Goal: Complete application form: Complete application form

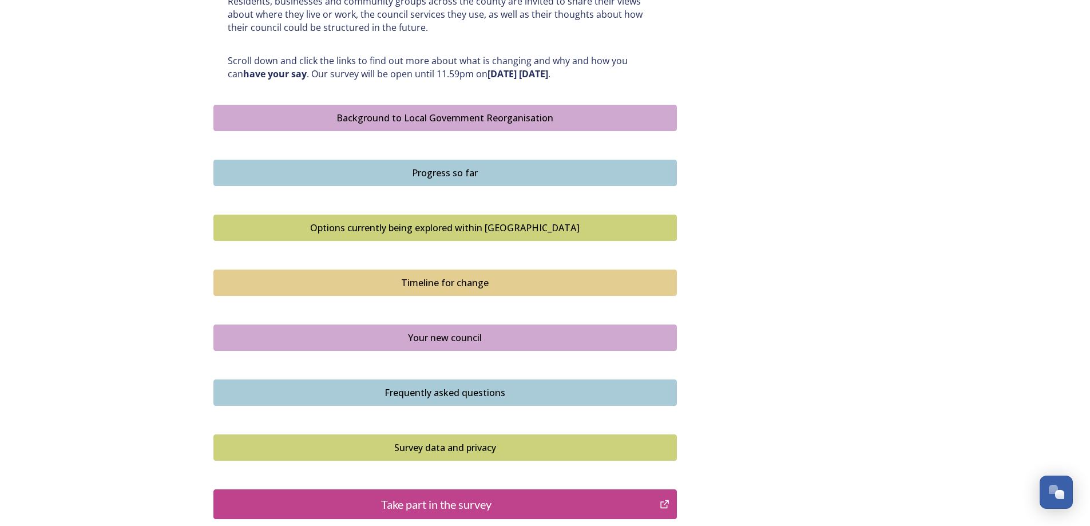
scroll to position [572, 0]
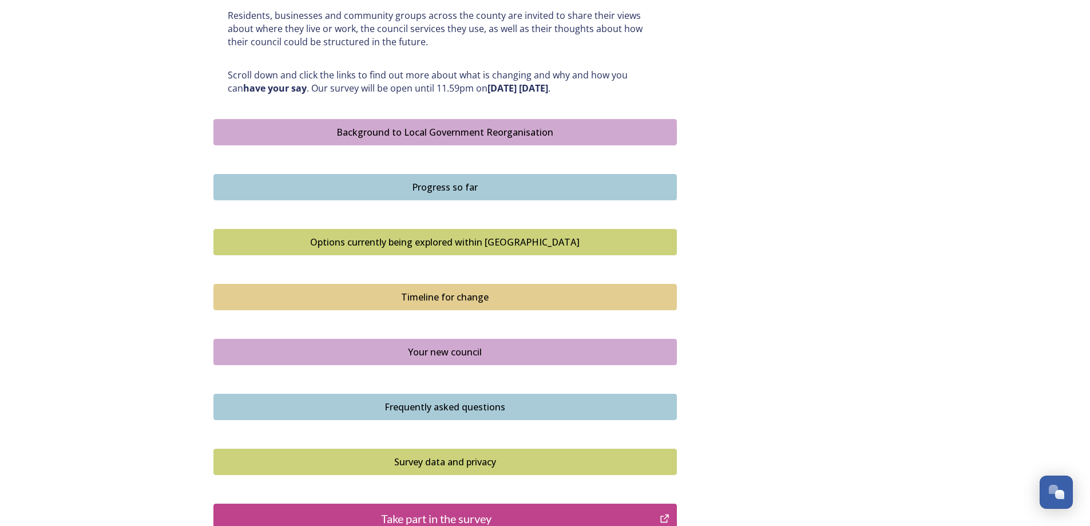
click at [535, 128] on div "Background to Local Government Reorganisation" at bounding box center [445, 132] width 451 height 14
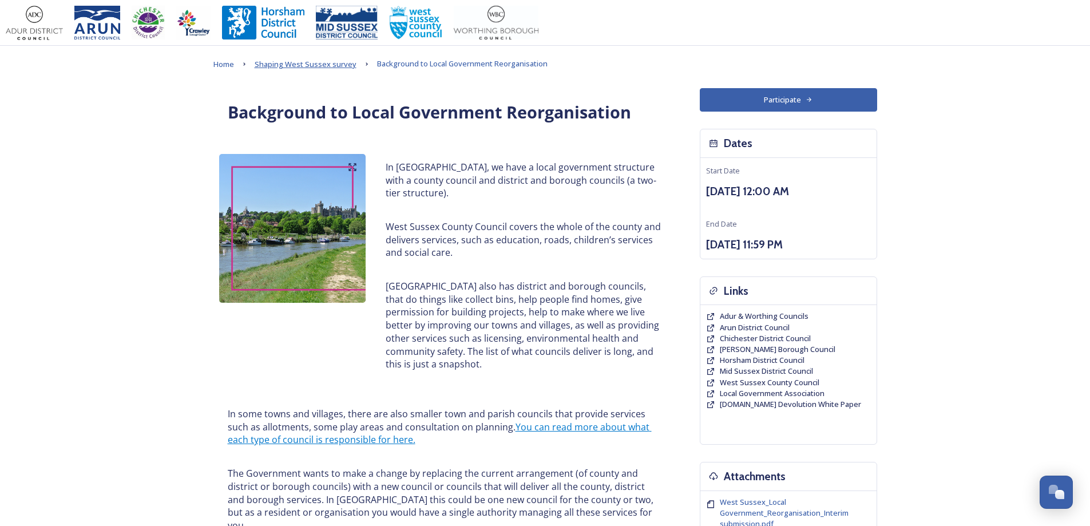
click at [329, 60] on span "Shaping West Sussex survey" at bounding box center [306, 64] width 102 height 10
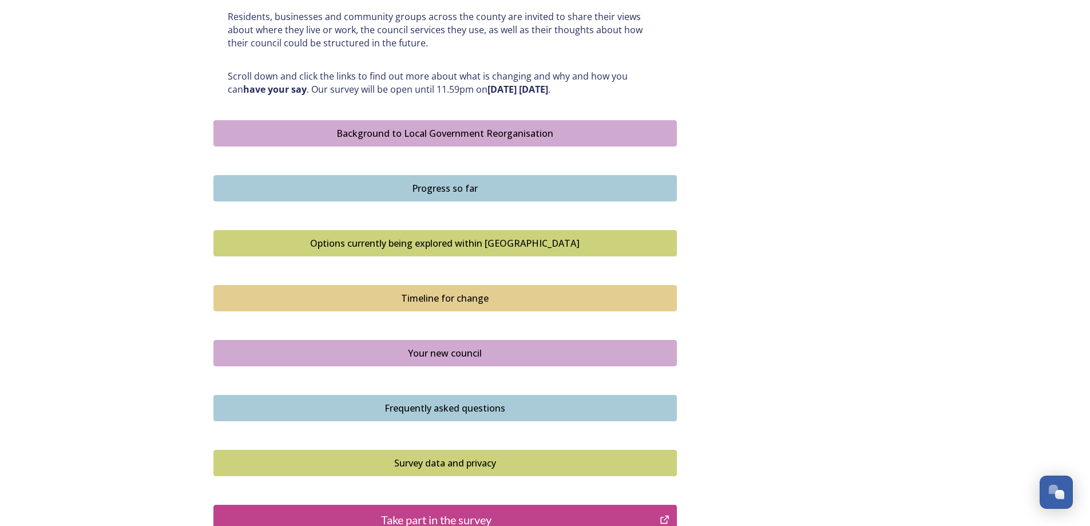
scroll to position [572, 0]
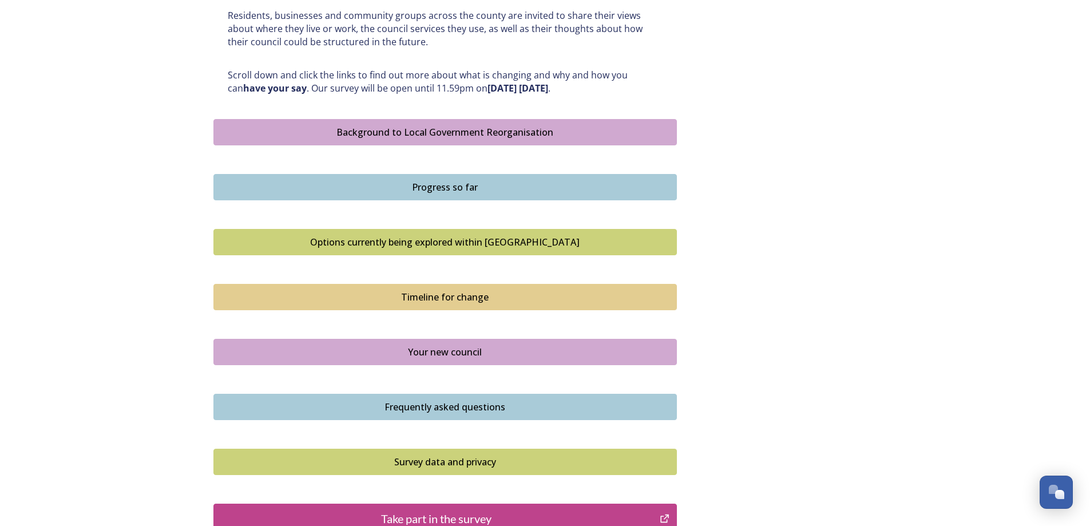
click at [457, 195] on button "Progress so far" at bounding box center [444, 187] width 463 height 26
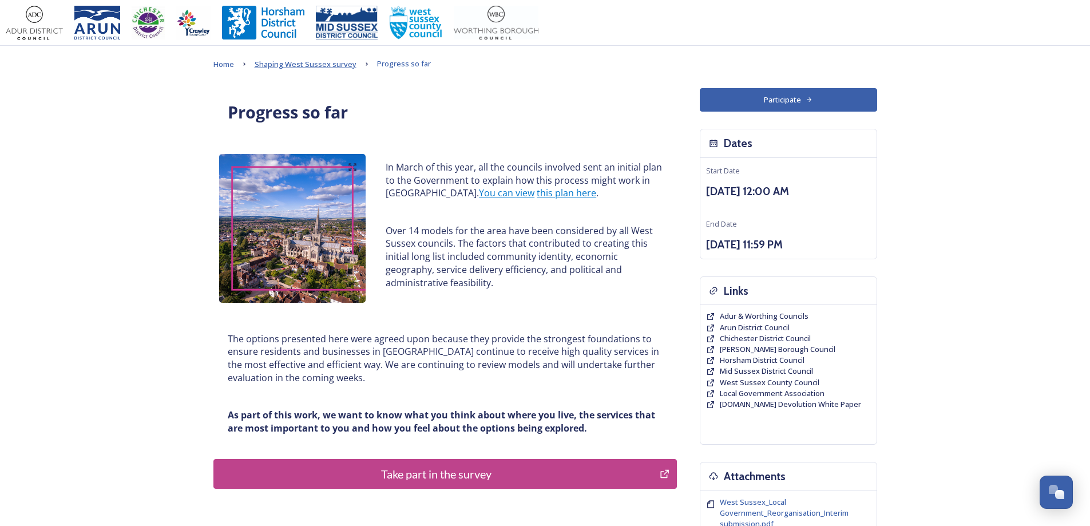
click at [299, 69] on span "Shaping West Sussex survey" at bounding box center [306, 64] width 102 height 10
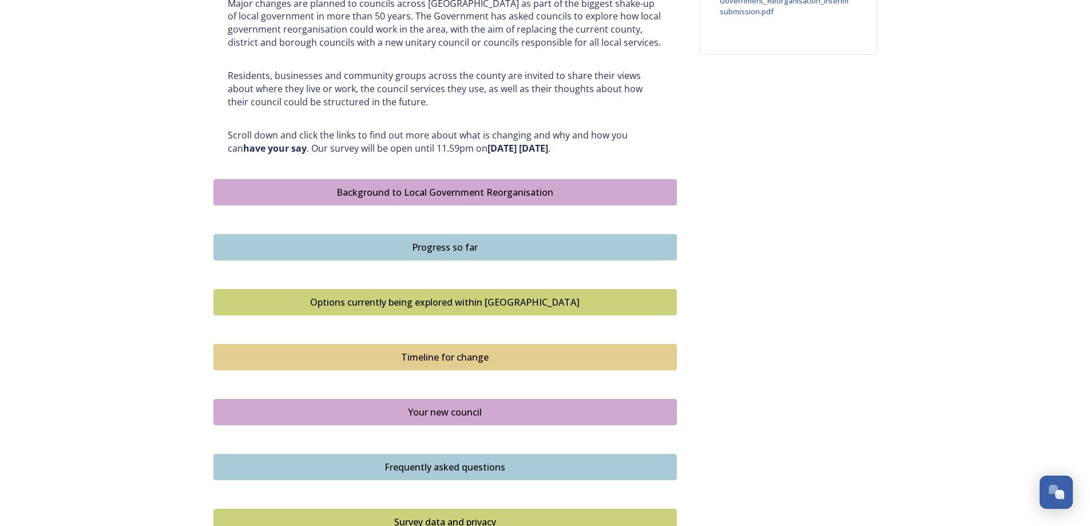
scroll to position [515, 0]
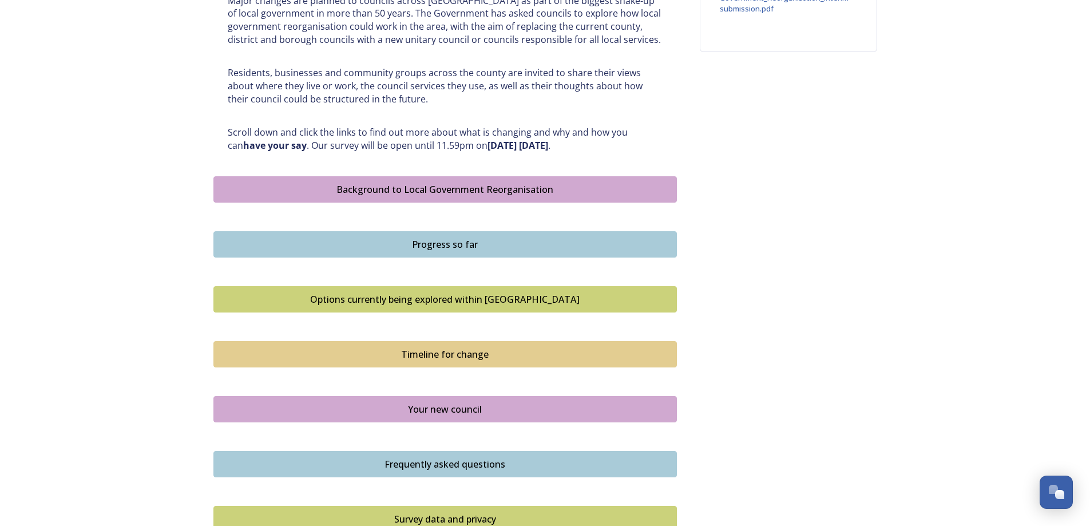
click at [475, 299] on div "Options currently being explored within West Sussex" at bounding box center [445, 299] width 451 height 14
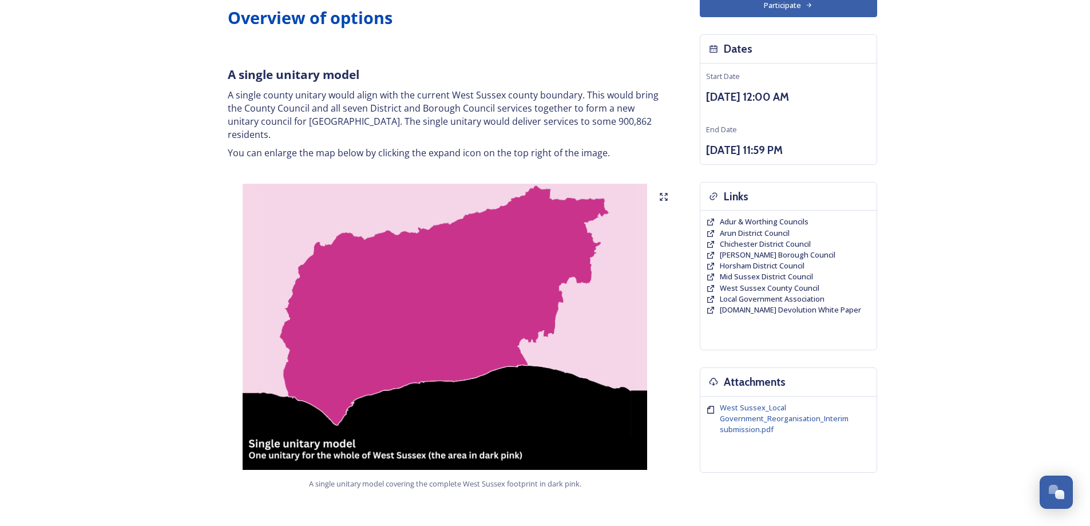
scroll to position [114, 0]
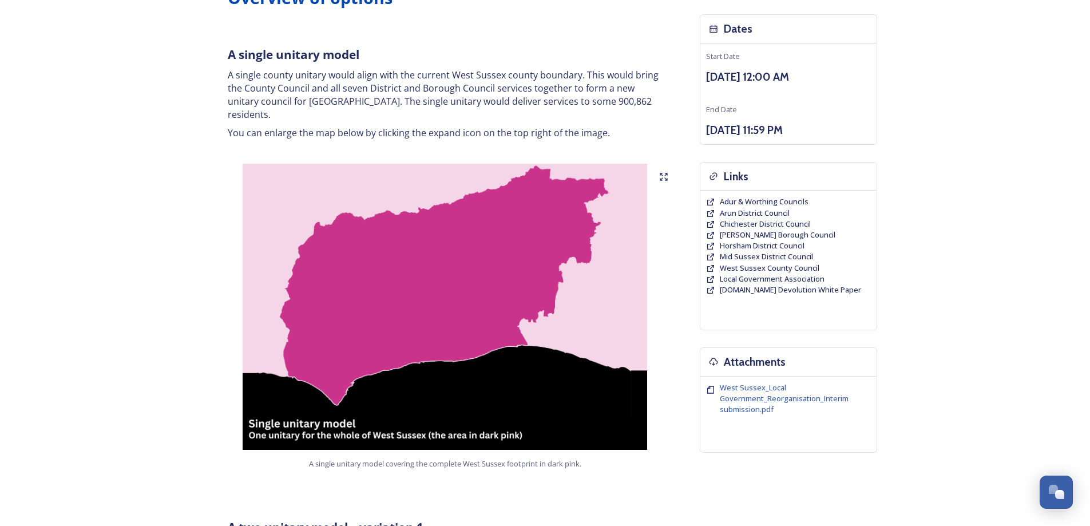
click at [661, 172] on icon at bounding box center [663, 176] width 9 height 9
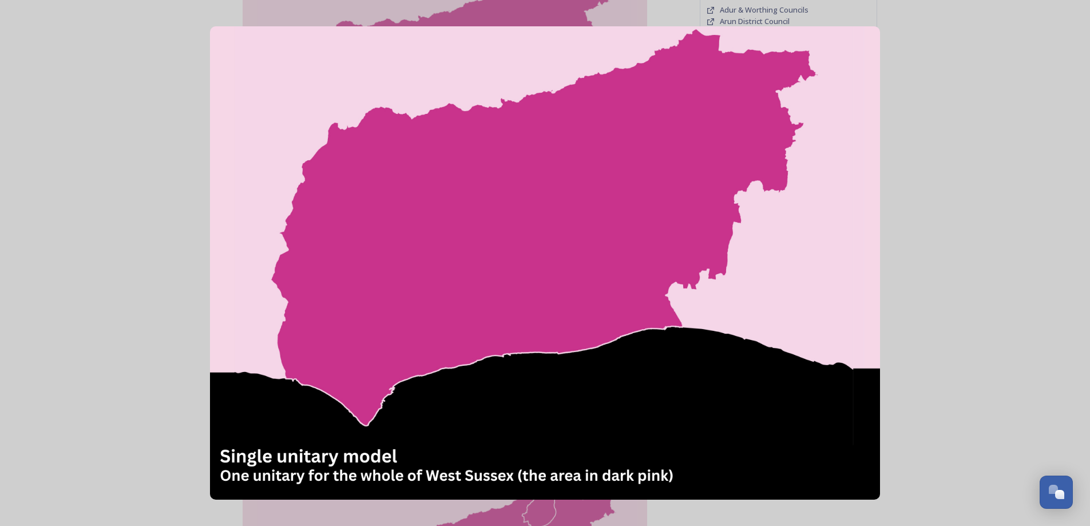
scroll to position [286, 0]
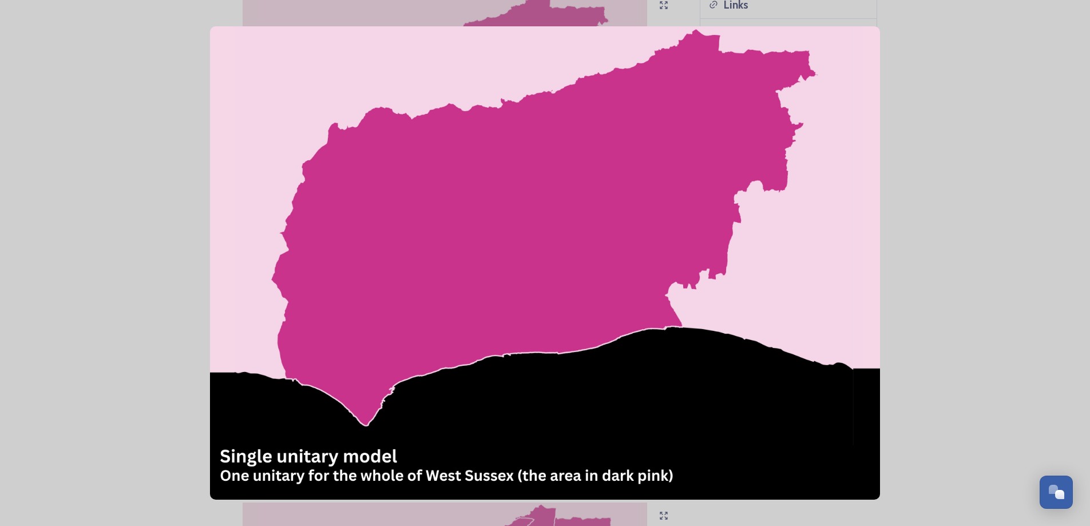
click at [713, 346] on img at bounding box center [544, 262] width 669 height 473
click at [837, 166] on img at bounding box center [544, 262] width 669 height 473
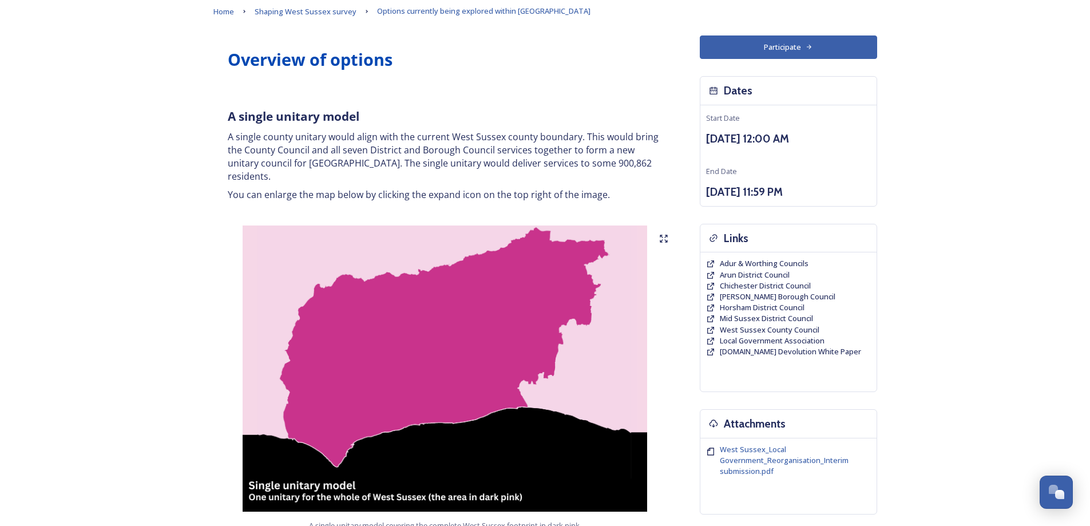
scroll to position [0, 0]
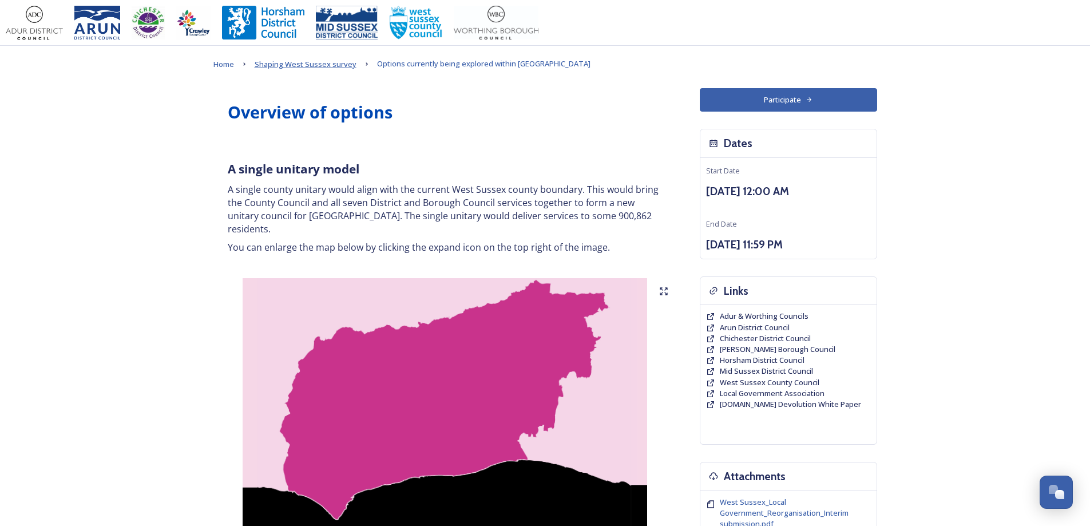
click at [305, 63] on span "Shaping West Sussex survey" at bounding box center [306, 64] width 102 height 10
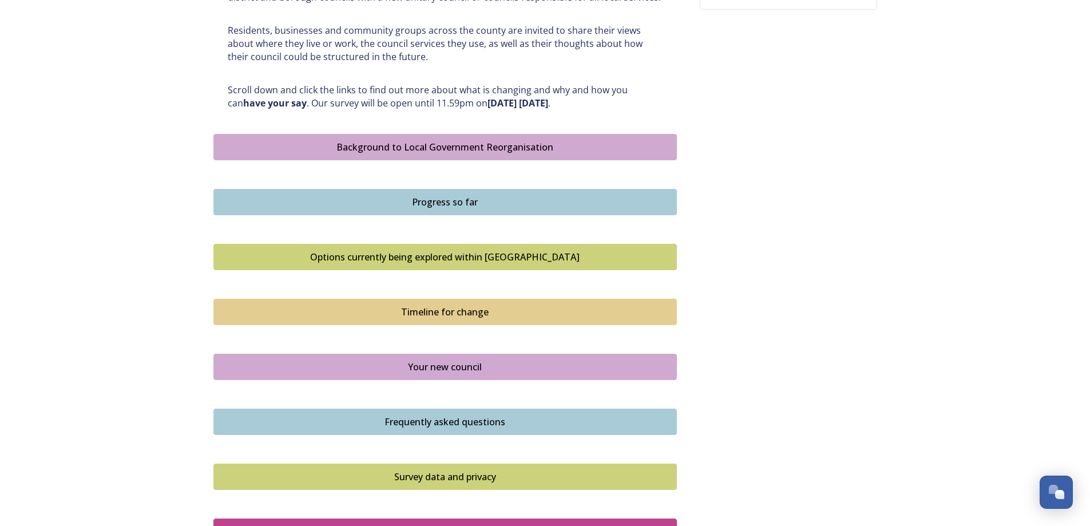
scroll to position [572, 0]
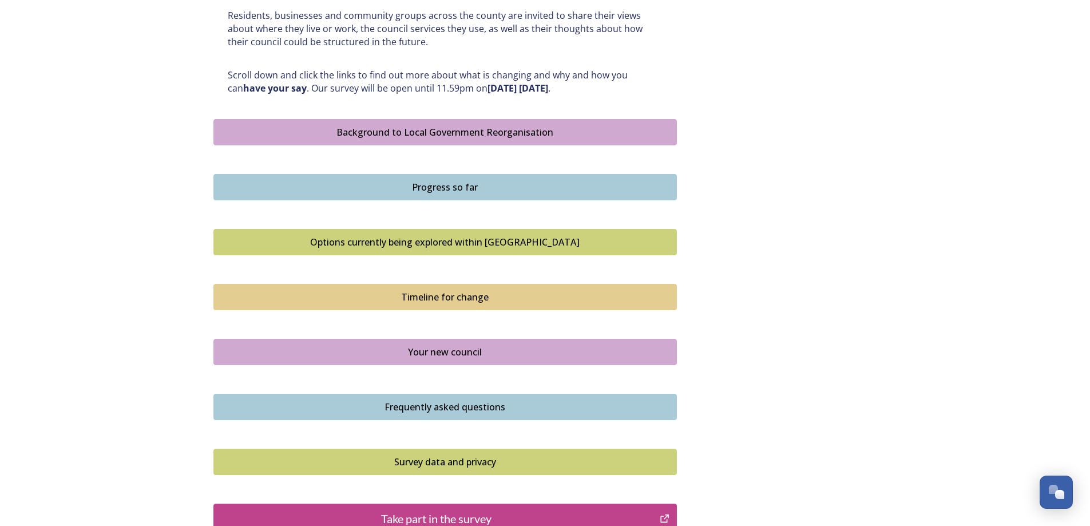
click at [475, 294] on div "Timeline for change" at bounding box center [445, 297] width 451 height 14
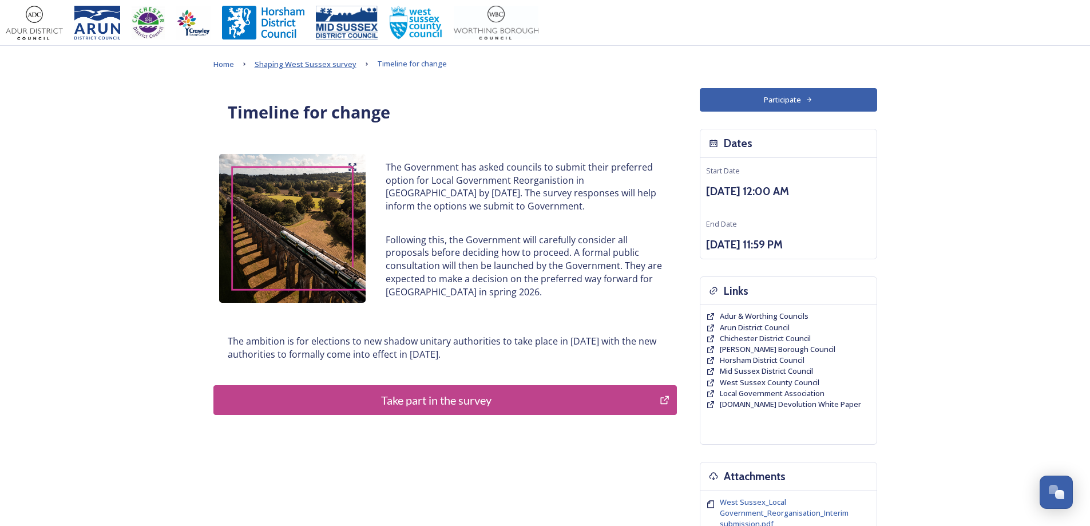
click at [294, 65] on span "Shaping West Sussex survey" at bounding box center [306, 64] width 102 height 10
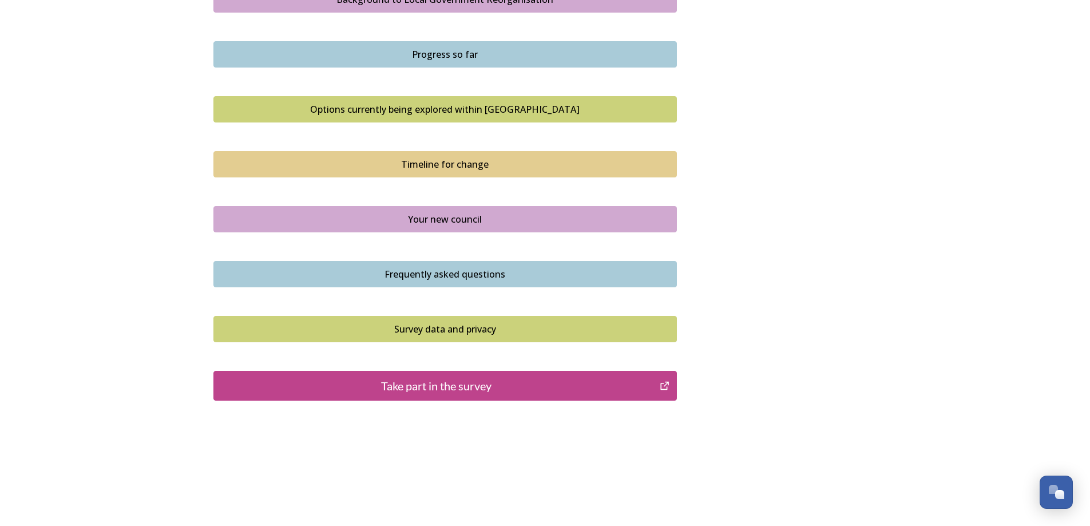
scroll to position [706, 0]
click at [481, 221] on div "Your new council" at bounding box center [445, 219] width 451 height 14
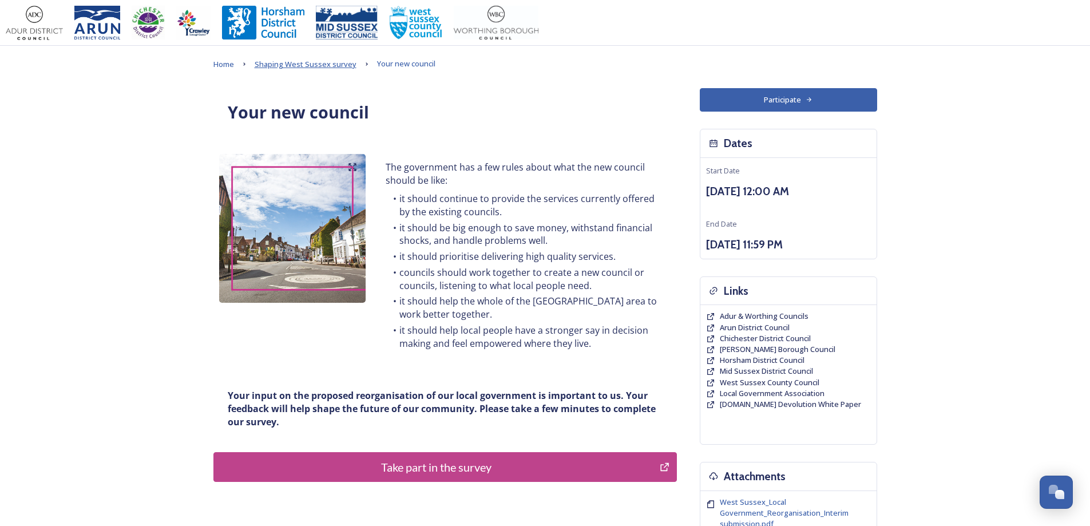
click at [295, 63] on span "Shaping West Sussex survey" at bounding box center [306, 64] width 102 height 10
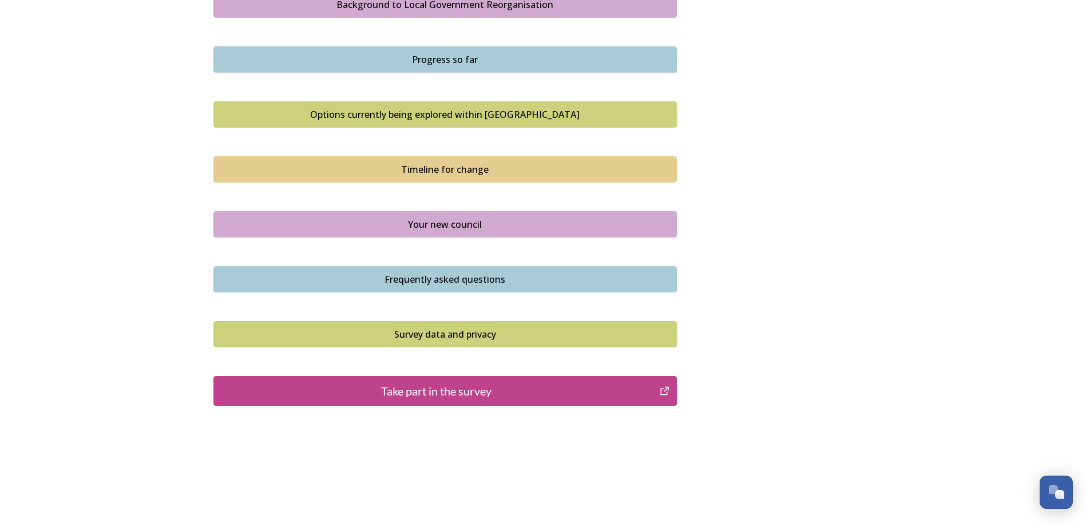
scroll to position [706, 0]
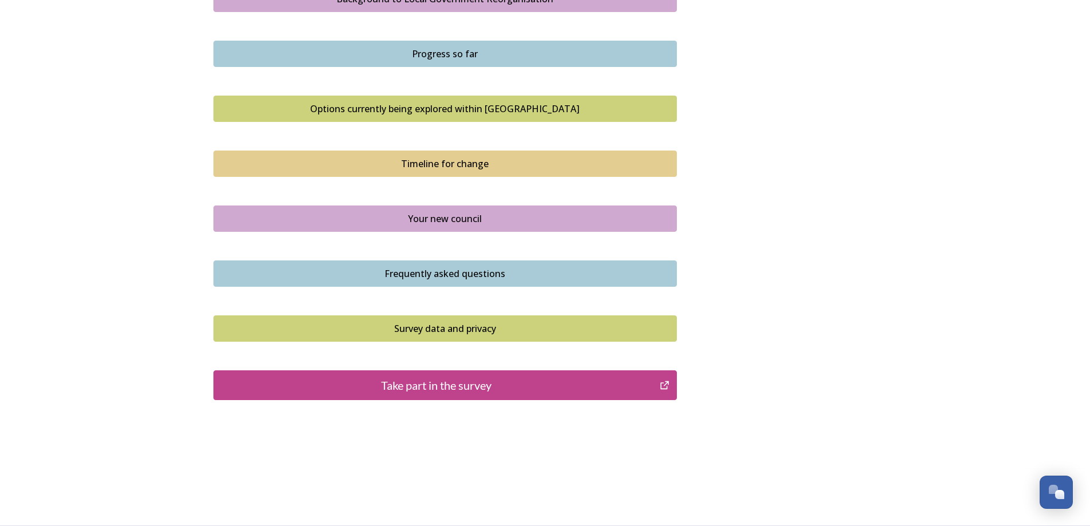
click at [478, 326] on div "Survey data and privacy" at bounding box center [445, 329] width 451 height 14
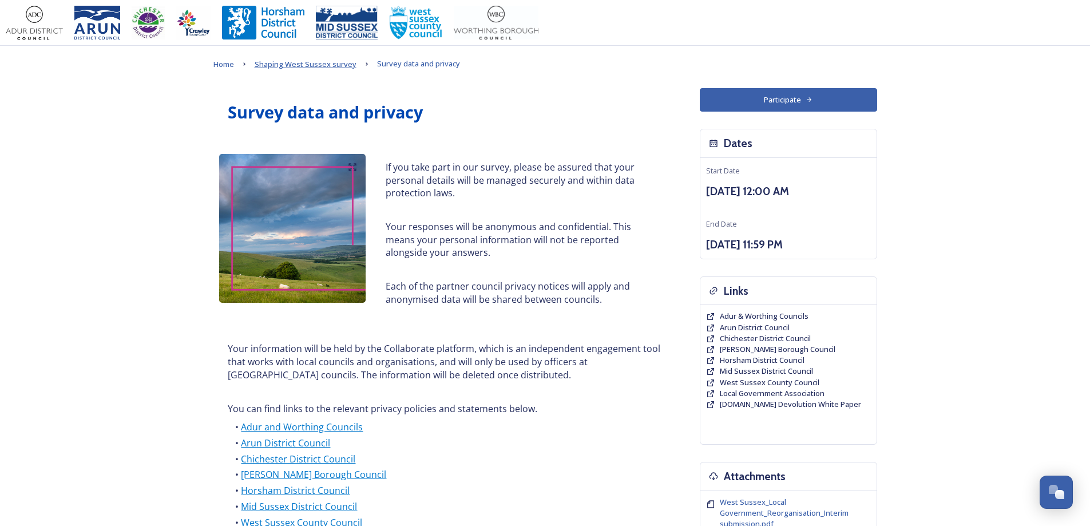
click at [315, 68] on span "Shaping West Sussex survey" at bounding box center [306, 64] width 102 height 10
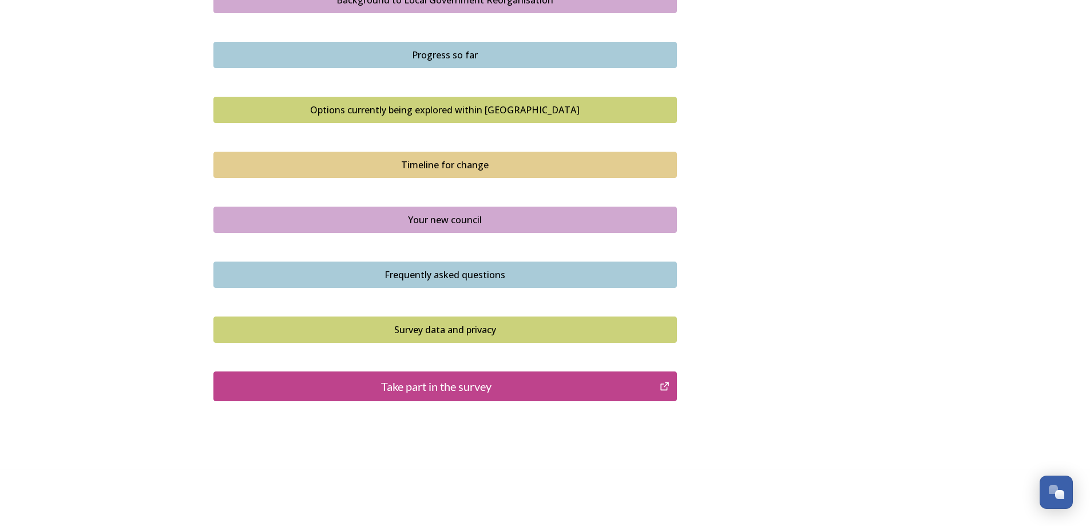
scroll to position [706, 0]
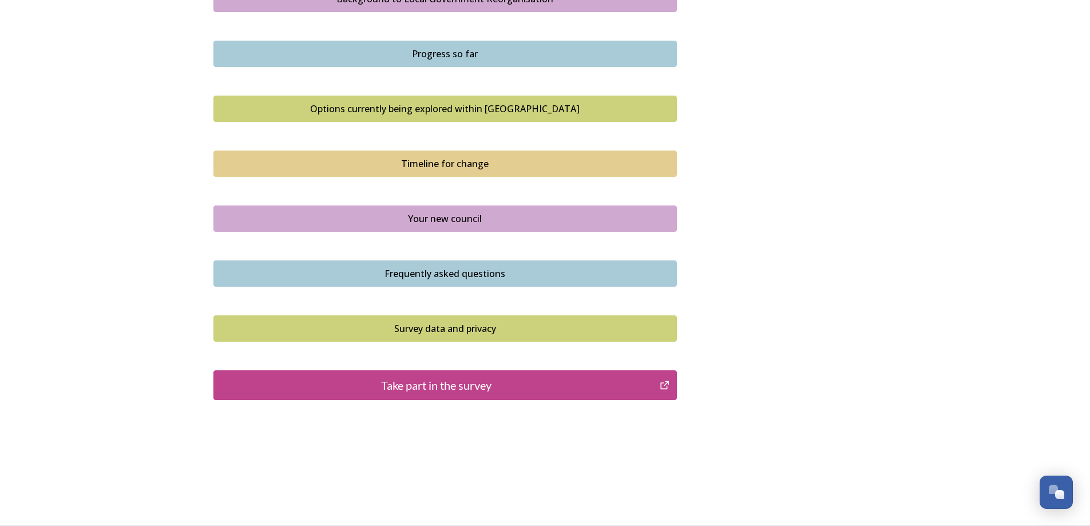
click at [484, 273] on div "Frequently asked questions" at bounding box center [445, 274] width 451 height 14
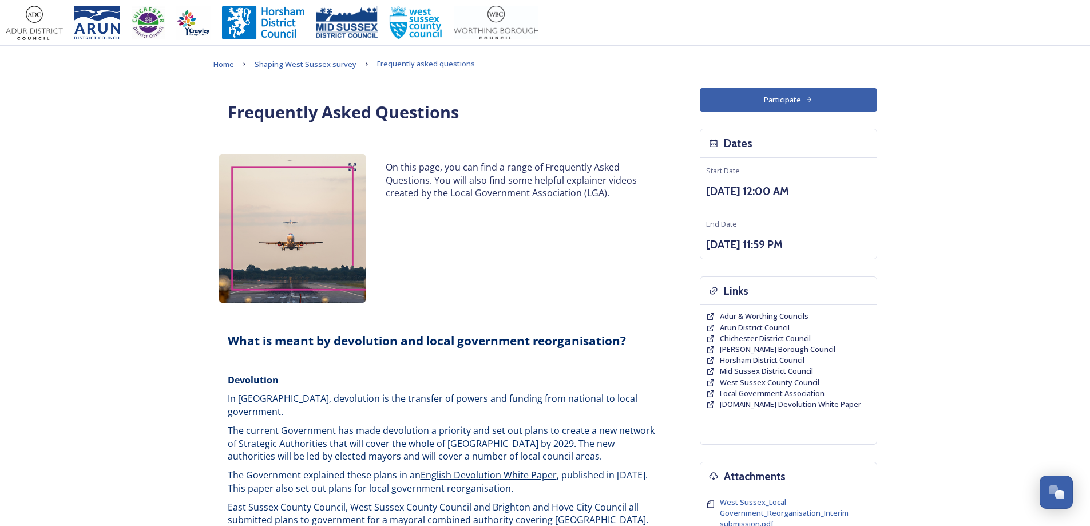
click at [287, 67] on span "Shaping West Sussex survey" at bounding box center [306, 64] width 102 height 10
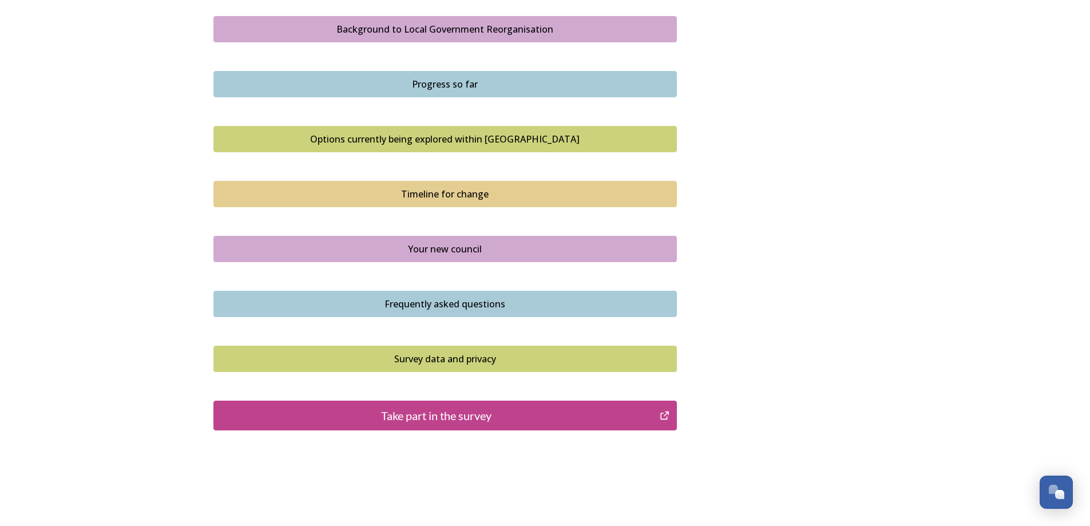
scroll to position [687, 0]
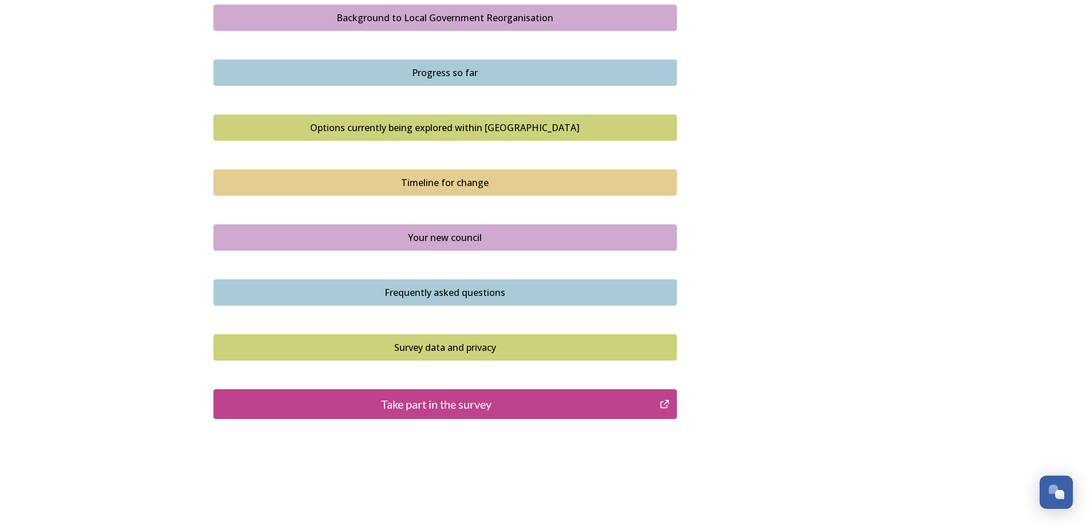
click at [465, 399] on div "Take part in the survey" at bounding box center [437, 403] width 434 height 17
click at [423, 406] on div "Take part in the survey" at bounding box center [437, 403] width 434 height 17
click at [480, 130] on div "Options currently being explored within West Sussex" at bounding box center [445, 128] width 451 height 14
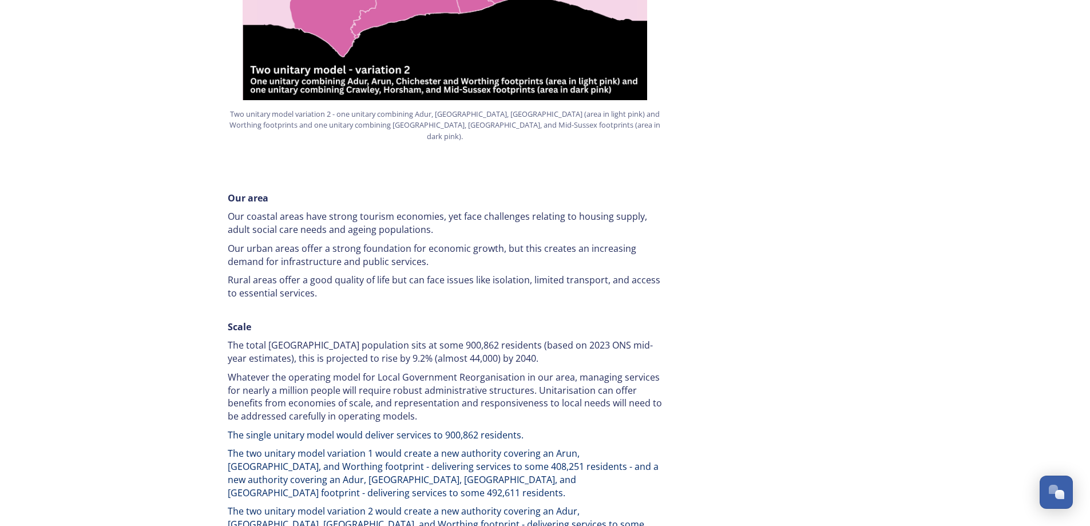
scroll to position [1545, 0]
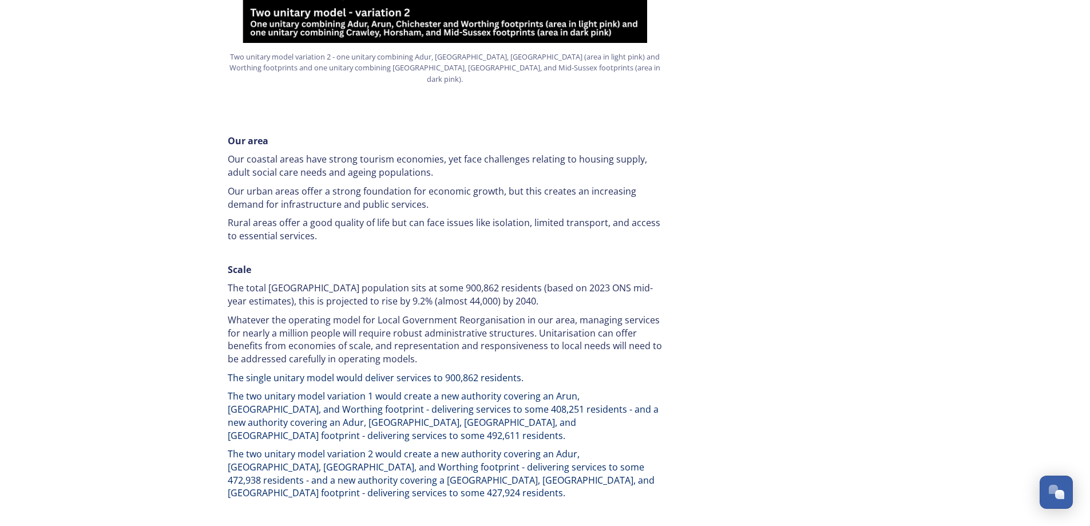
click at [521, 185] on p "Our urban areas offer a strong foundation for economic growth, but this creates…" at bounding box center [445, 198] width 435 height 26
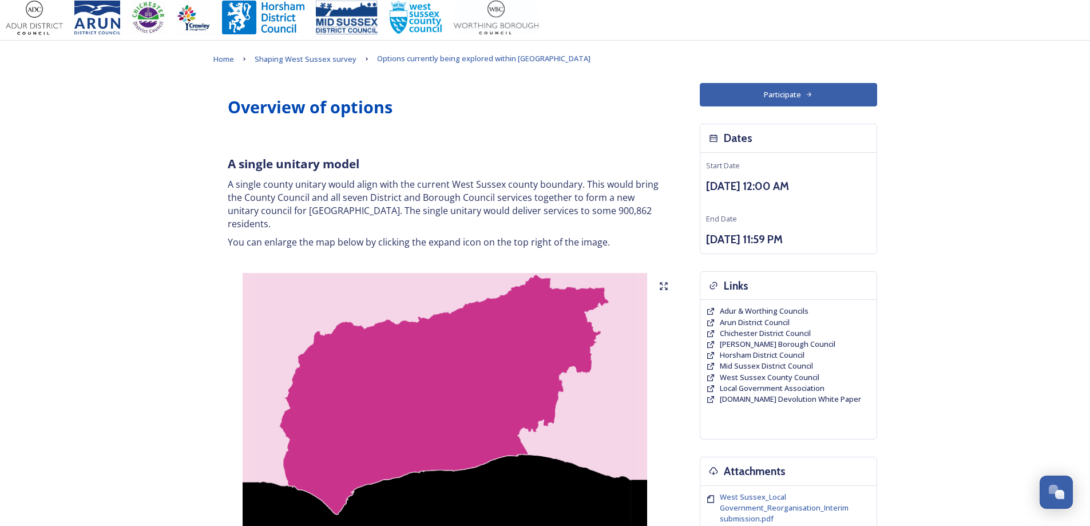
scroll to position [0, 0]
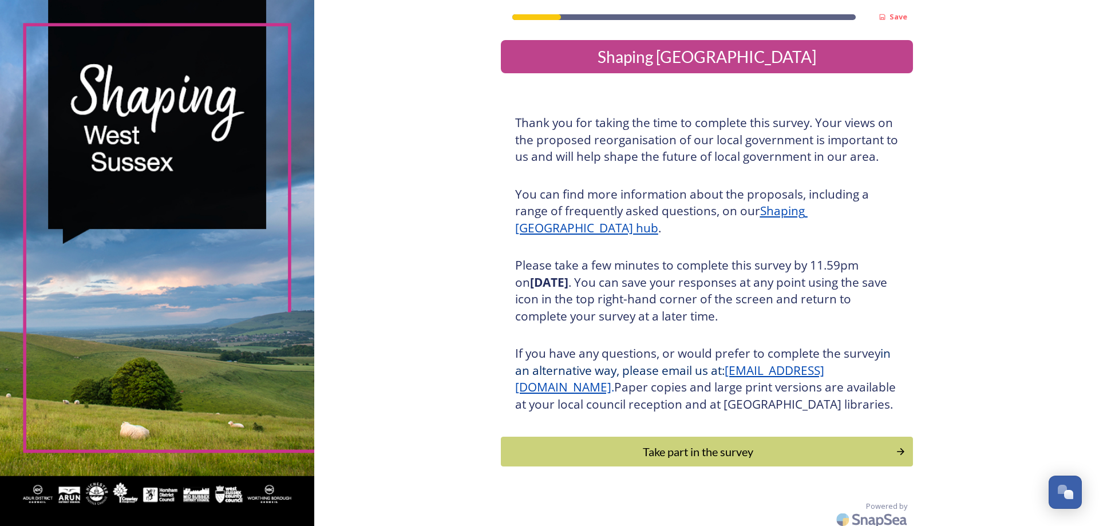
scroll to position [24, 0]
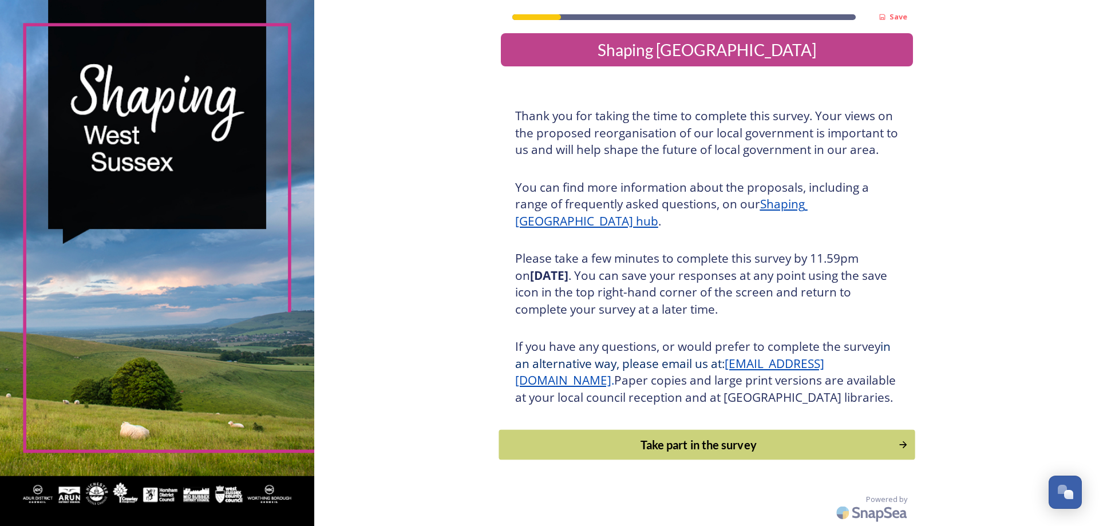
click at [696, 445] on div "Take part in the survey" at bounding box center [698, 444] width 387 height 17
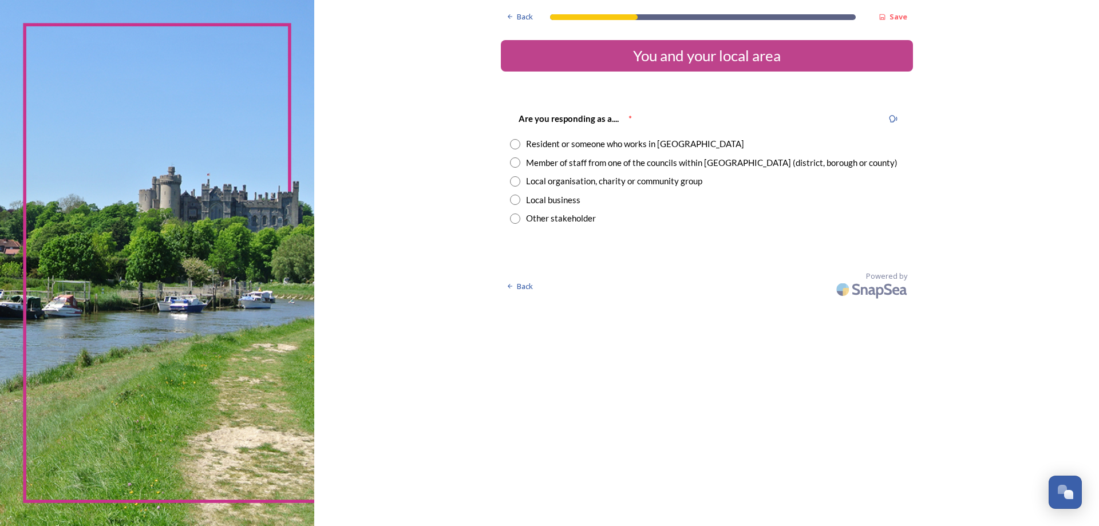
click at [639, 165] on div "Member of staff from one of the councils within [GEOGRAPHIC_DATA] (district, bo…" at bounding box center [711, 162] width 371 height 13
radio input "true"
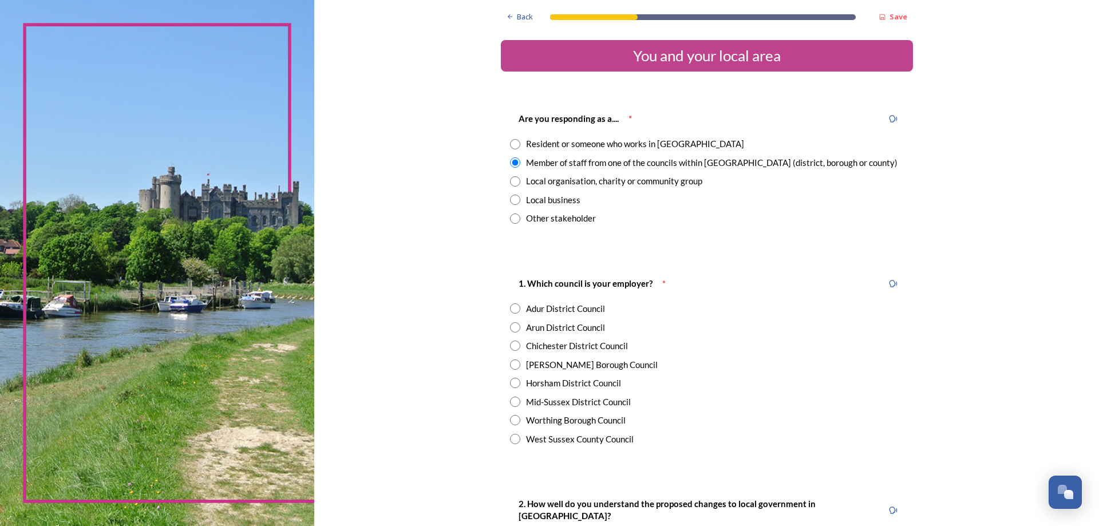
click at [599, 381] on div "Horsham District Council" at bounding box center [573, 382] width 95 height 13
radio input "true"
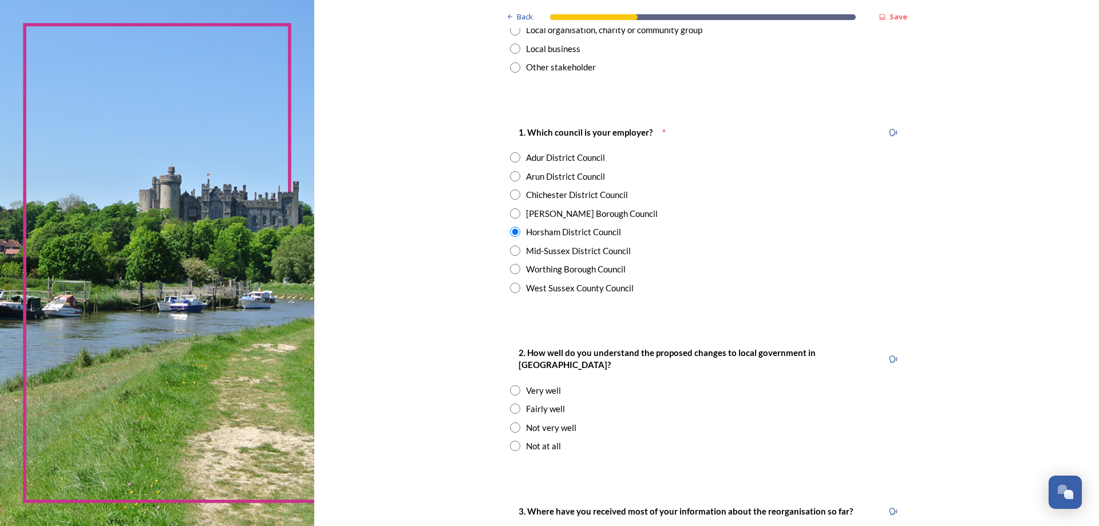
scroll to position [172, 0]
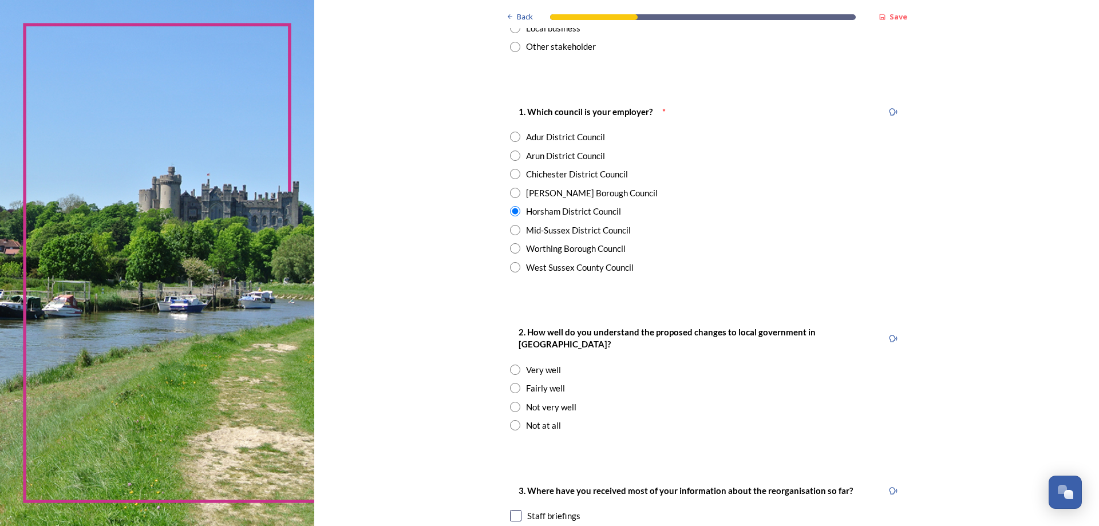
click at [513, 383] on input "radio" at bounding box center [515, 388] width 10 height 10
radio input "true"
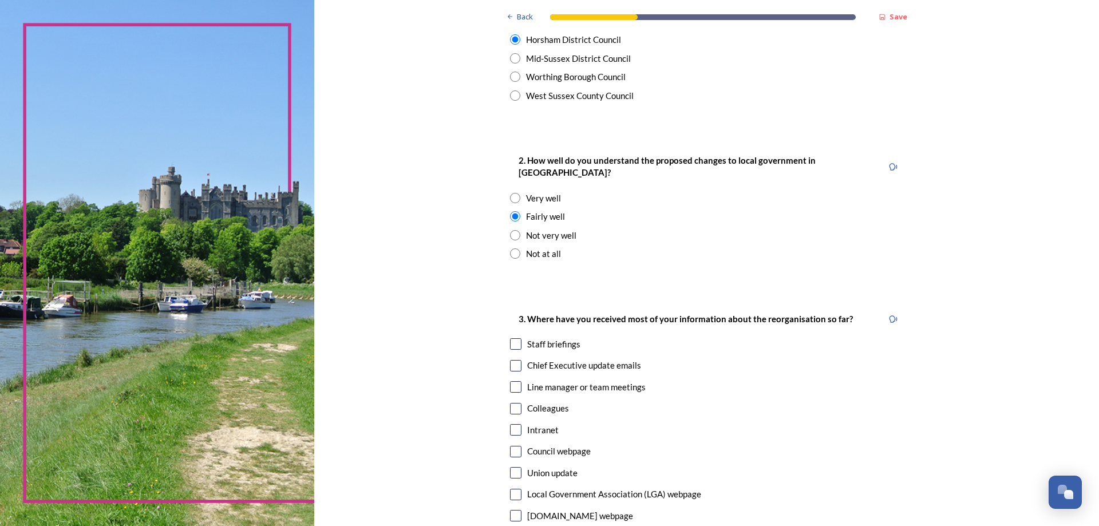
scroll to position [401, 0]
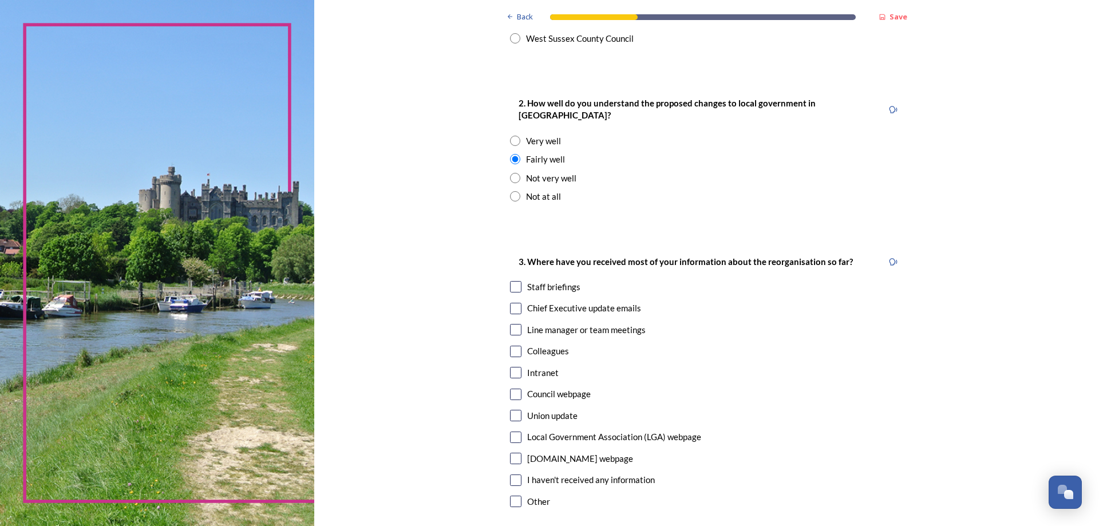
click at [512, 281] on input "checkbox" at bounding box center [515, 286] width 11 height 11
checkbox input "true"
click at [510, 303] on input "checkbox" at bounding box center [515, 308] width 11 height 11
checkbox input "true"
click at [511, 346] on input "checkbox" at bounding box center [515, 351] width 11 height 11
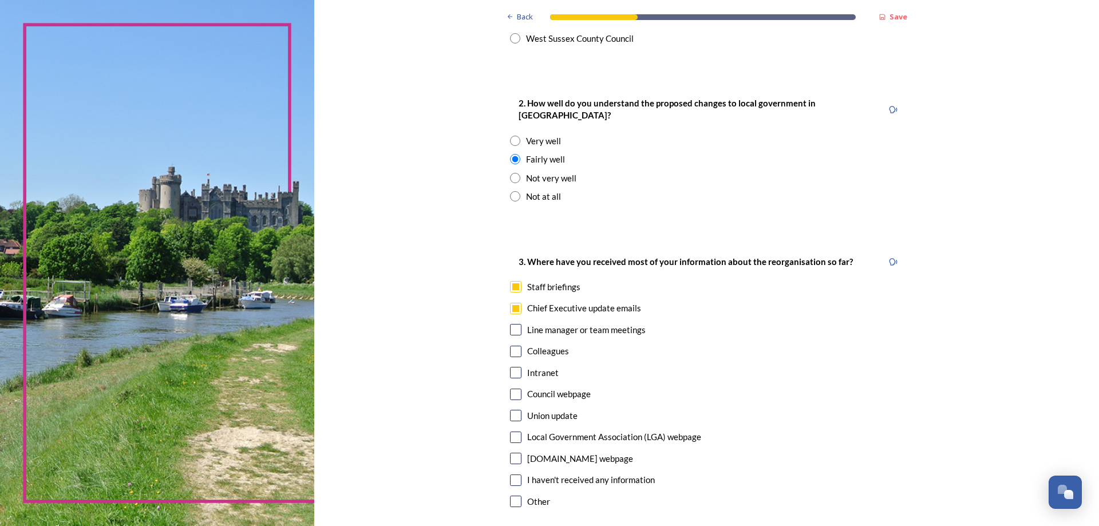
checkbox input "true"
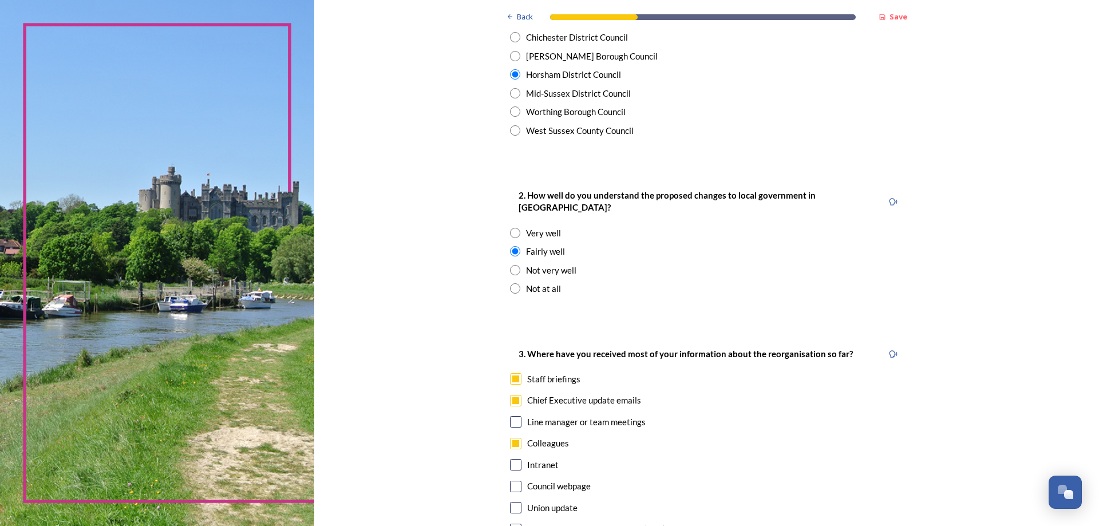
scroll to position [286, 0]
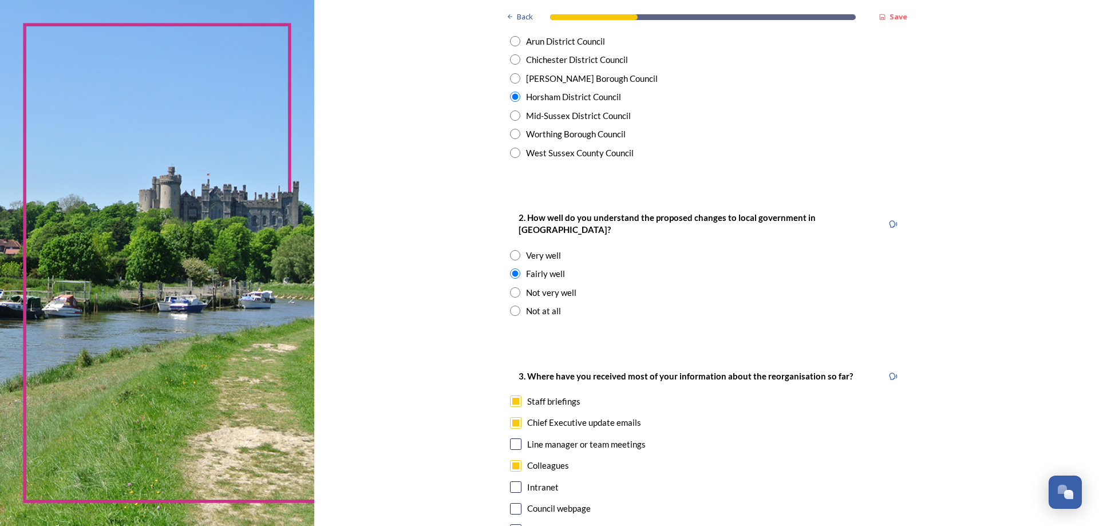
click at [510, 116] on input "radio" at bounding box center [515, 115] width 10 height 10
radio input "true"
click at [510, 98] on input "radio" at bounding box center [515, 97] width 10 height 10
radio input "true"
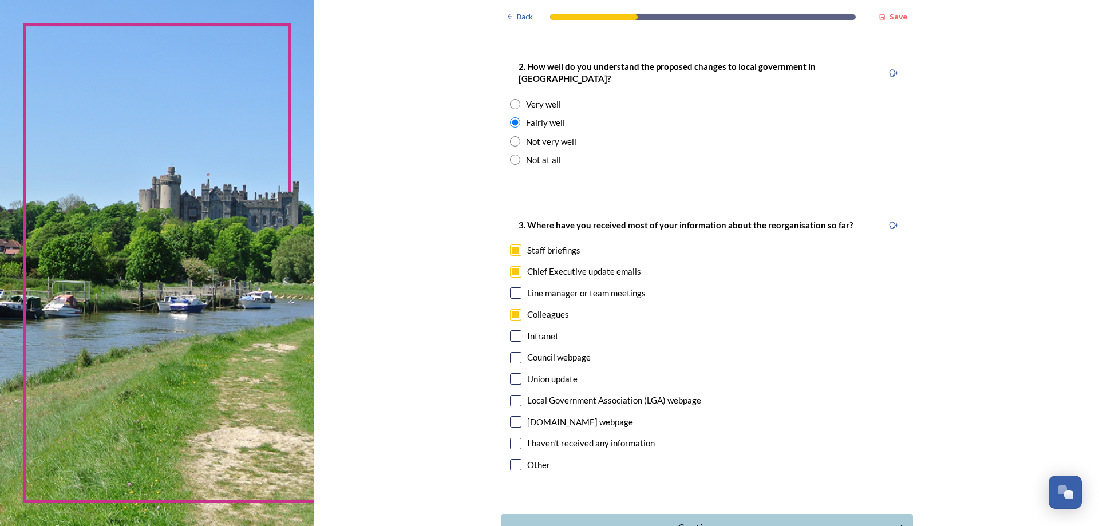
scroll to position [458, 0]
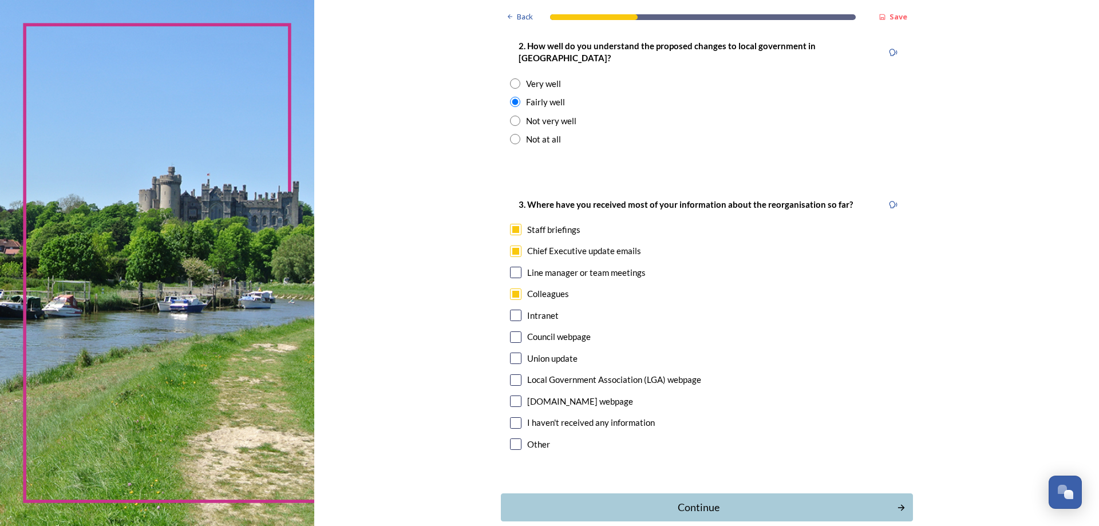
click at [510, 310] on input "checkbox" at bounding box center [515, 315] width 11 height 11
checkbox input "true"
click at [503, 259] on div "3. Where have you received most of your information about the reorganisation so…" at bounding box center [707, 325] width 412 height 279
click at [510, 267] on input "checkbox" at bounding box center [515, 272] width 11 height 11
checkbox input "true"
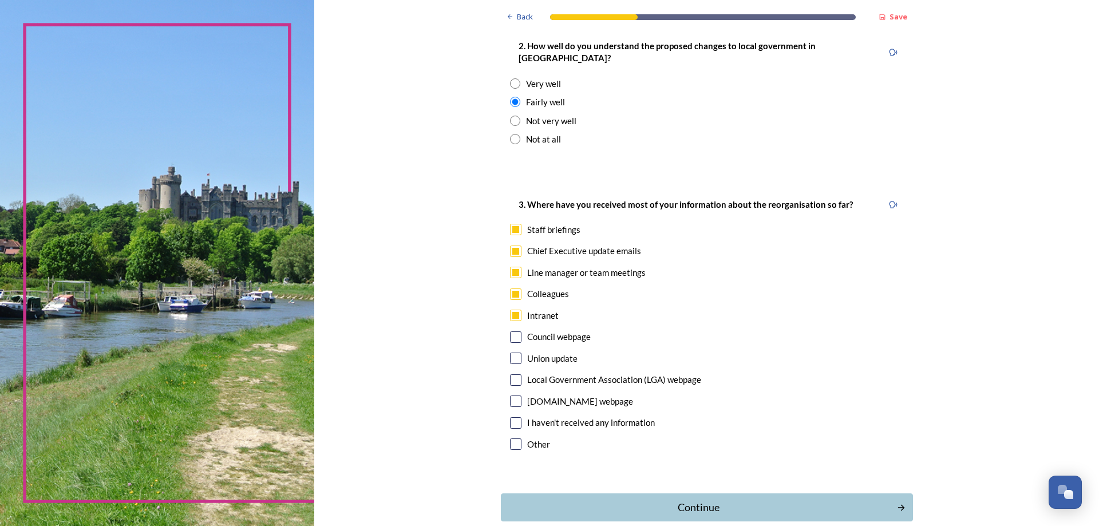
scroll to position [508, 0]
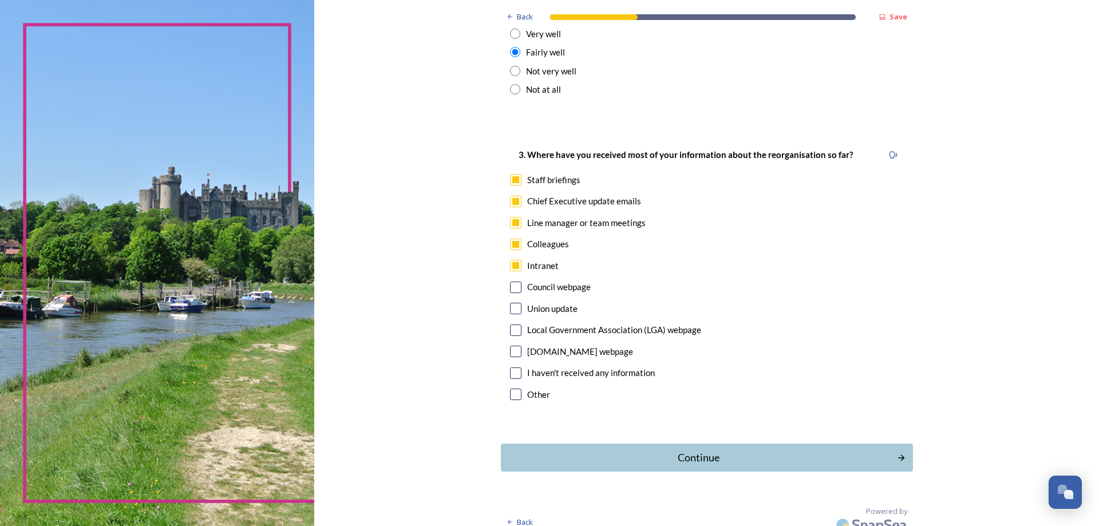
click at [510, 282] on input "checkbox" at bounding box center [515, 287] width 11 height 11
checkbox input "true"
click at [513, 217] on input "checkbox" at bounding box center [515, 222] width 11 height 11
click at [510, 217] on input "checkbox" at bounding box center [515, 222] width 11 height 11
checkbox input "true"
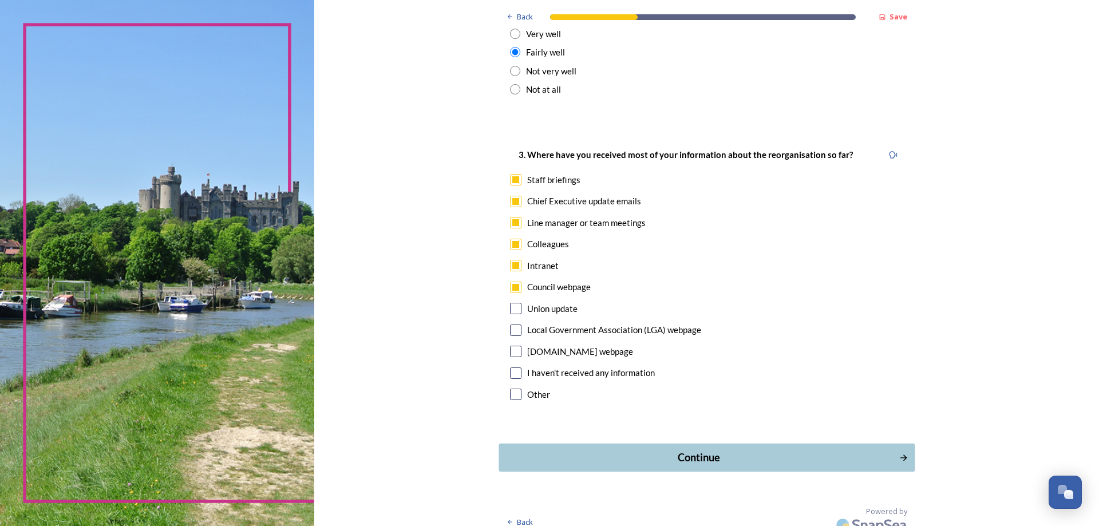
click at [700, 450] on div "Continue" at bounding box center [698, 457] width 387 height 15
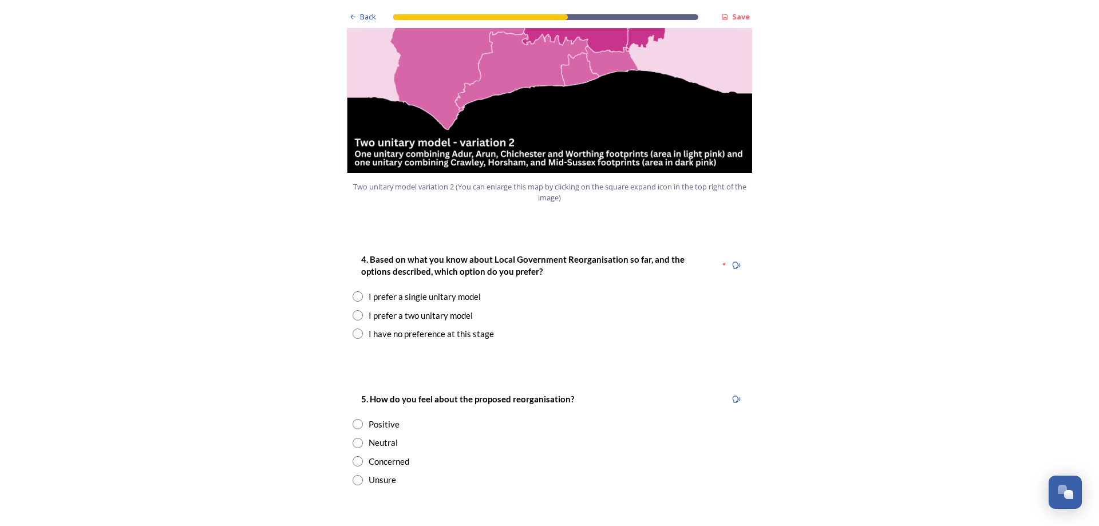
scroll to position [1488, 0]
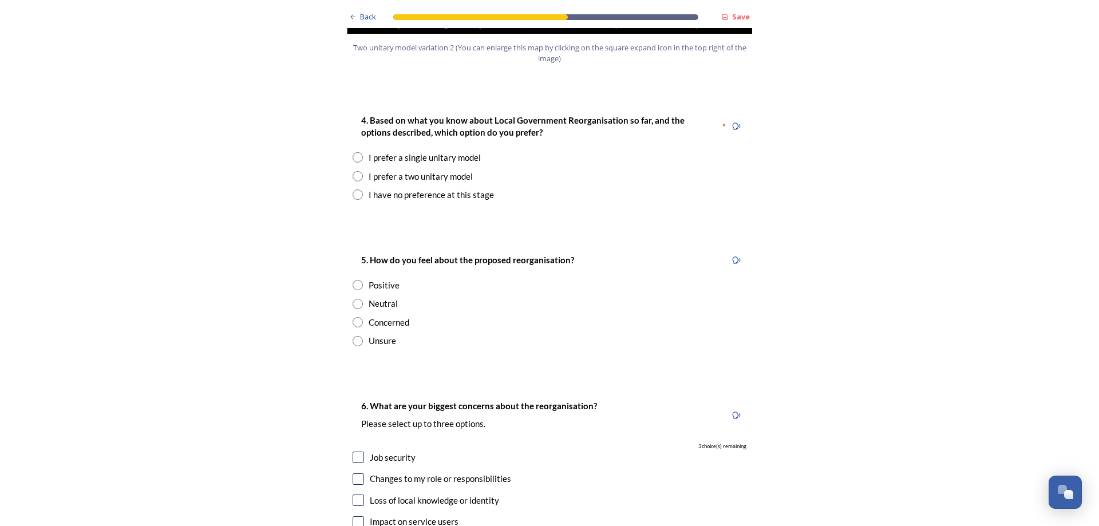
click at [352, 171] on input "radio" at bounding box center [357, 176] width 10 height 10
radio input "true"
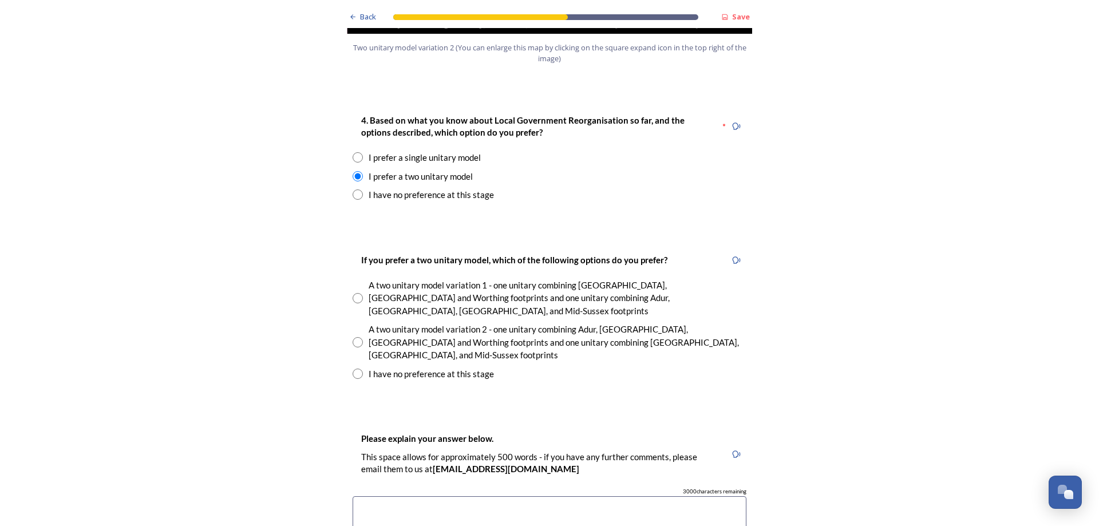
click at [355, 337] on input "radio" at bounding box center [357, 342] width 10 height 10
radio input "true"
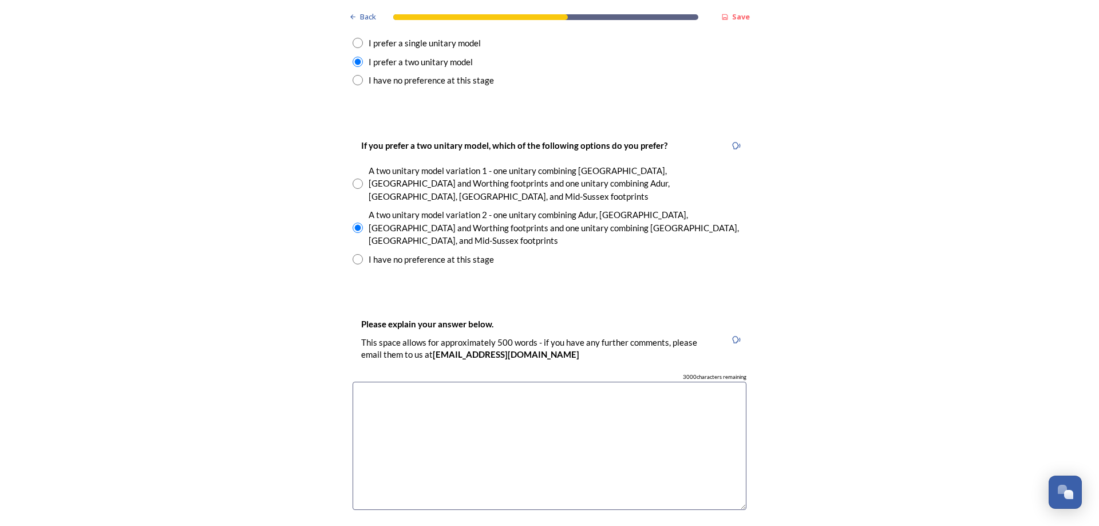
scroll to position [1545, 0]
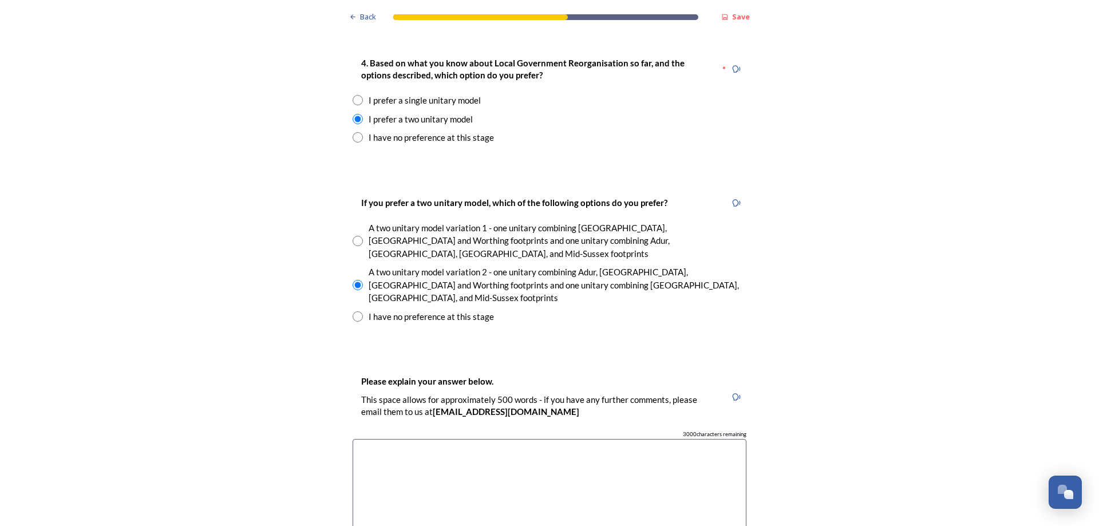
click at [563, 439] on textarea at bounding box center [549, 503] width 394 height 129
click at [397, 439] on textarea "Two unitarty model retains" at bounding box center [549, 503] width 394 height 129
click at [489, 439] on textarea "Two unitary model retains" at bounding box center [549, 503] width 394 height 129
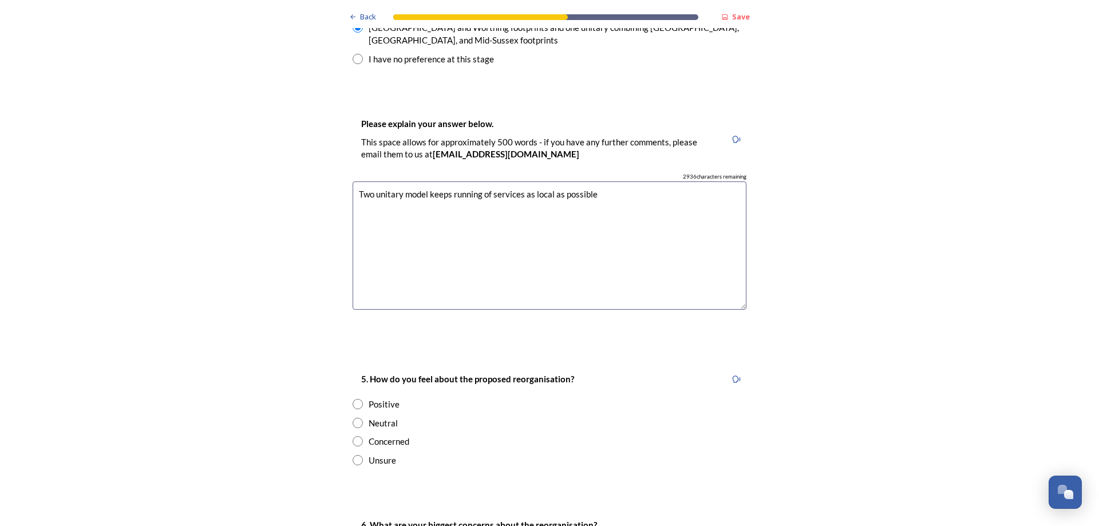
scroll to position [1831, 0]
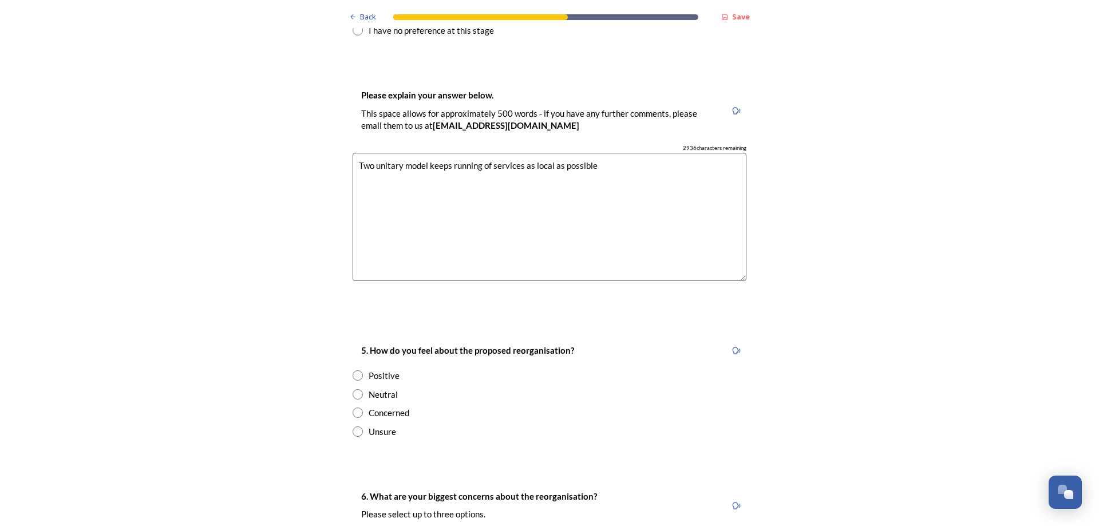
type textarea "Two unitary model keeps running of services as local as possible"
click at [354, 426] on input "radio" at bounding box center [357, 431] width 10 height 10
radio input "true"
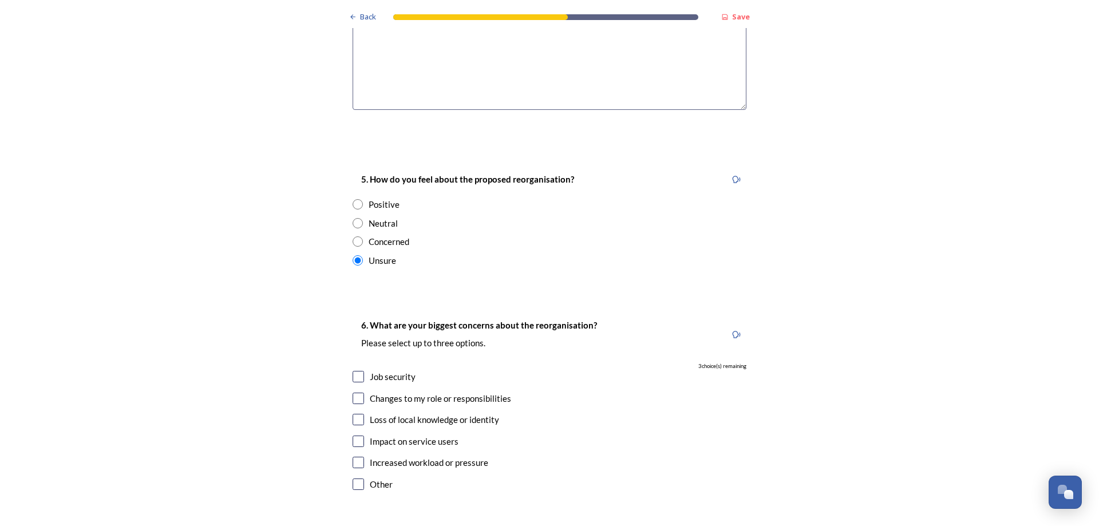
scroll to position [2003, 0]
click at [355, 413] on input "checkbox" at bounding box center [357, 418] width 11 height 11
checkbox input "true"
click at [352, 435] on input "checkbox" at bounding box center [357, 440] width 11 height 11
checkbox input "true"
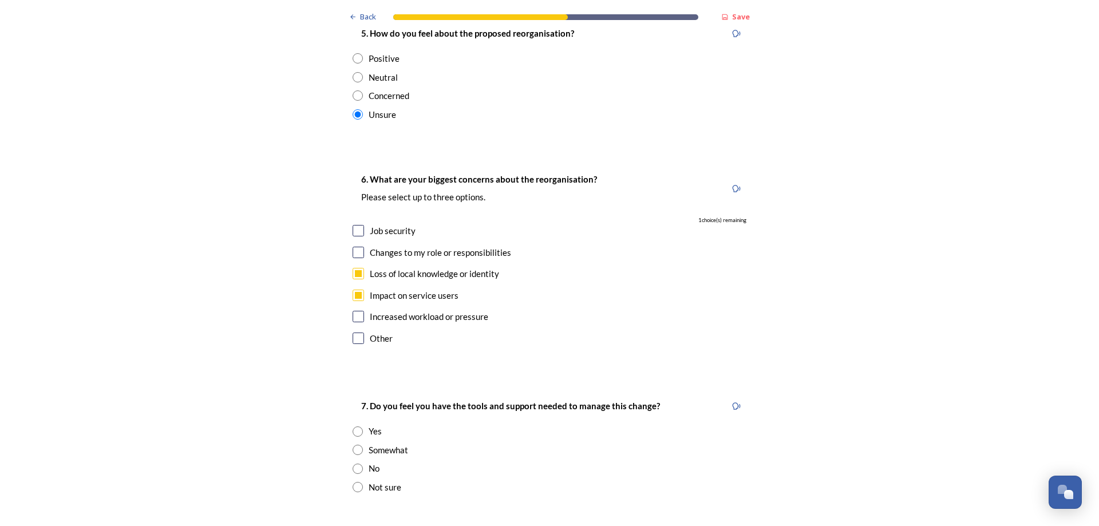
scroll to position [2174, 0]
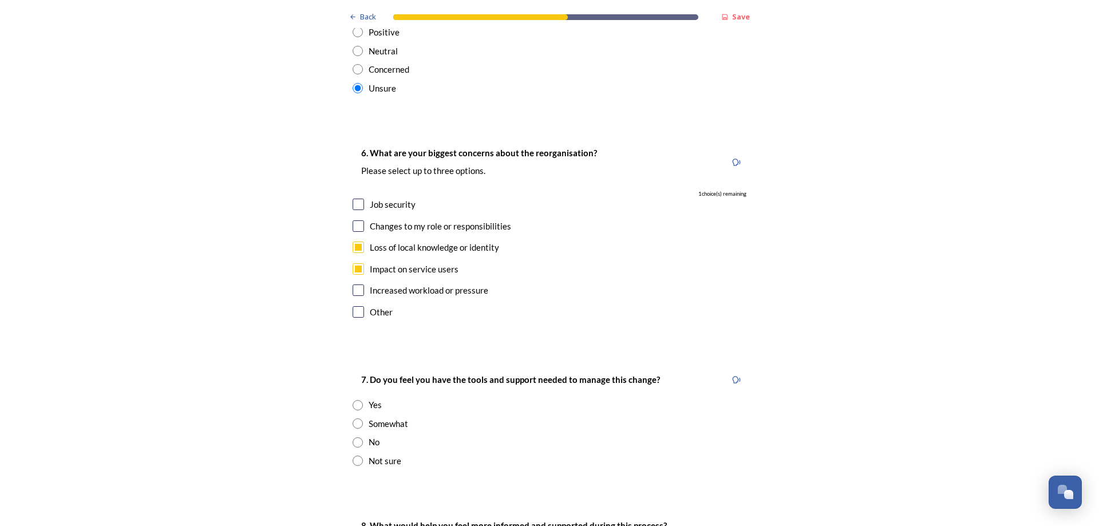
click at [354, 418] on input "radio" at bounding box center [357, 423] width 10 height 10
radio input "true"
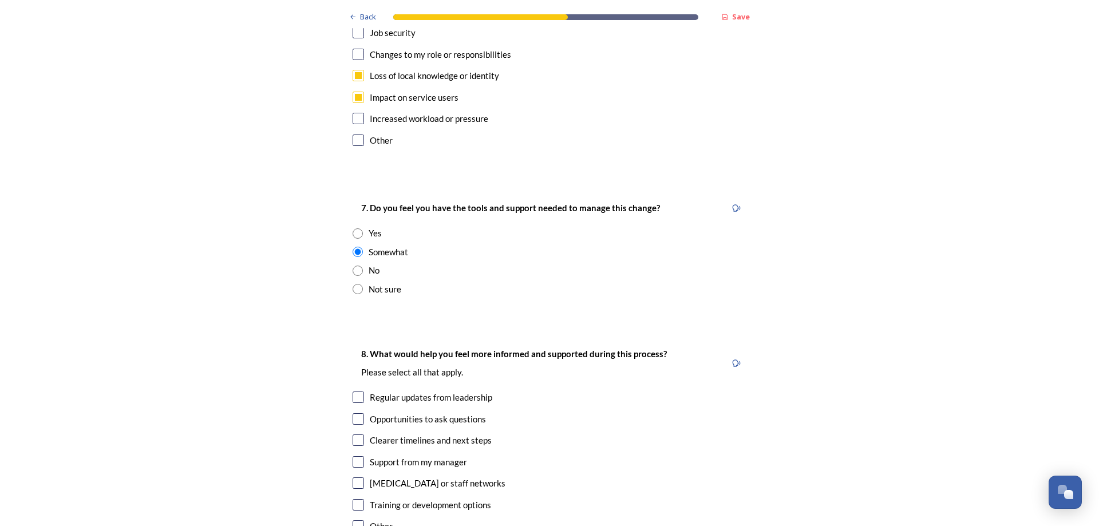
scroll to position [2403, 0]
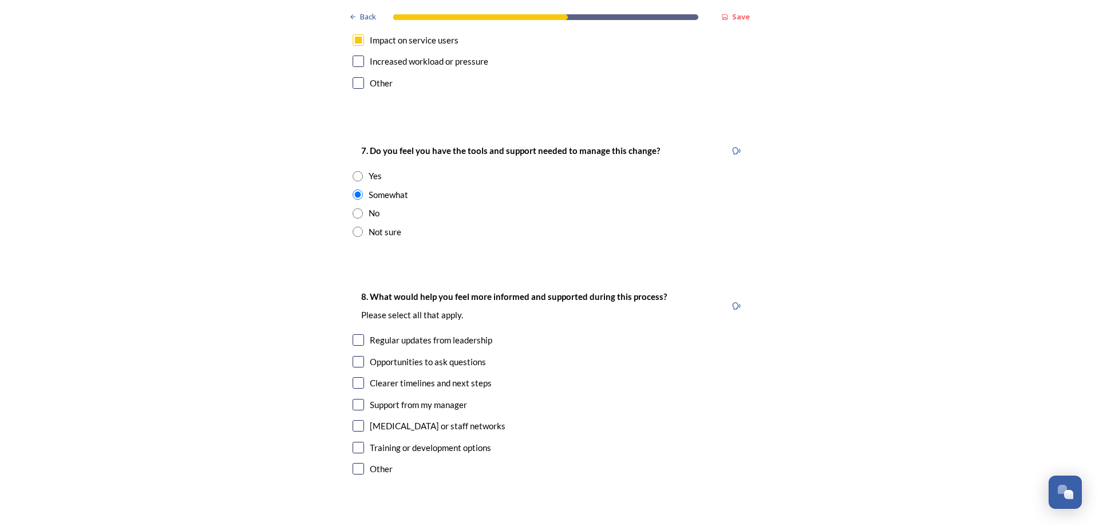
click at [356, 334] on input "checkbox" at bounding box center [357, 339] width 11 height 11
checkbox input "true"
click at [355, 463] on input "checkbox" at bounding box center [357, 468] width 11 height 11
checkbox input "false"
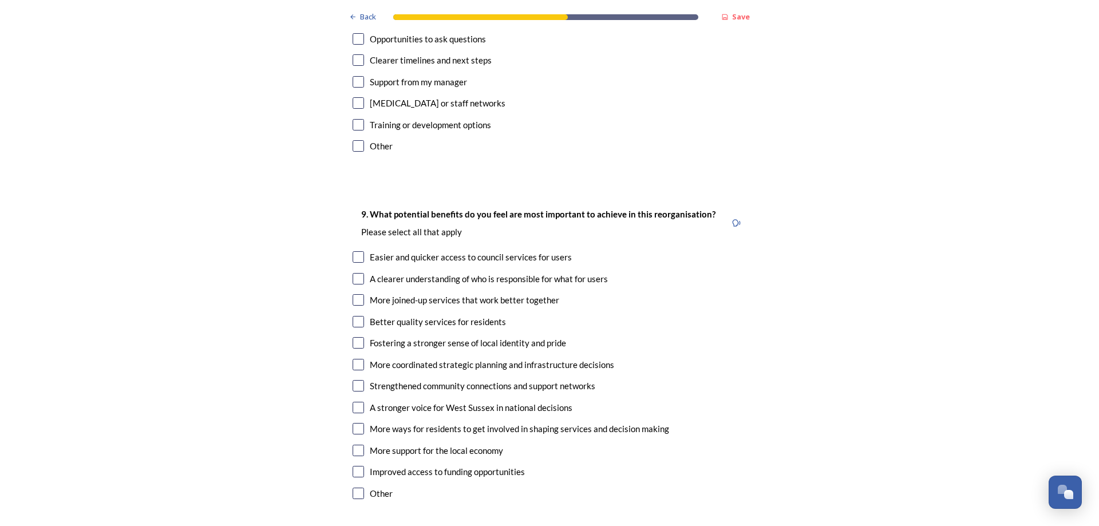
scroll to position [2746, 0]
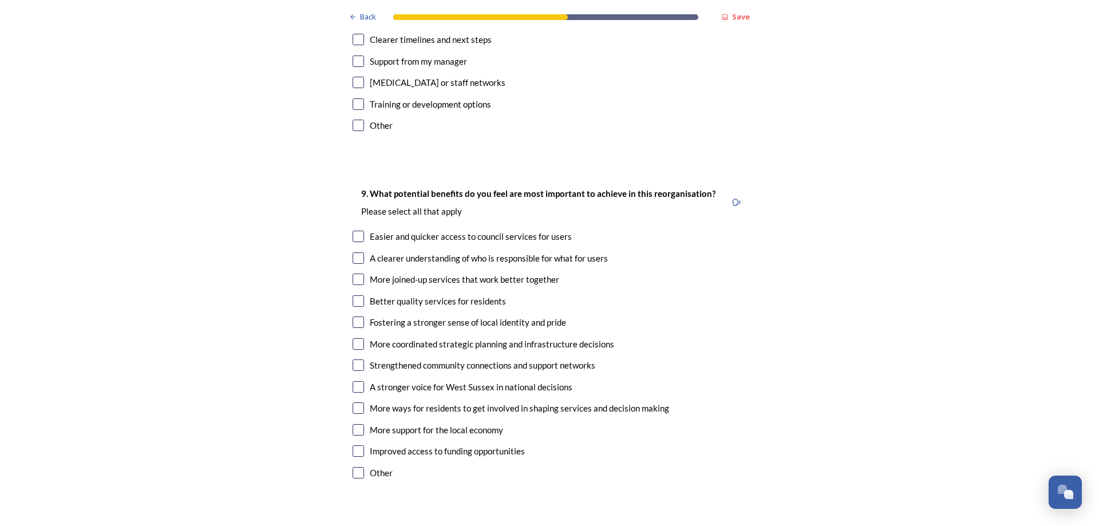
click at [352, 274] on input "checkbox" at bounding box center [357, 279] width 11 height 11
checkbox input "true"
click at [355, 402] on input "checkbox" at bounding box center [357, 407] width 11 height 11
checkbox input "true"
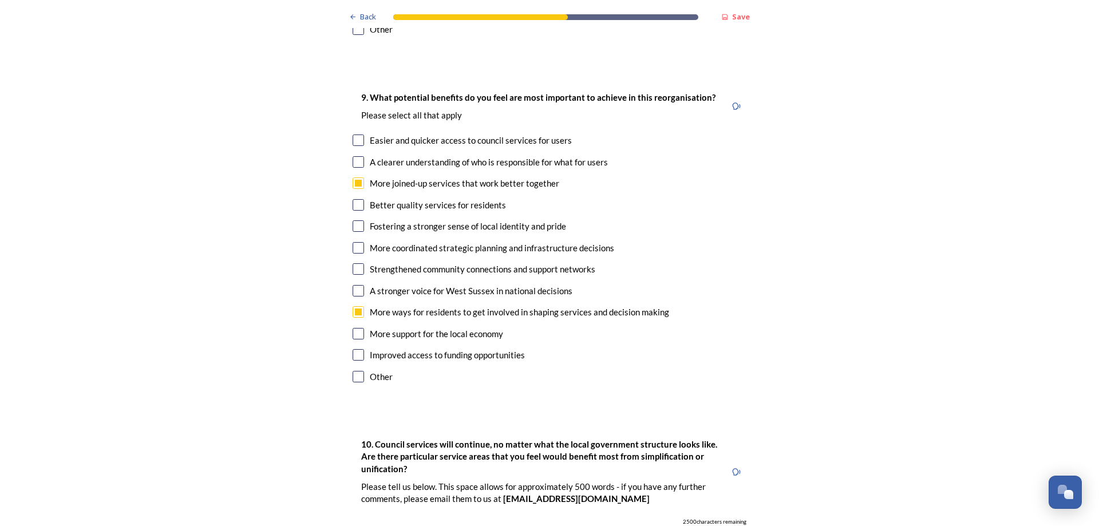
scroll to position [2744, 0]
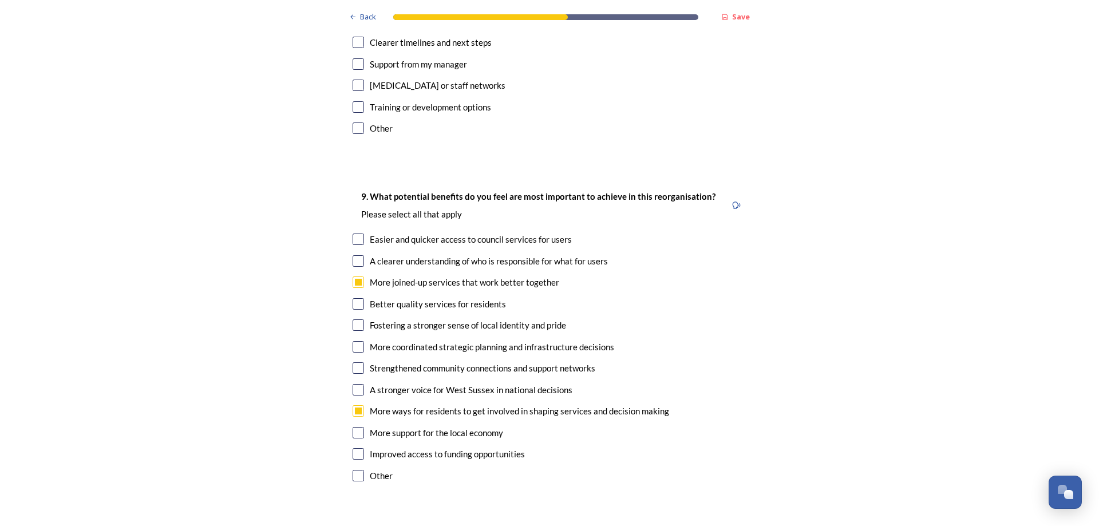
click at [352, 276] on input "checkbox" at bounding box center [357, 281] width 11 height 11
checkbox input "false"
click at [356, 384] on input "checkbox" at bounding box center [357, 389] width 11 height 11
checkbox input "true"
click at [352, 362] on input "checkbox" at bounding box center [357, 367] width 11 height 11
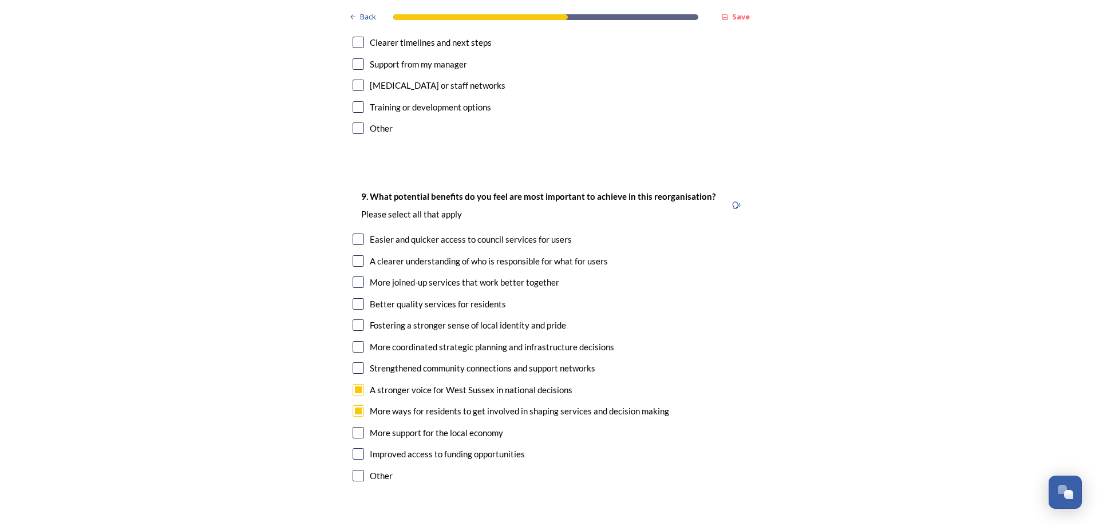
checkbox input "true"
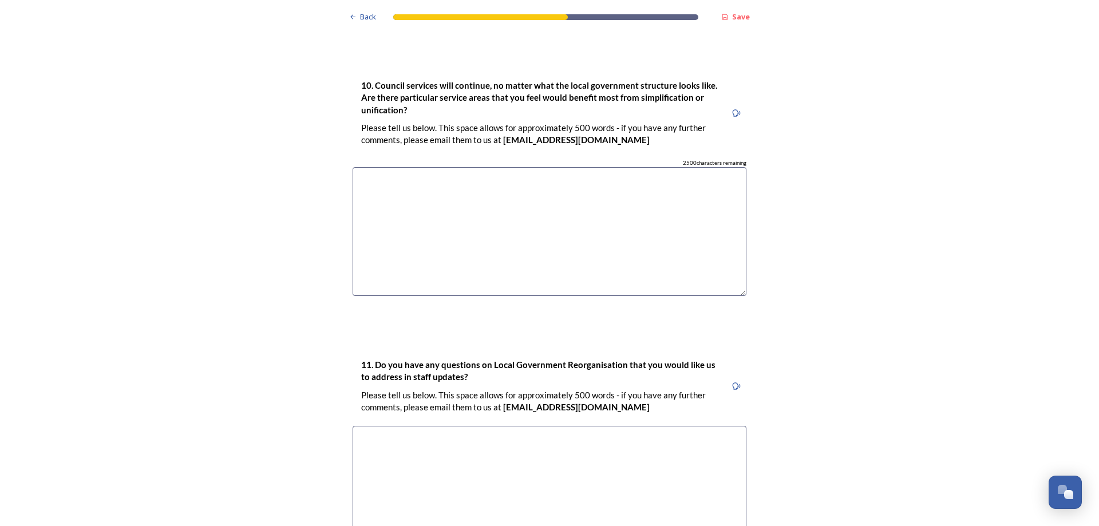
scroll to position [3316, 0]
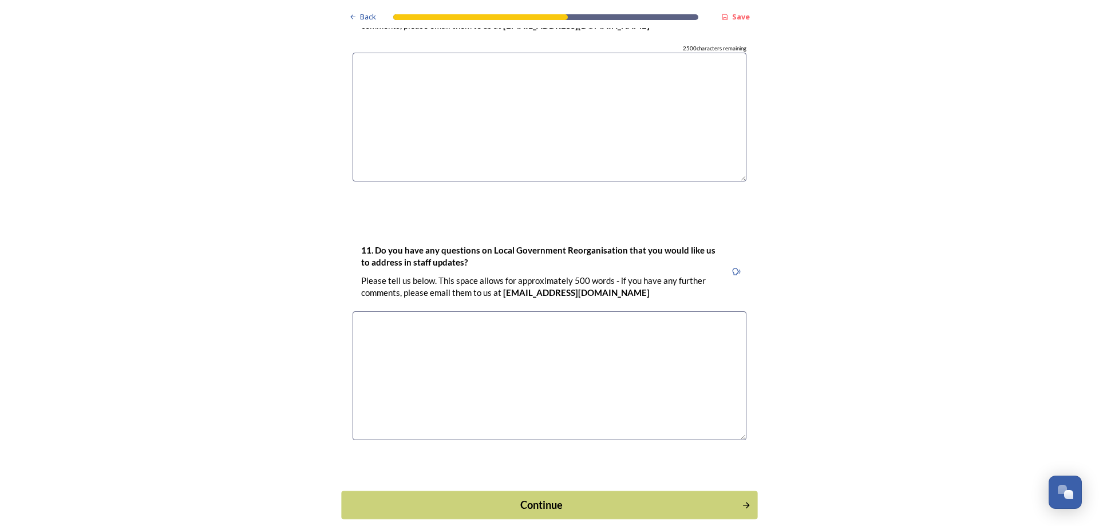
click at [554, 497] on div "Continue" at bounding box center [541, 504] width 387 height 15
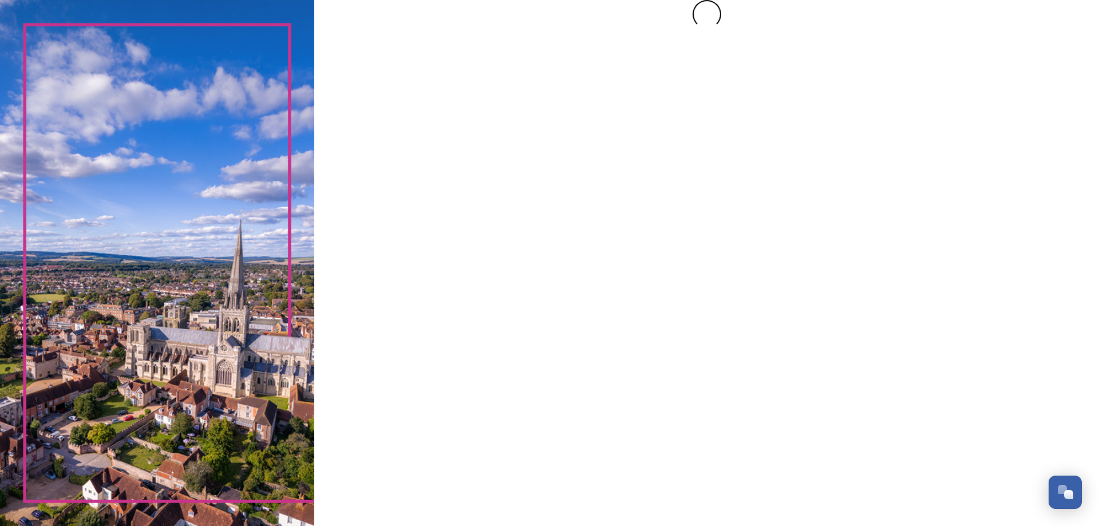
scroll to position [0, 0]
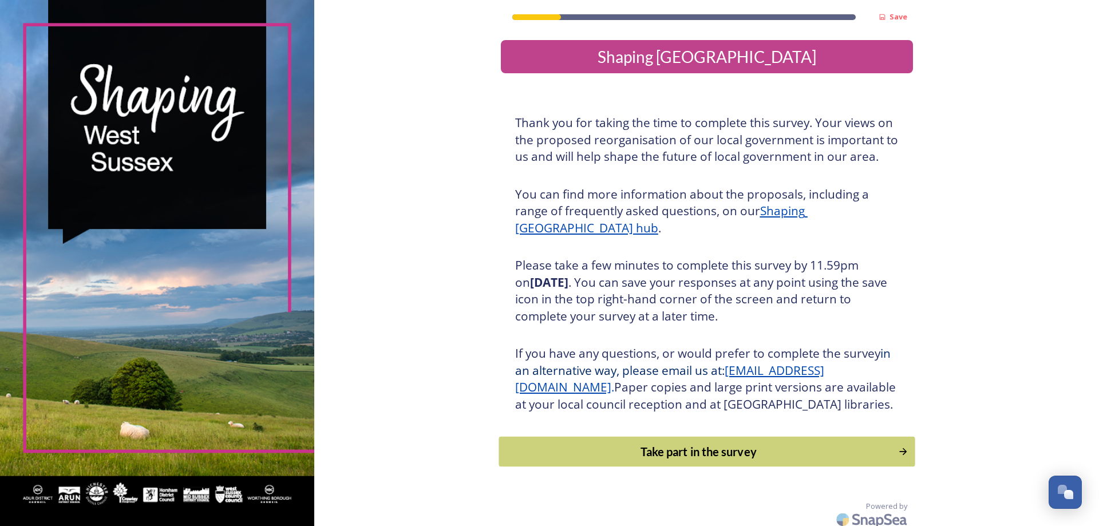
click at [728, 460] on div "Take part in the survey" at bounding box center [698, 451] width 387 height 17
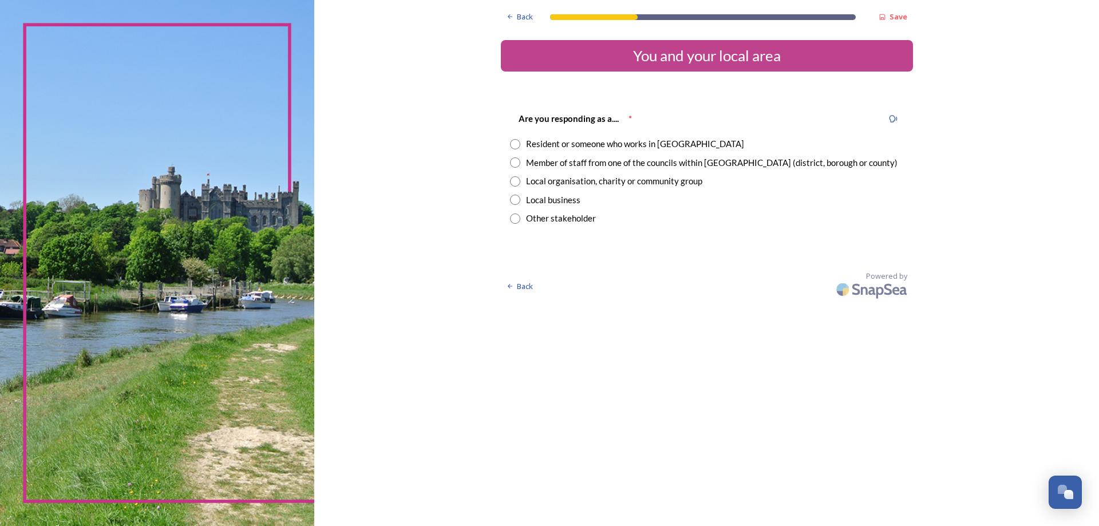
click at [517, 142] on input "radio" at bounding box center [515, 144] width 10 height 10
radio input "true"
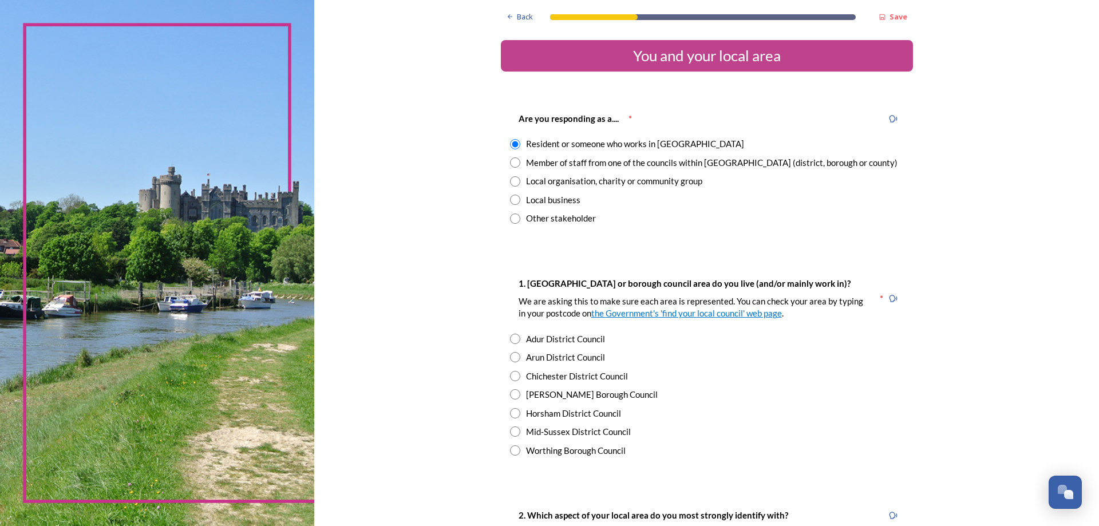
click at [513, 412] on input "radio" at bounding box center [515, 413] width 10 height 10
radio input "true"
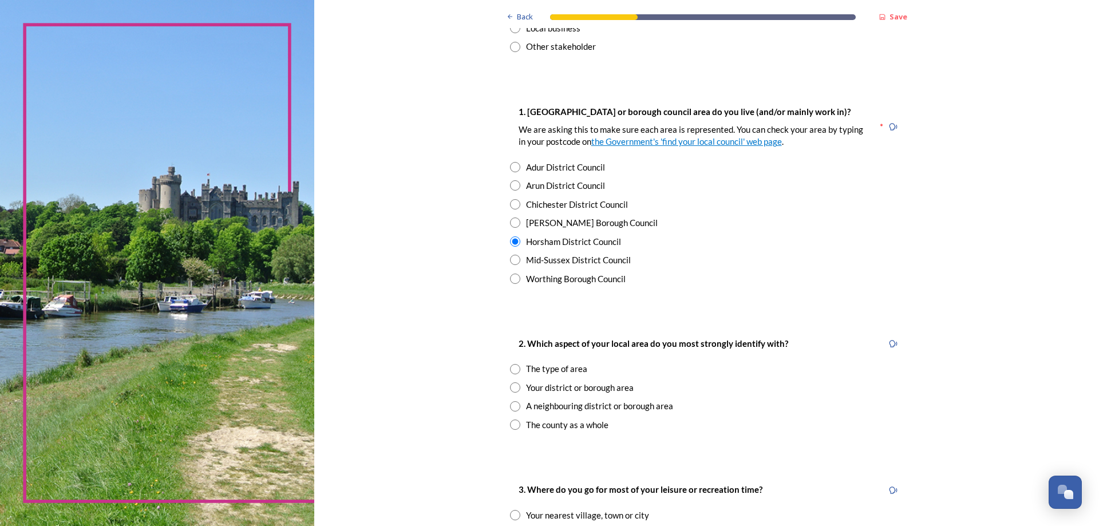
scroll to position [229, 0]
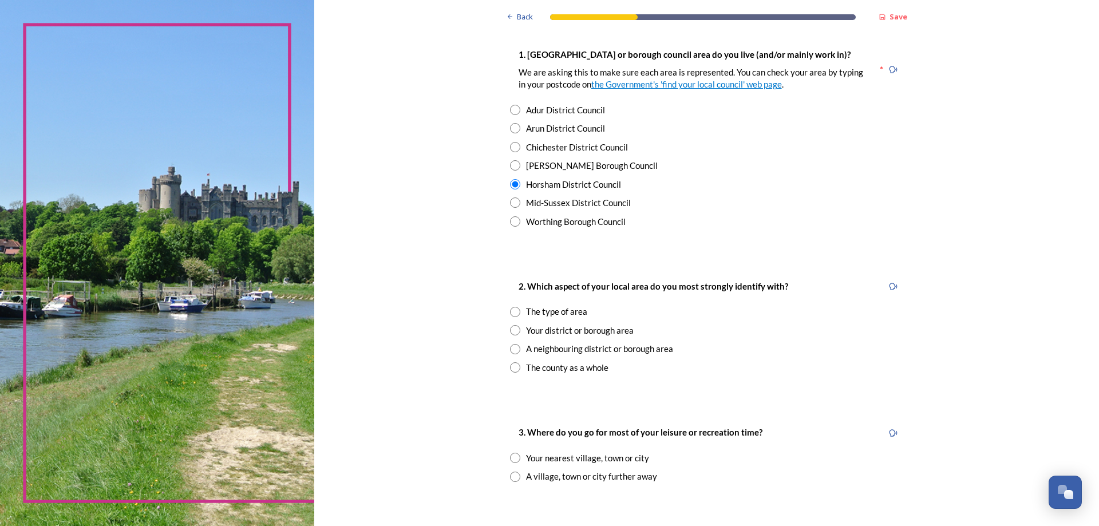
click at [511, 333] on input "radio" at bounding box center [515, 330] width 10 height 10
radio input "true"
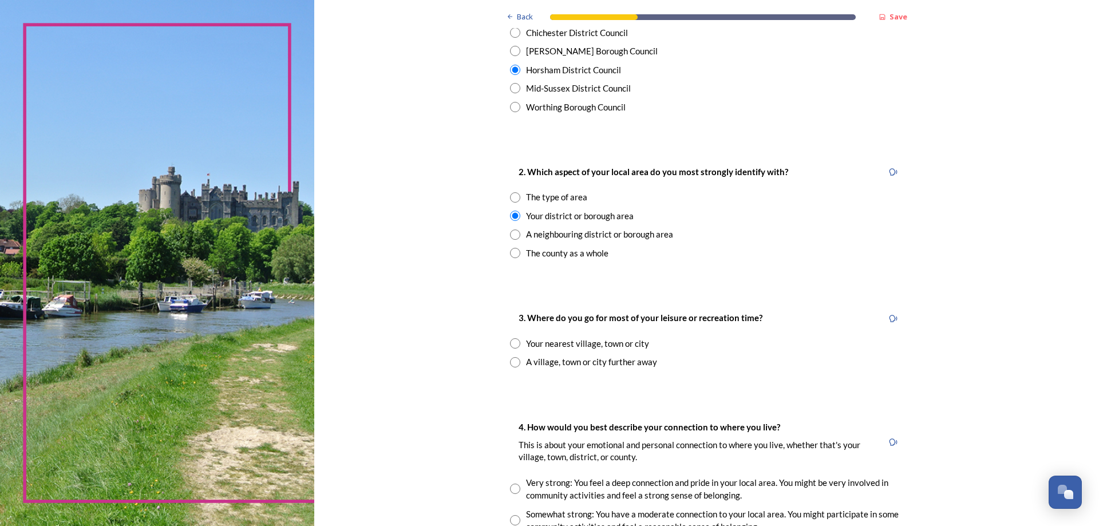
scroll to position [401, 0]
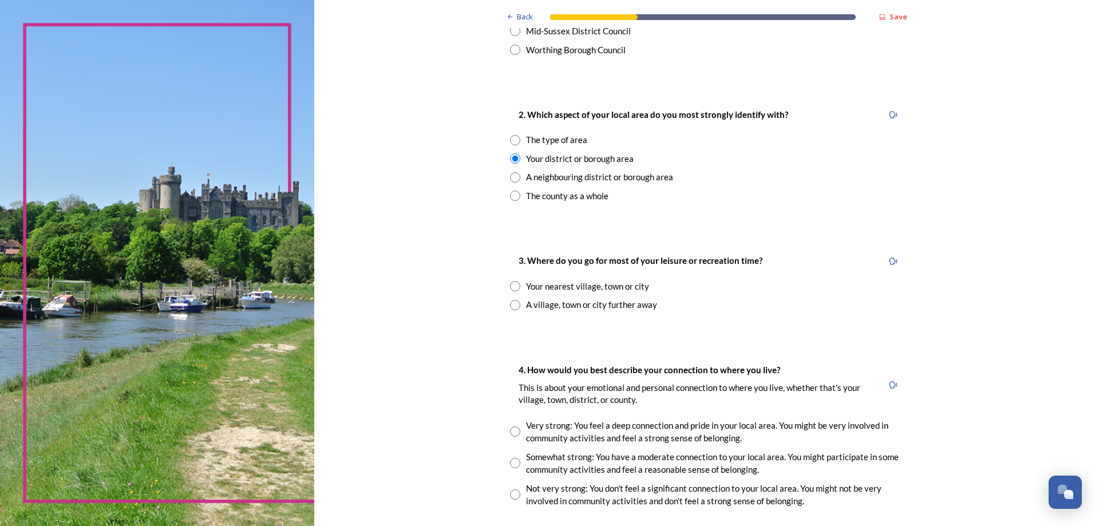
click at [629, 304] on div "A village, town or city further away" at bounding box center [591, 304] width 131 height 13
radio input "true"
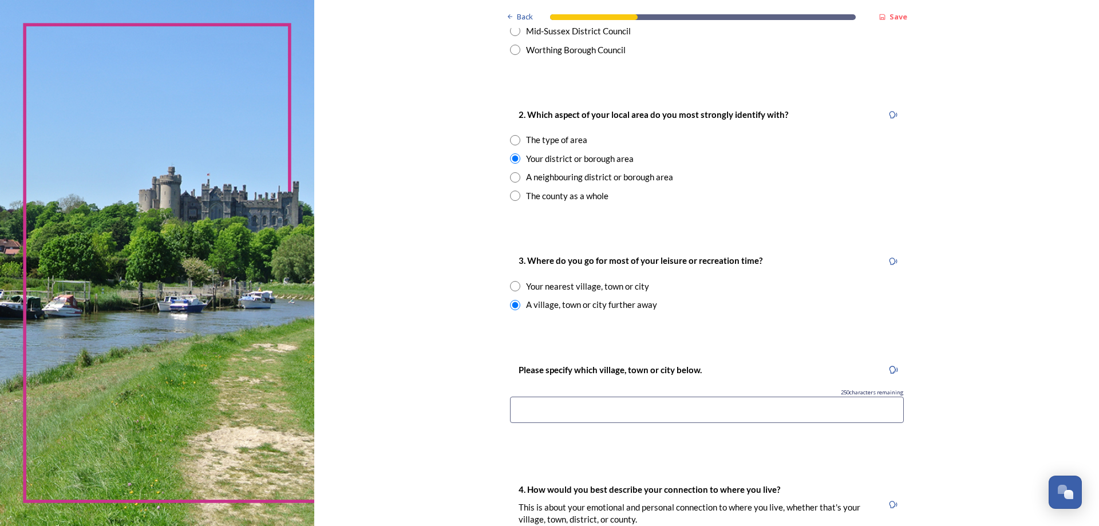
click at [533, 289] on div "Your nearest village, town or city" at bounding box center [587, 286] width 123 height 13
click at [544, 304] on div "A village, town or city further away" at bounding box center [591, 304] width 131 height 13
radio input "false"
radio input "true"
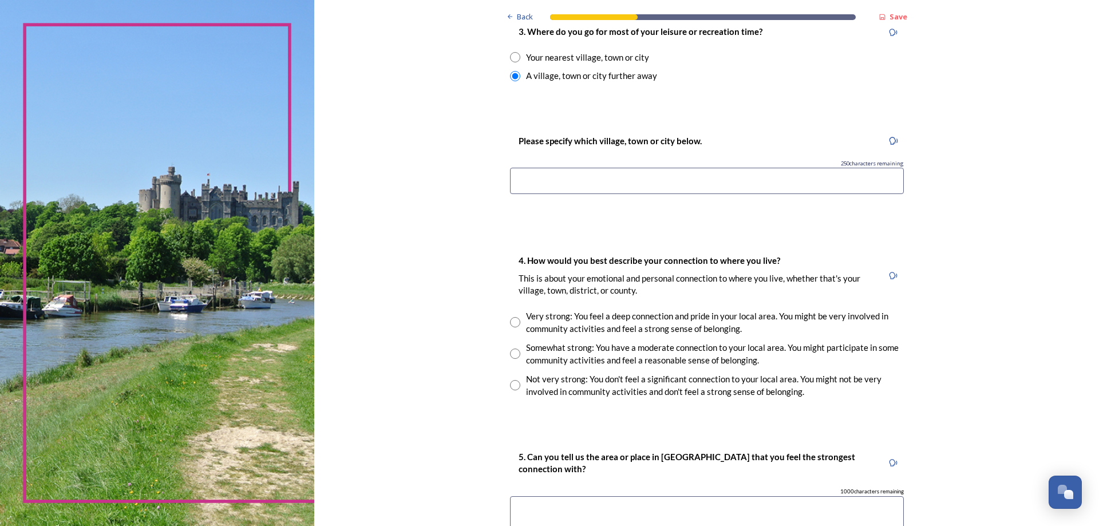
scroll to position [687, 0]
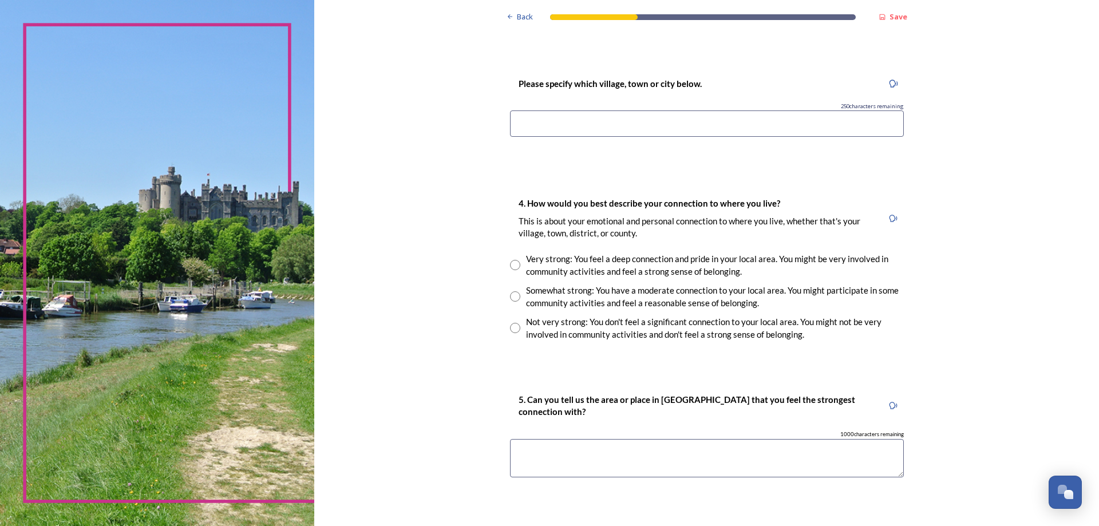
click at [513, 295] on input "radio" at bounding box center [515, 296] width 10 height 10
radio input "true"
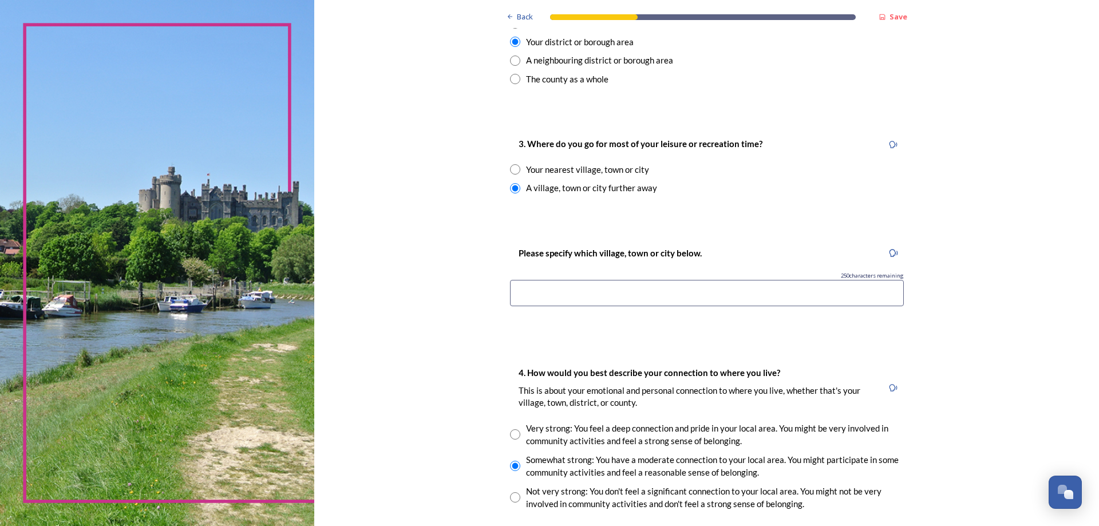
scroll to position [515, 0]
click at [672, 288] on input at bounding box center [707, 295] width 394 height 26
click at [617, 168] on div "Your nearest village, town or city" at bounding box center [587, 171] width 123 height 13
radio input "true"
click at [616, 299] on input at bounding box center [707, 295] width 394 height 26
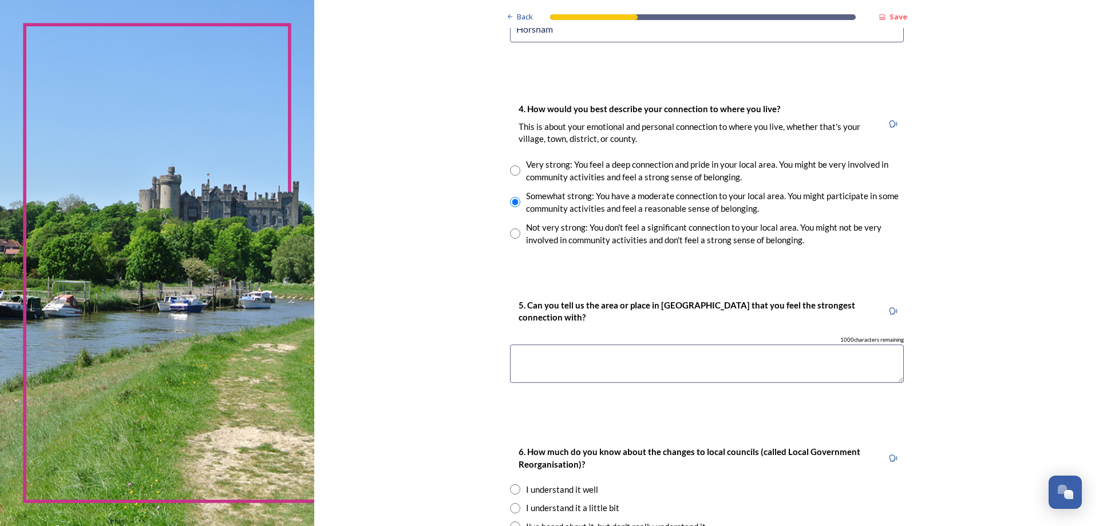
scroll to position [801, 0]
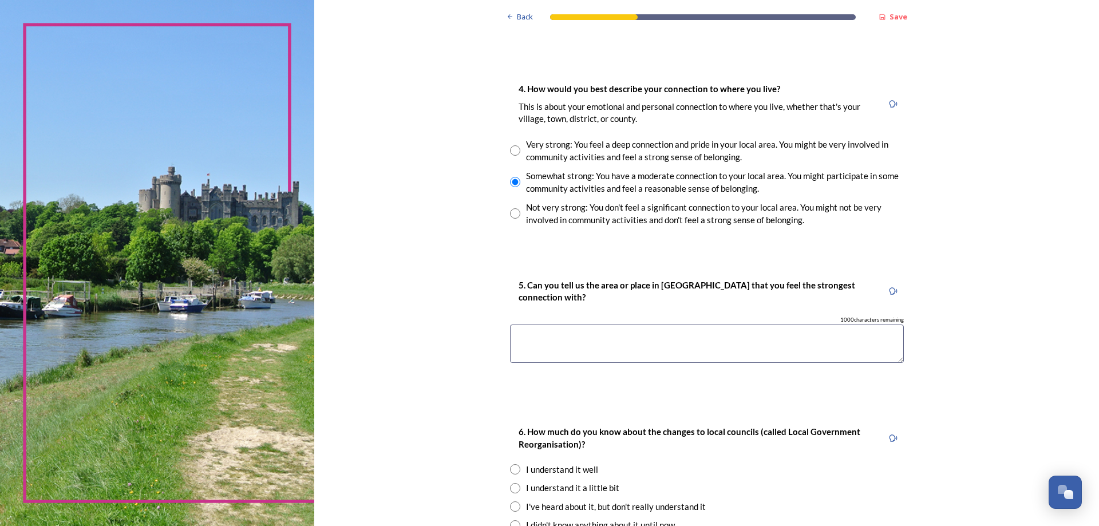
type input "Horsham"
click at [510, 149] on input "radio" at bounding box center [515, 150] width 10 height 10
radio input "true"
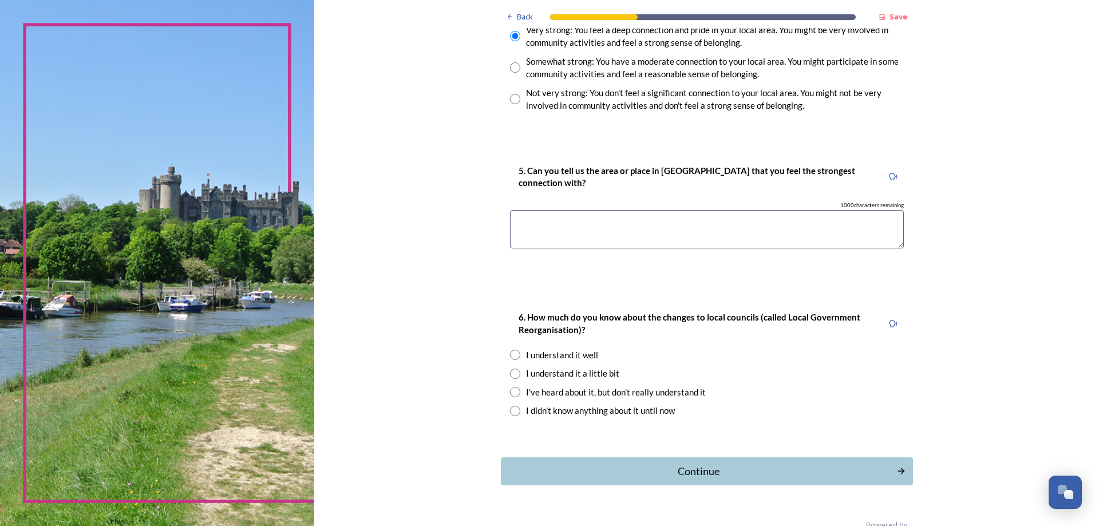
scroll to position [941, 0]
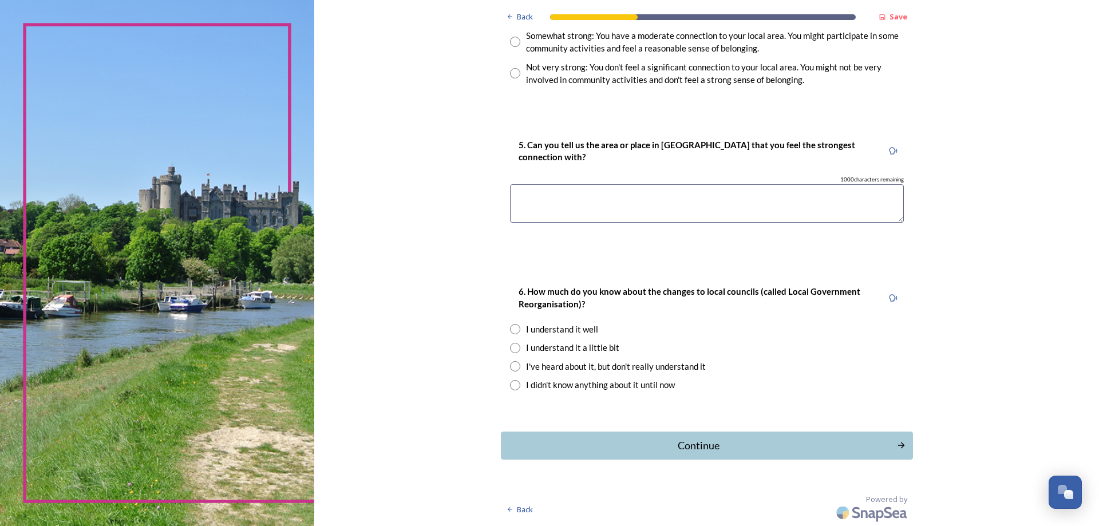
click at [586, 331] on div "I understand it well" at bounding box center [562, 329] width 72 height 13
click at [563, 344] on div "I understand it a little bit" at bounding box center [572, 347] width 93 height 13
radio input "false"
radio input "true"
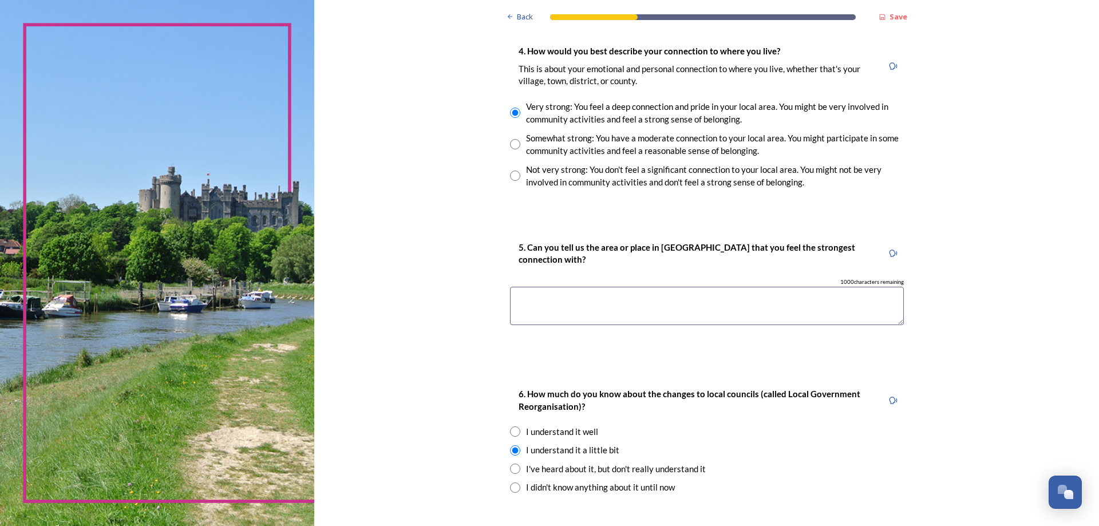
scroll to position [858, 0]
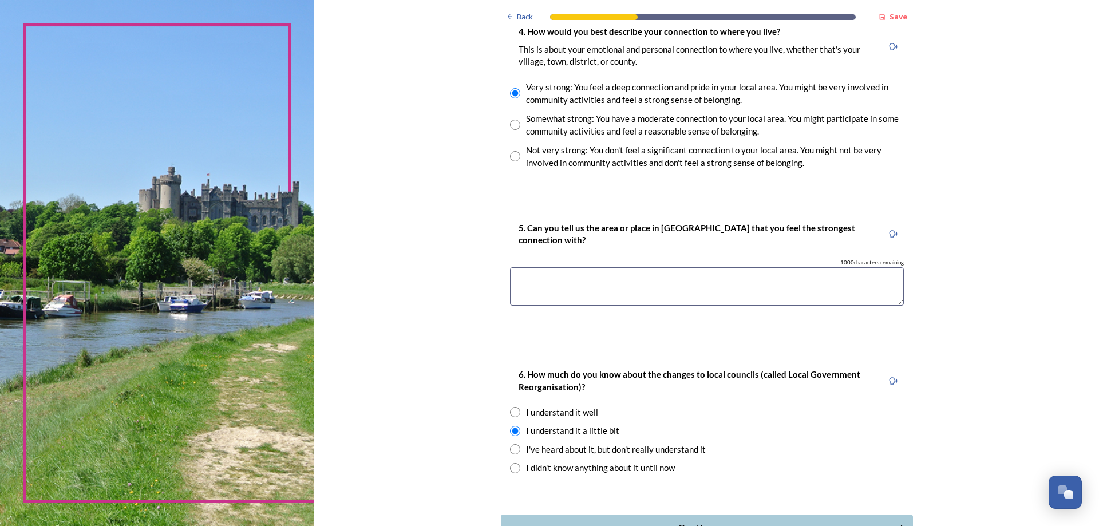
click at [661, 275] on textarea at bounding box center [707, 286] width 394 height 38
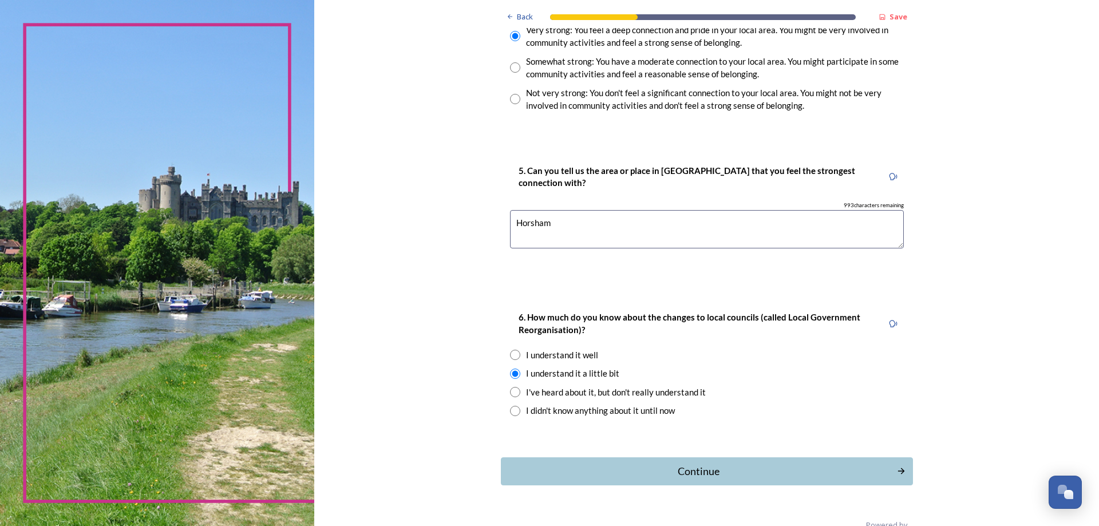
scroll to position [941, 0]
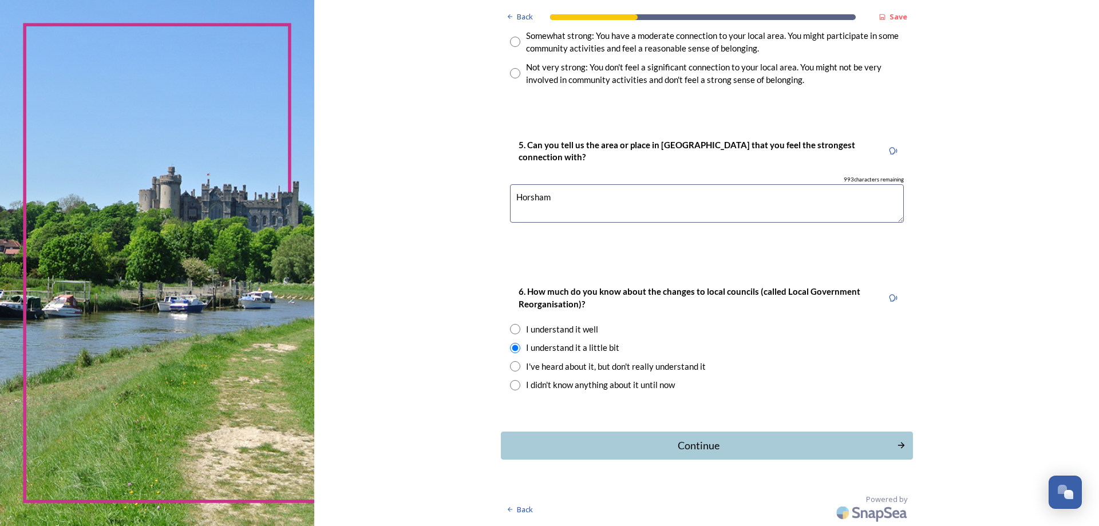
type textarea "Horsham"
click at [588, 331] on div "I understand it well" at bounding box center [562, 329] width 72 height 13
radio input "true"
click at [704, 439] on div "Continue" at bounding box center [698, 445] width 387 height 15
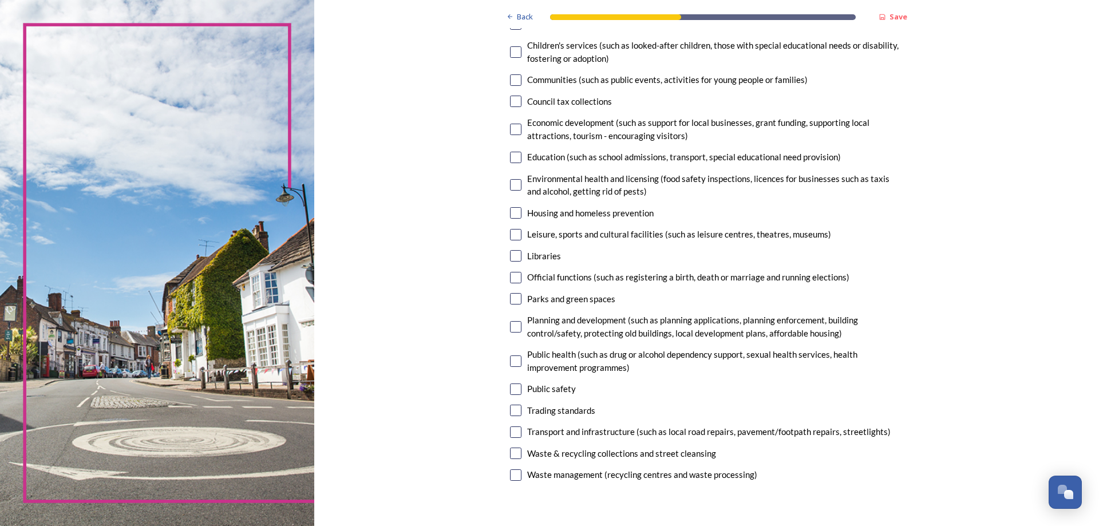
scroll to position [172, 0]
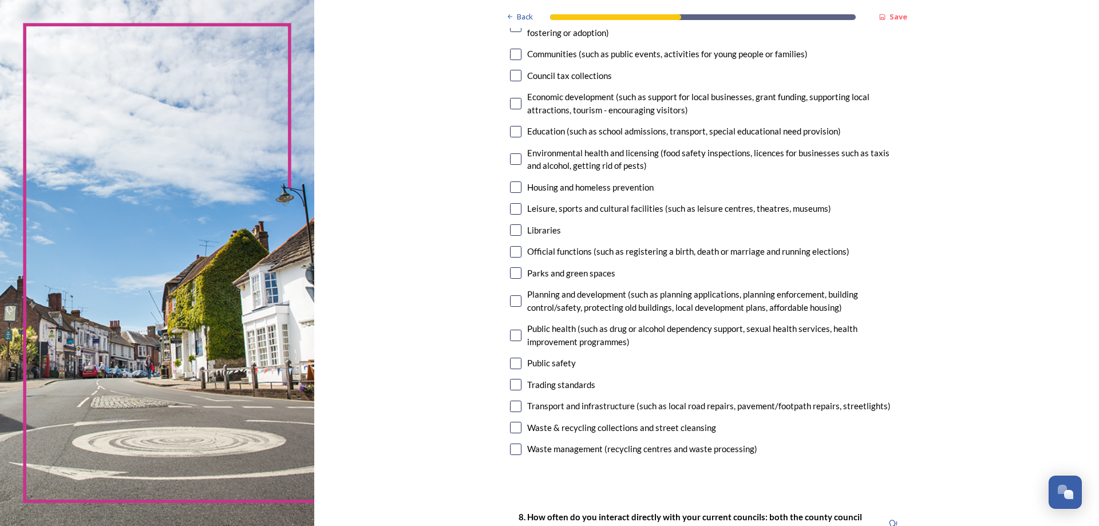
click at [512, 426] on input "checkbox" at bounding box center [515, 427] width 11 height 11
checkbox input "true"
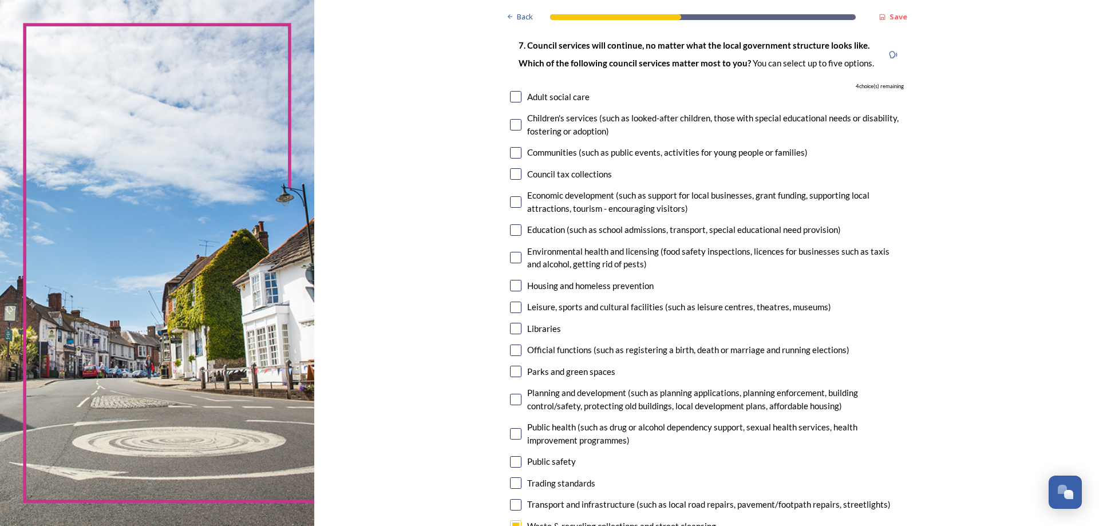
scroll to position [57, 0]
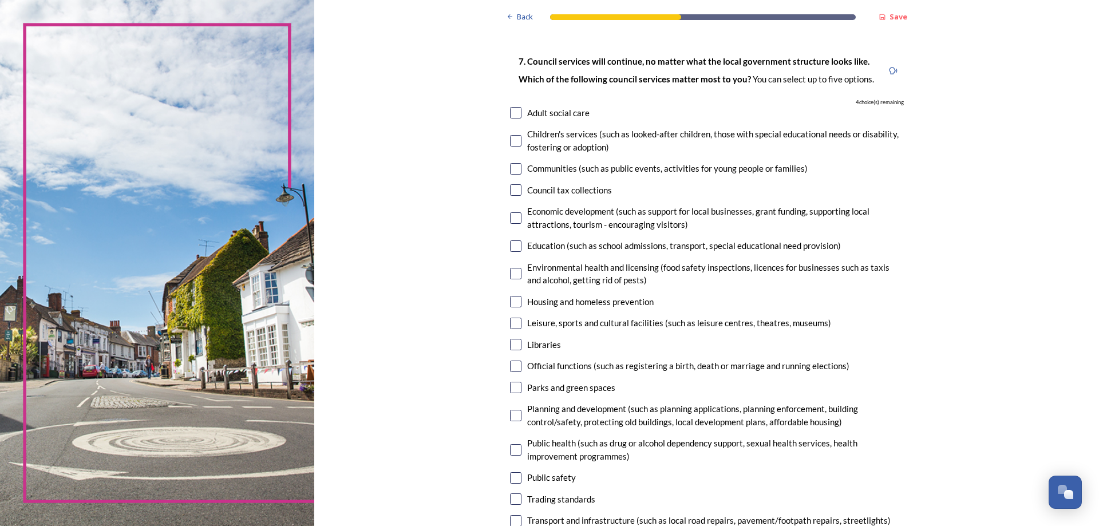
click at [511, 113] on input "checkbox" at bounding box center [515, 112] width 11 height 11
checkbox input "true"
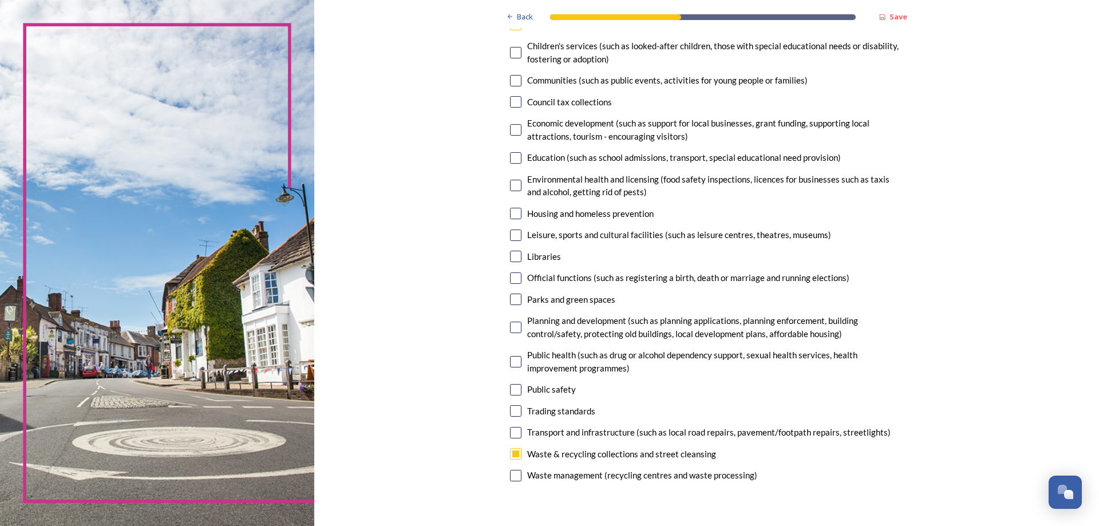
scroll to position [172, 0]
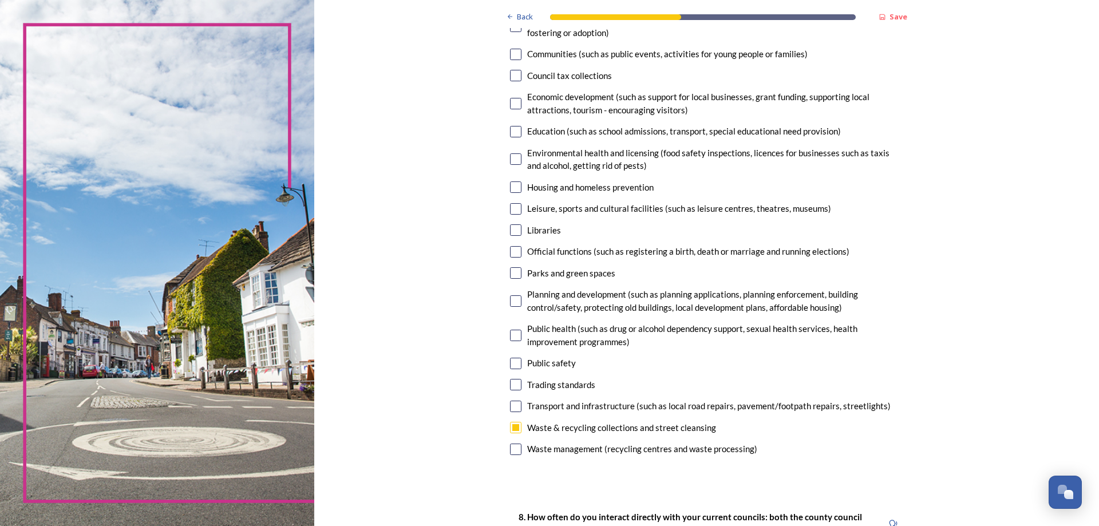
click at [514, 404] on input "checkbox" at bounding box center [515, 406] width 11 height 11
checkbox input "true"
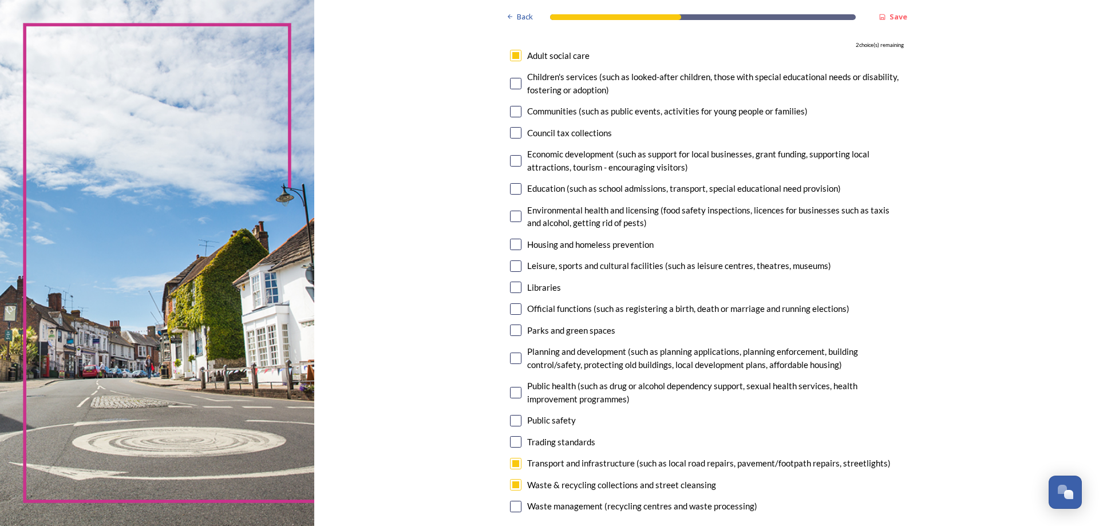
click at [515, 358] on input "checkbox" at bounding box center [515, 357] width 11 height 11
checkbox input "true"
click at [510, 242] on input "checkbox" at bounding box center [515, 244] width 11 height 11
checkbox input "true"
click at [513, 189] on input "checkbox" at bounding box center [515, 188] width 11 height 11
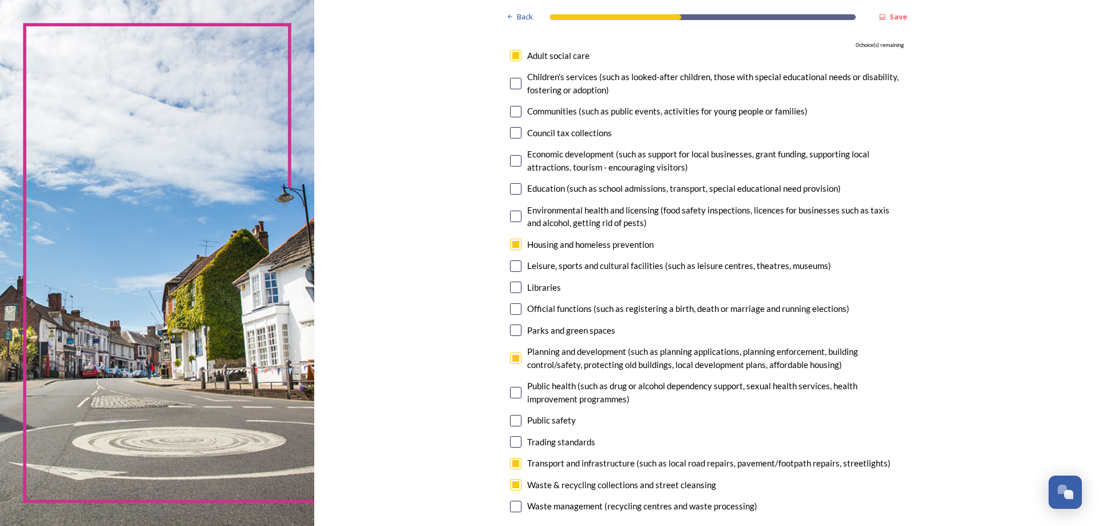
checkbox input "false"
drag, startPoint x: 1087, startPoint y: 3, endPoint x: 425, endPoint y: 385, distance: 764.4
click at [511, 58] on input "checkbox" at bounding box center [515, 55] width 11 height 11
checkbox input "false"
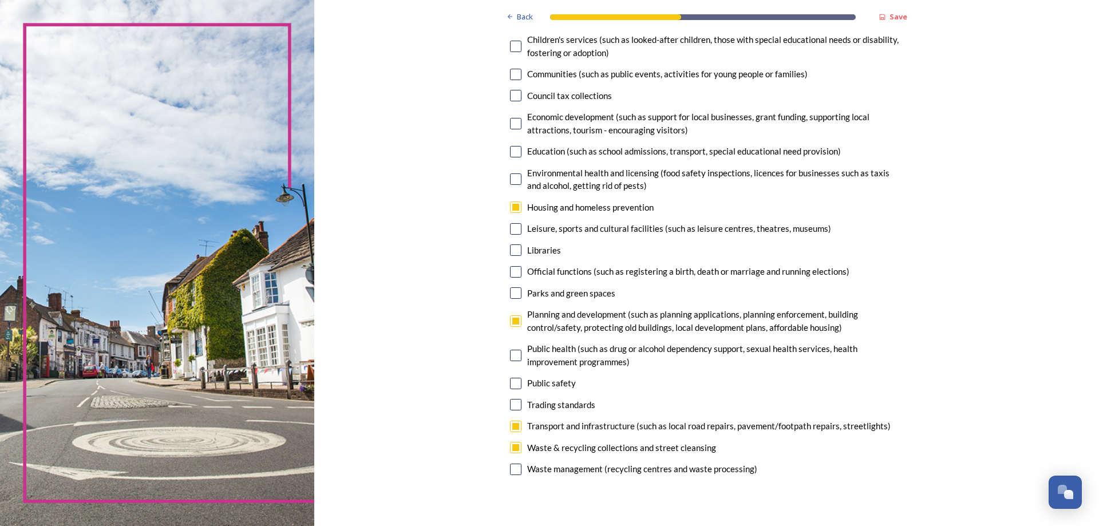
scroll to position [172, 0]
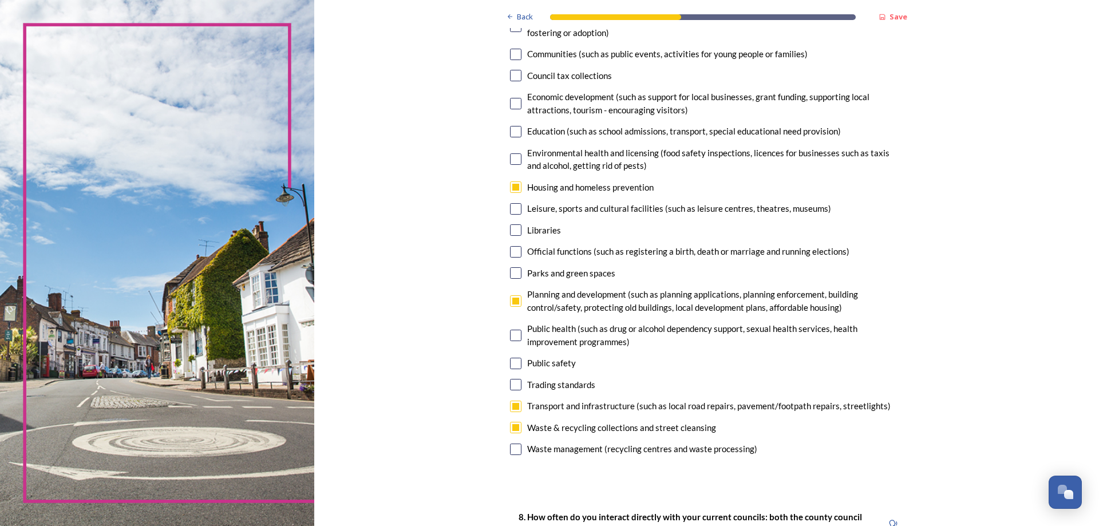
click at [513, 363] on input "checkbox" at bounding box center [515, 363] width 11 height 11
checkbox input "true"
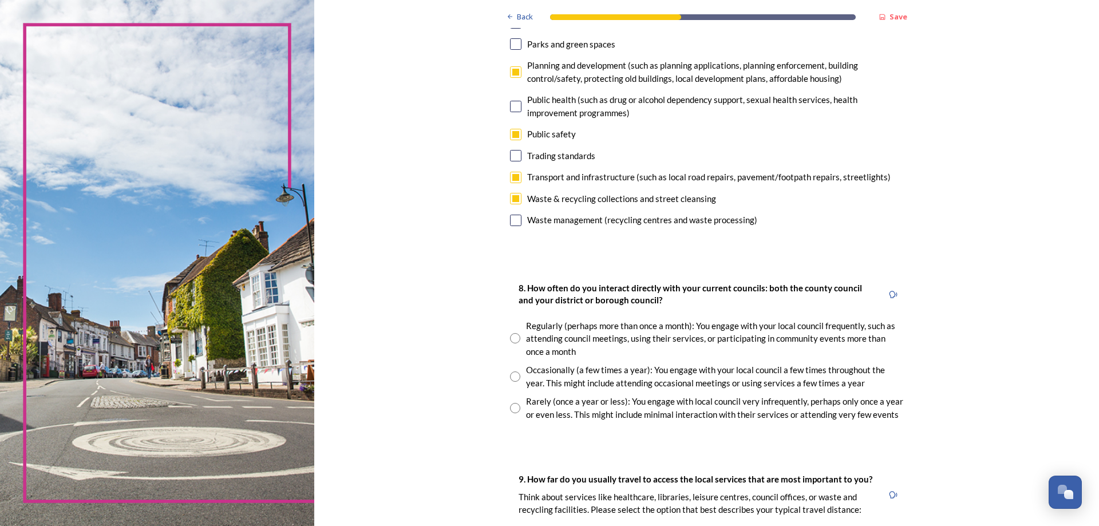
scroll to position [458, 0]
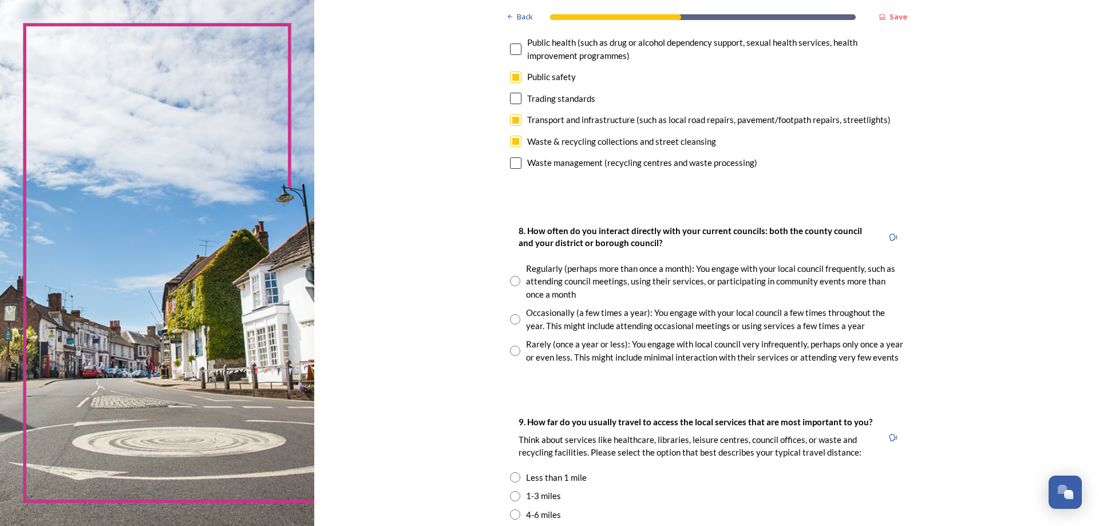
click at [511, 318] on input "radio" at bounding box center [515, 319] width 10 height 10
radio input "true"
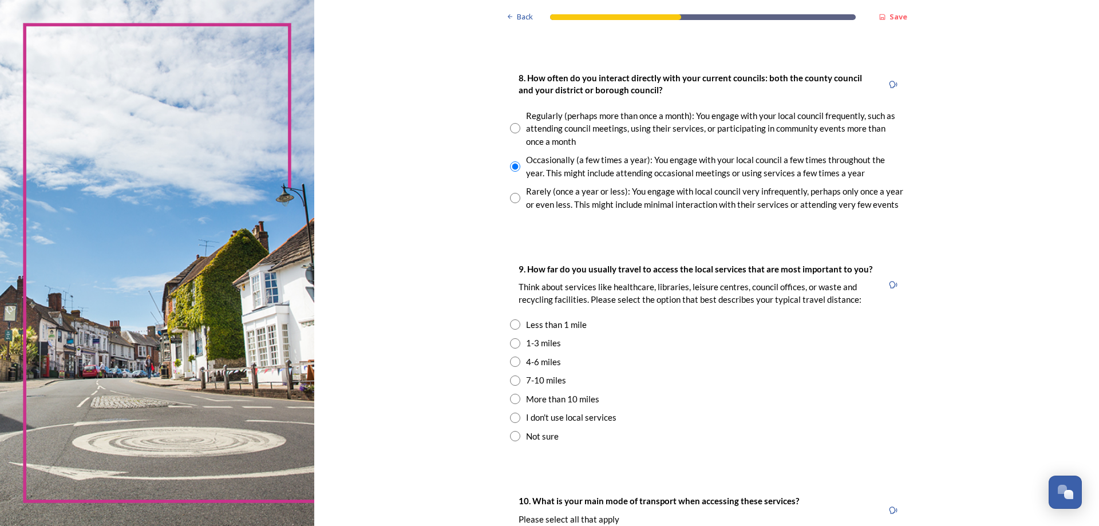
scroll to position [629, 0]
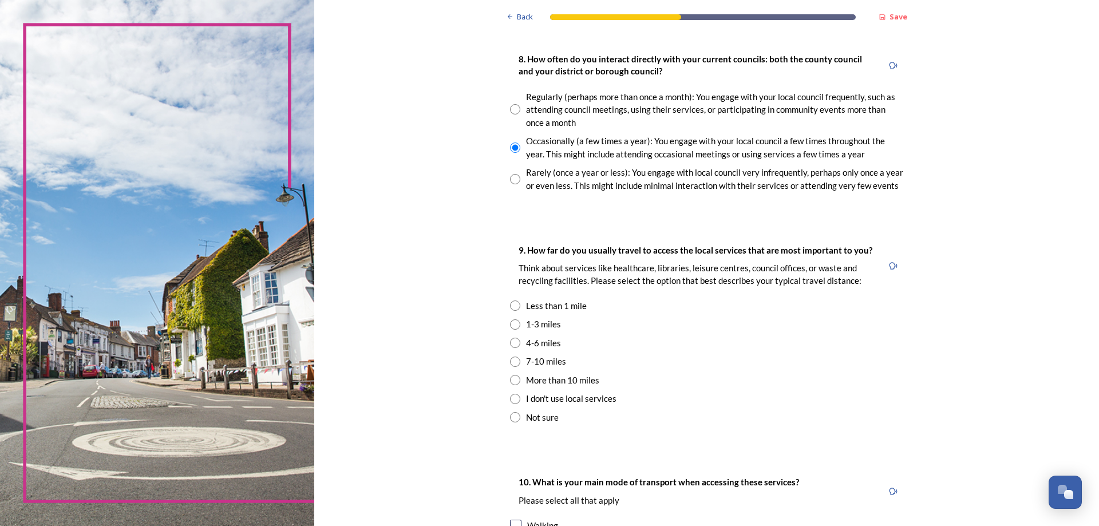
click at [513, 379] on input "radio" at bounding box center [515, 380] width 10 height 10
radio input "true"
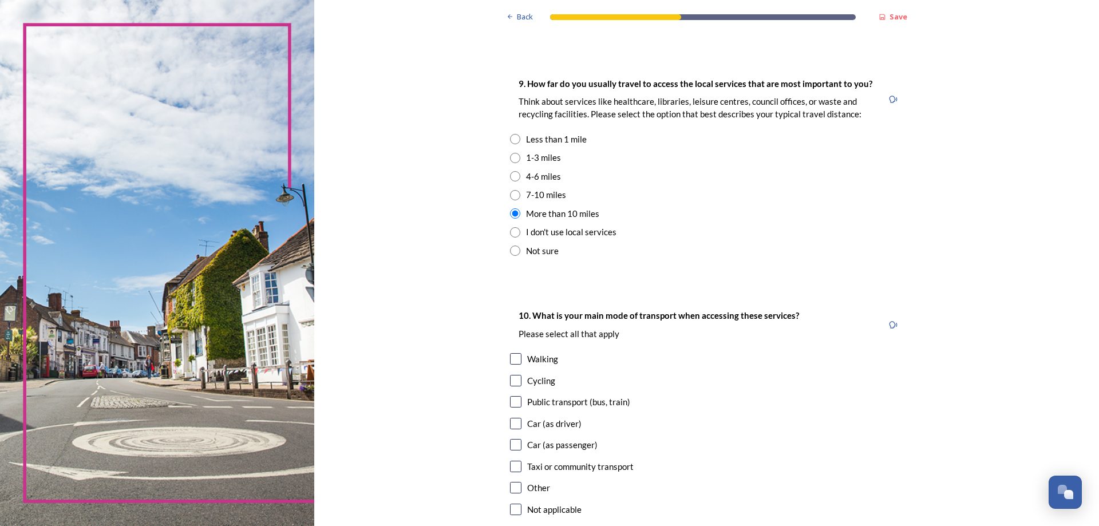
scroll to position [801, 0]
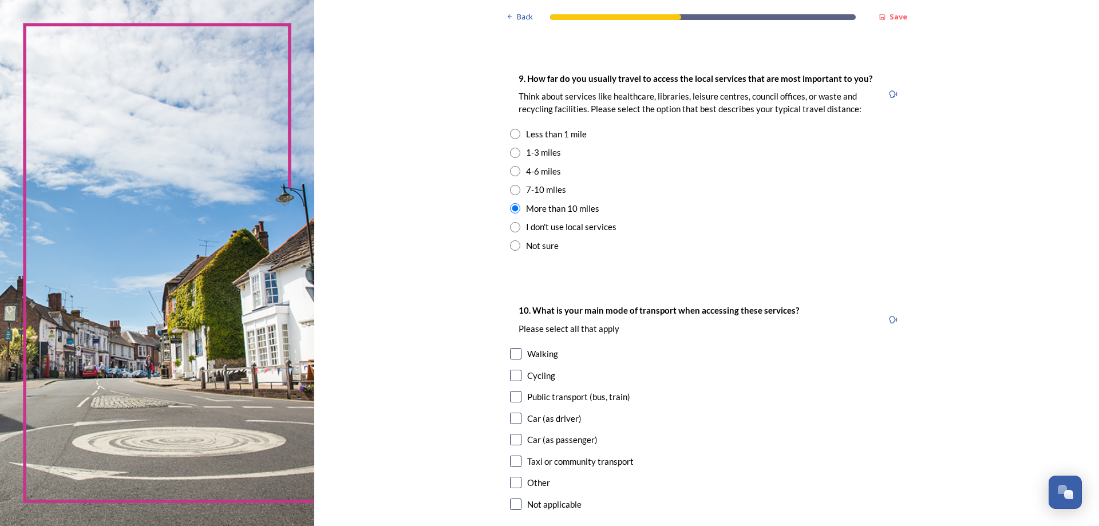
click at [510, 417] on input "checkbox" at bounding box center [515, 418] width 11 height 11
checkbox input "true"
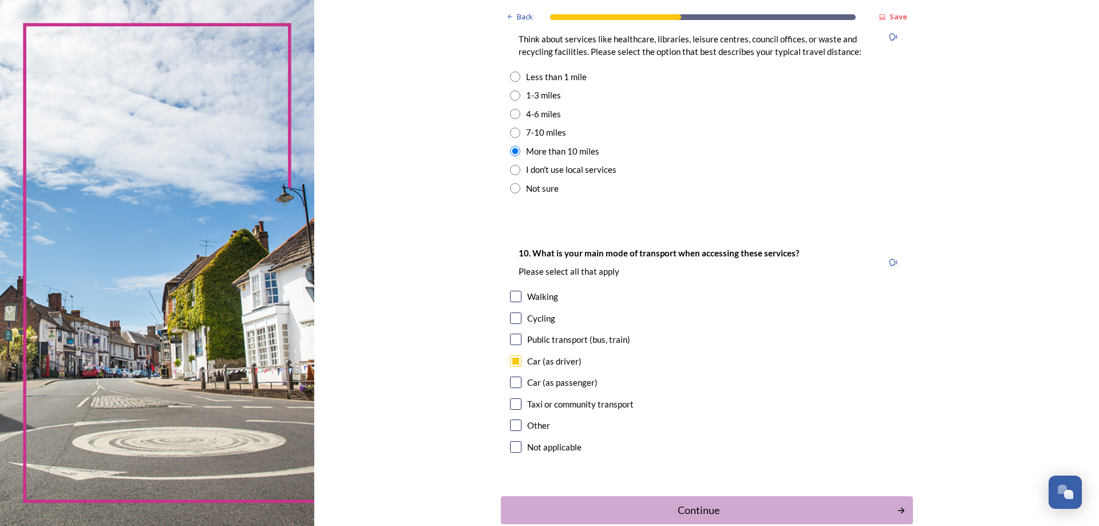
scroll to position [923, 0]
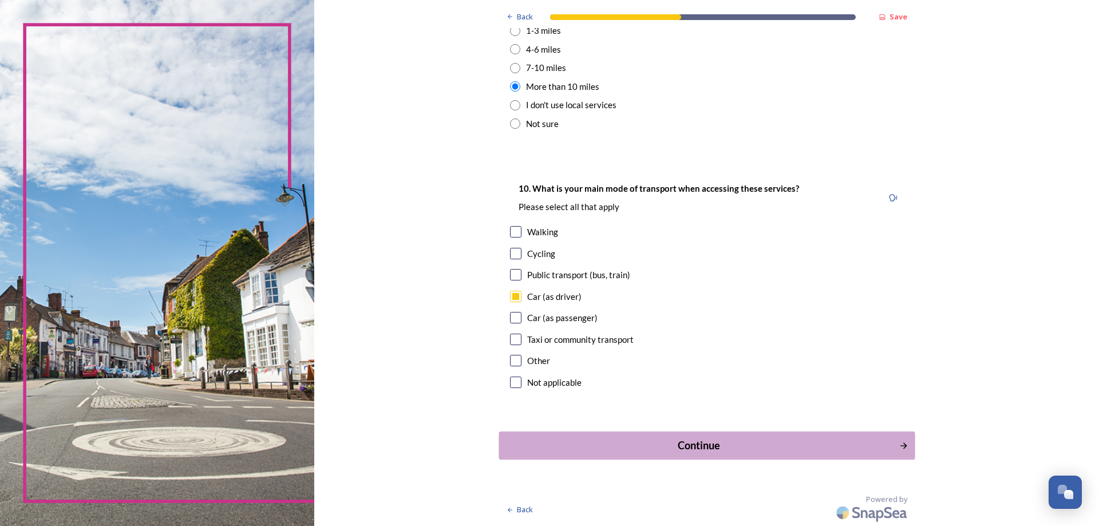
click at [700, 442] on div "Continue" at bounding box center [698, 445] width 387 height 15
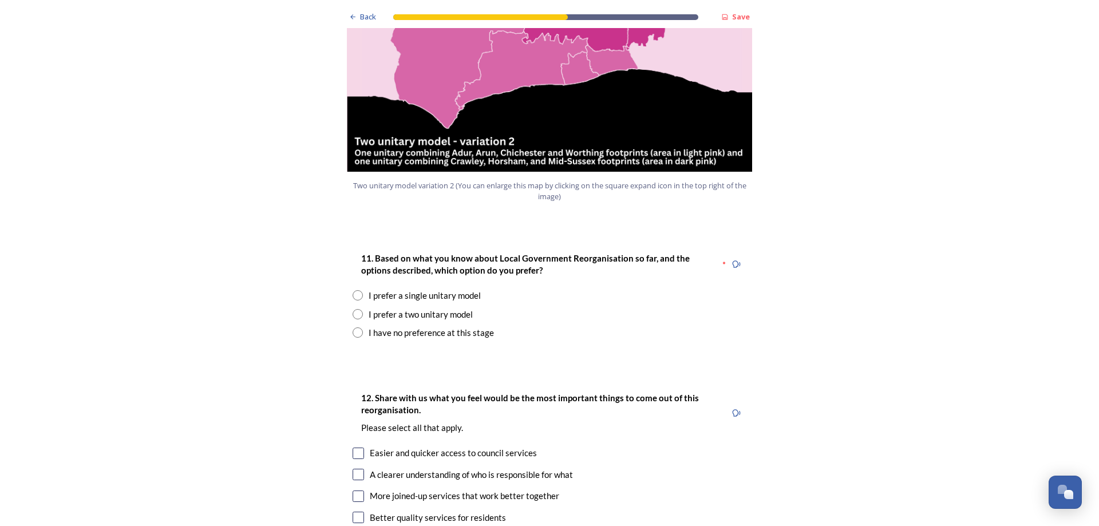
scroll to position [1430, 0]
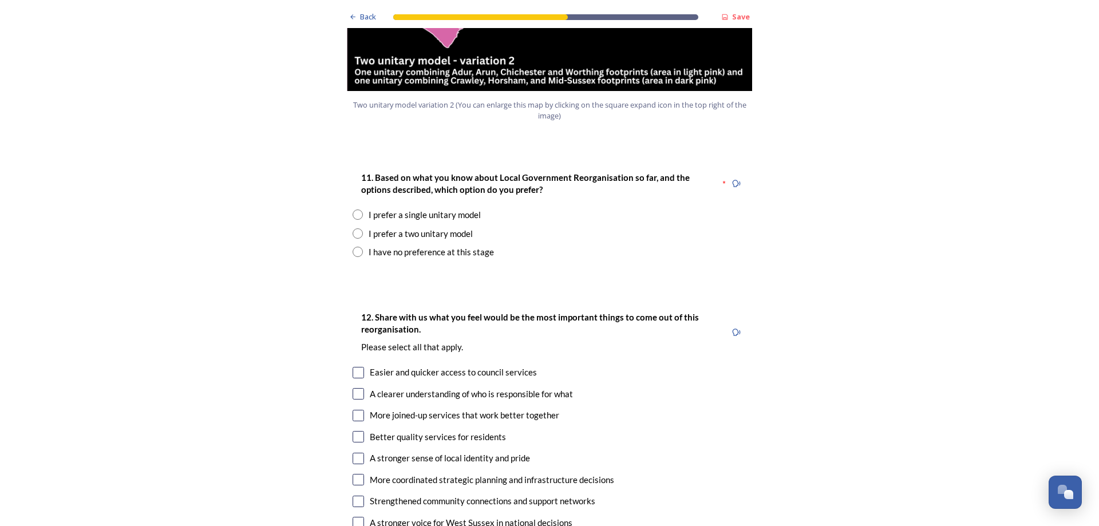
click at [380, 227] on div "I prefer a two unitary model" at bounding box center [420, 233] width 104 height 13
radio input "true"
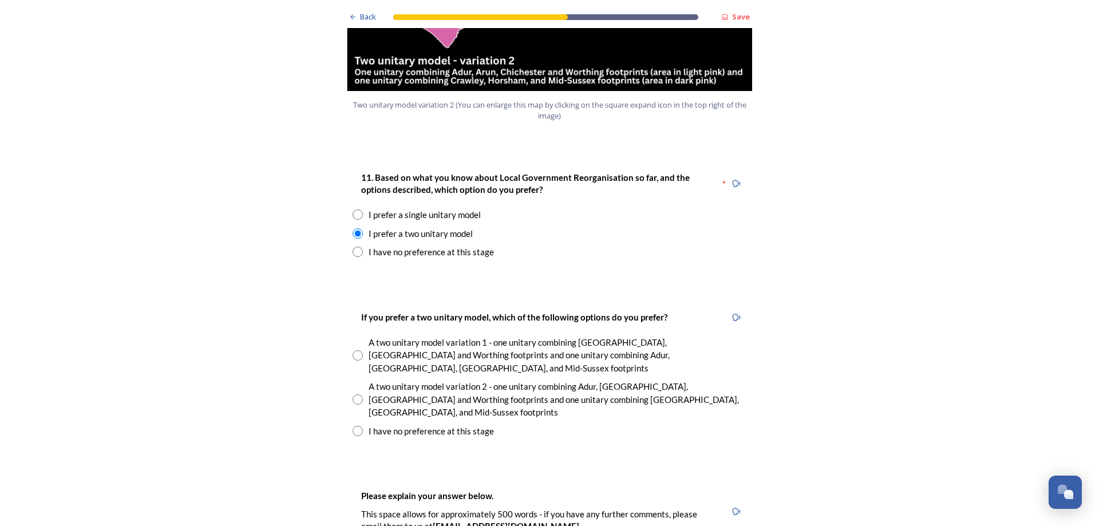
click at [448, 380] on div "A two unitary model variation 2 - one unitary combining Adur, [GEOGRAPHIC_DATA]…" at bounding box center [557, 399] width 378 height 39
radio input "true"
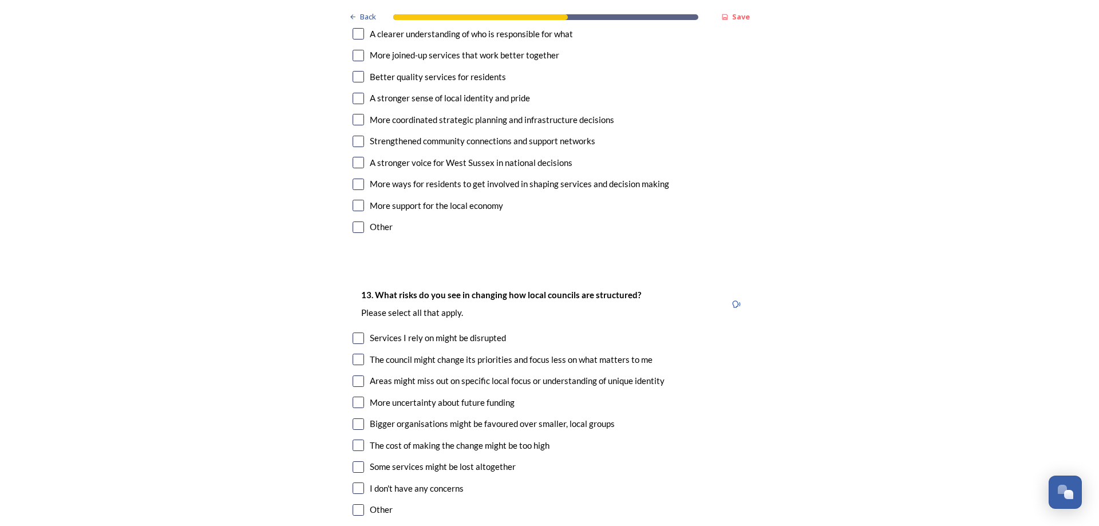
scroll to position [2232, 0]
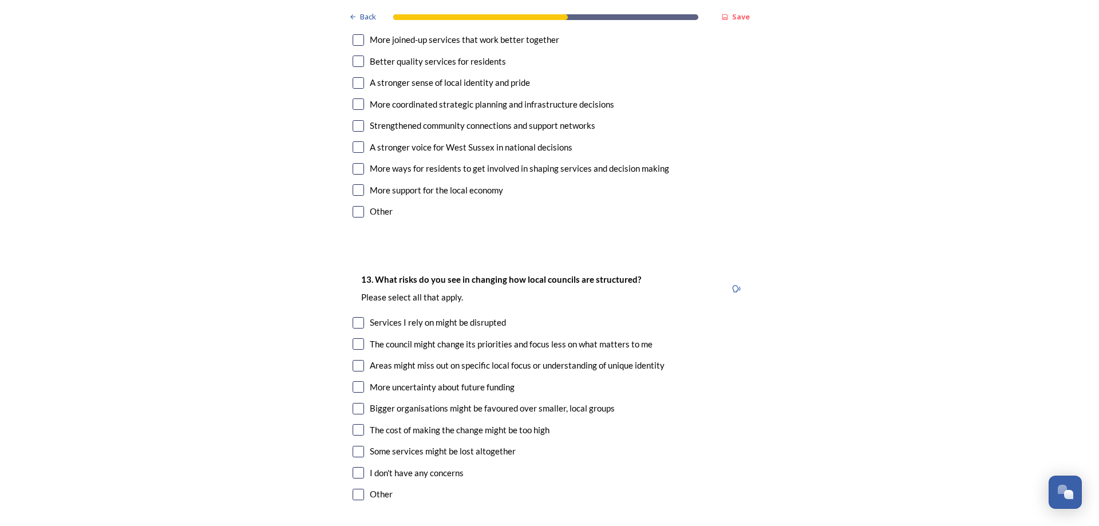
click at [355, 424] on input "checkbox" at bounding box center [357, 429] width 11 height 11
checkbox input "true"
click at [354, 360] on input "checkbox" at bounding box center [357, 365] width 11 height 11
checkbox input "true"
click at [354, 446] on input "checkbox" at bounding box center [357, 451] width 11 height 11
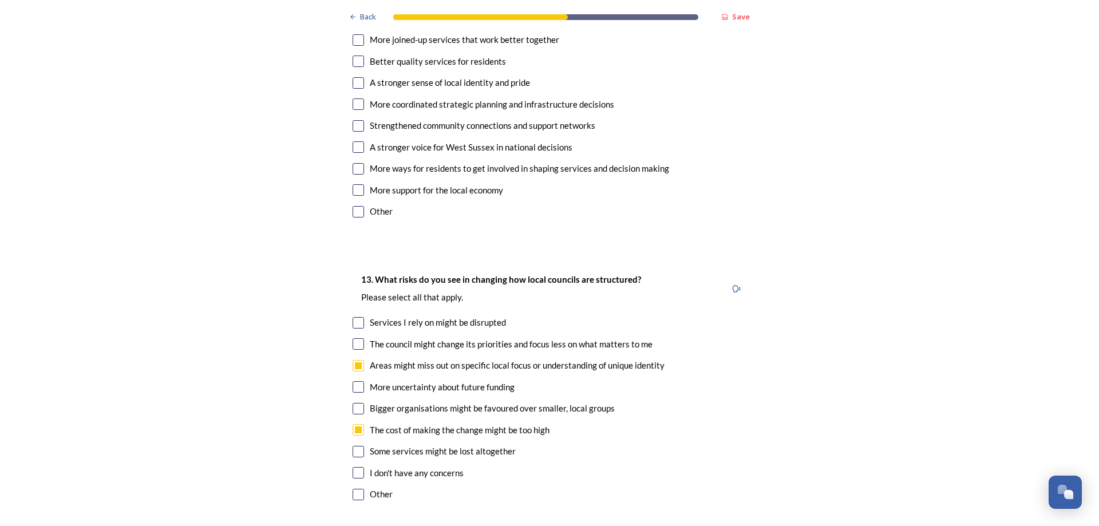
checkbox input "true"
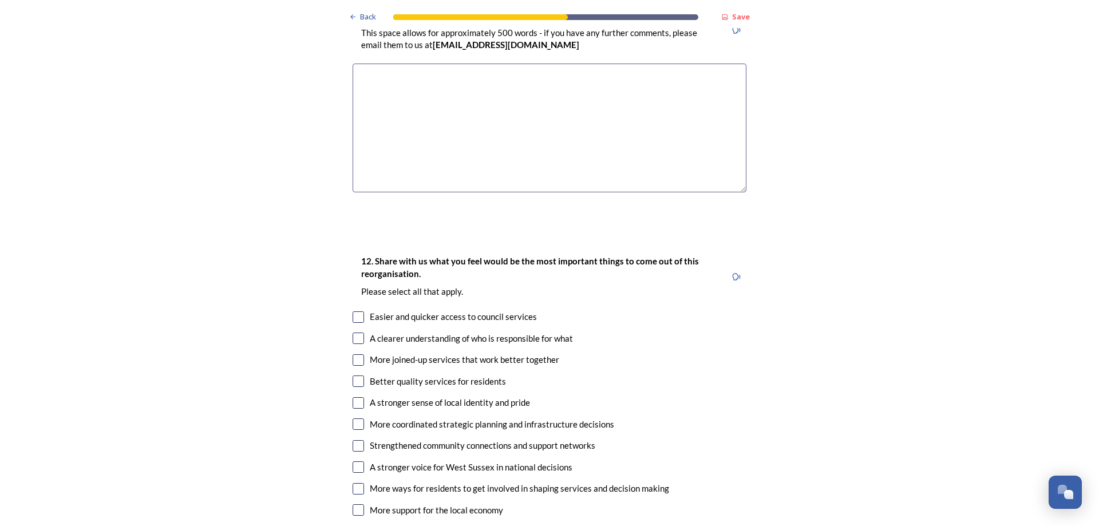
scroll to position [2003, 0]
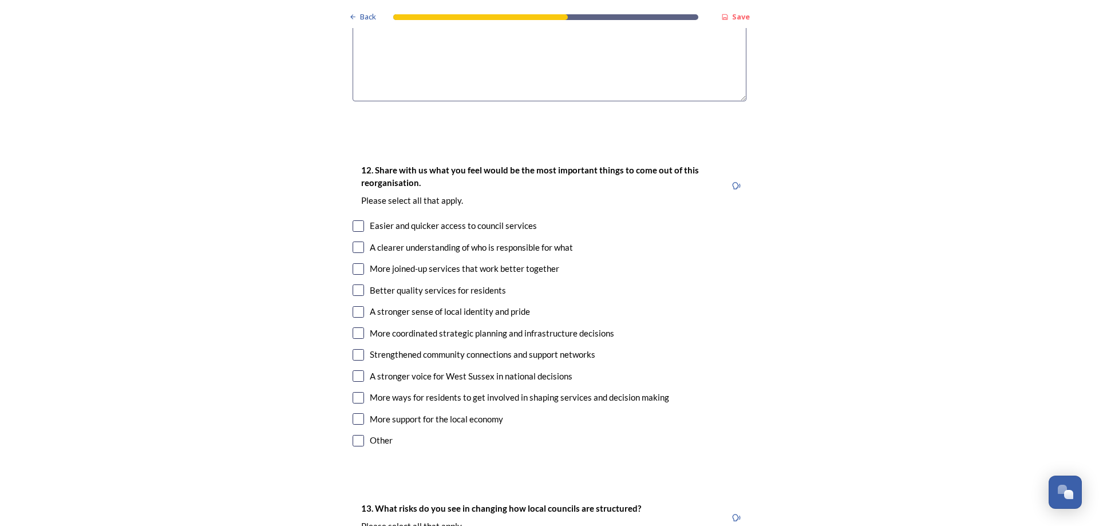
click at [355, 327] on input "checkbox" at bounding box center [357, 332] width 11 height 11
checkbox input "true"
click at [356, 370] on input "checkbox" at bounding box center [357, 375] width 11 height 11
checkbox input "true"
click at [358, 241] on input "checkbox" at bounding box center [357, 246] width 11 height 11
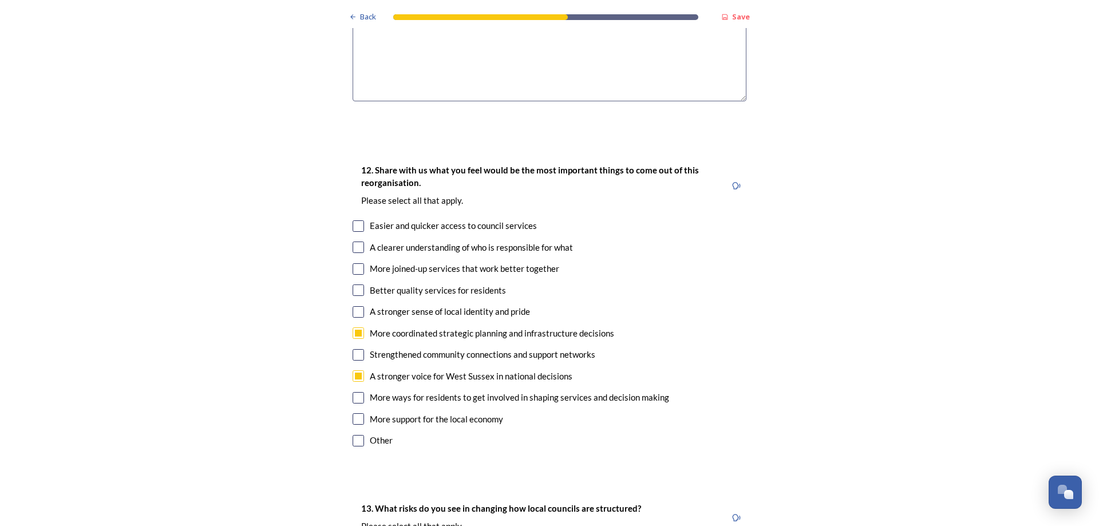
checkbox input "true"
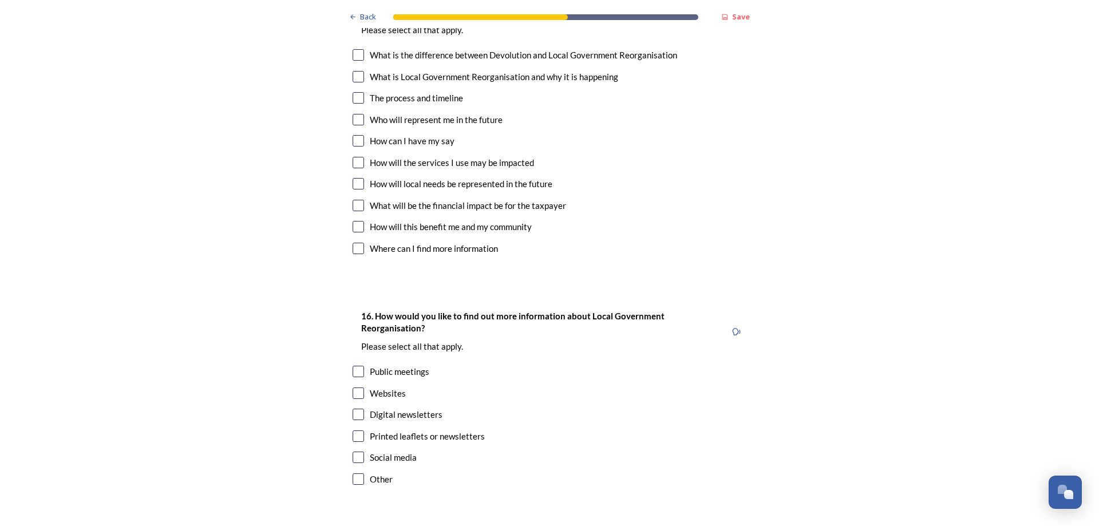
scroll to position [3413, 0]
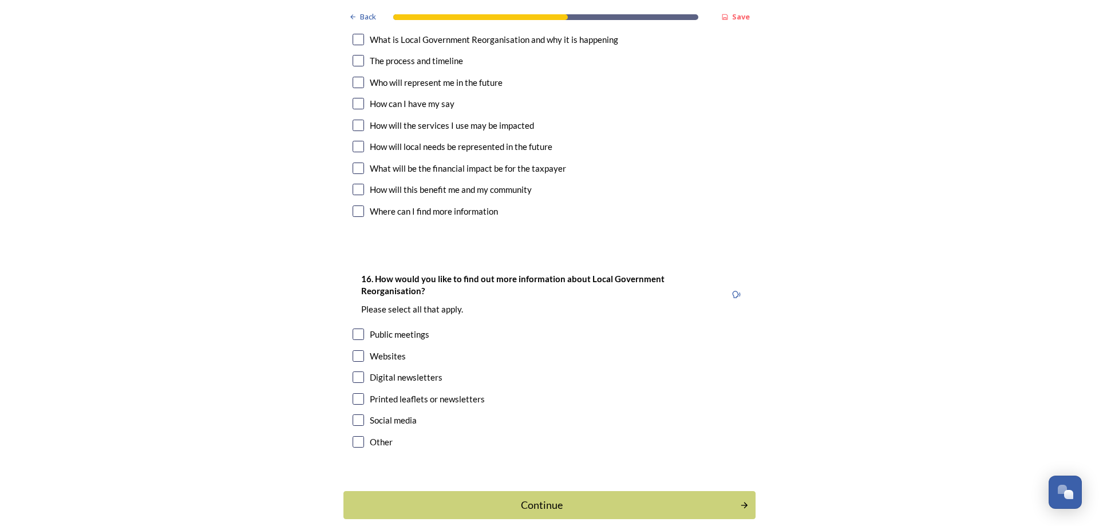
click at [354, 350] on input "checkbox" at bounding box center [357, 355] width 11 height 11
checkbox input "true"
click at [355, 371] on input "checkbox" at bounding box center [357, 376] width 11 height 11
checkbox input "true"
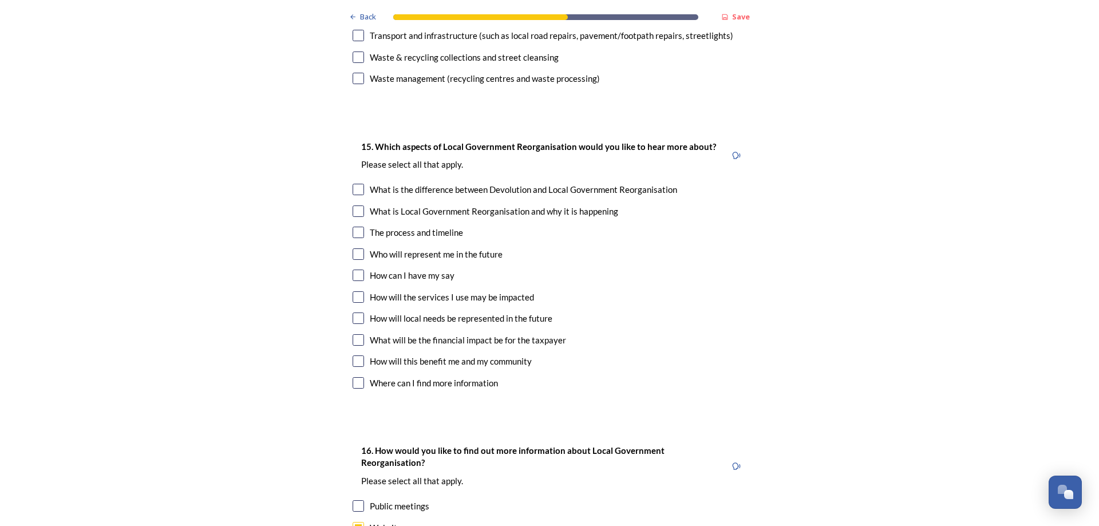
scroll to position [3184, 0]
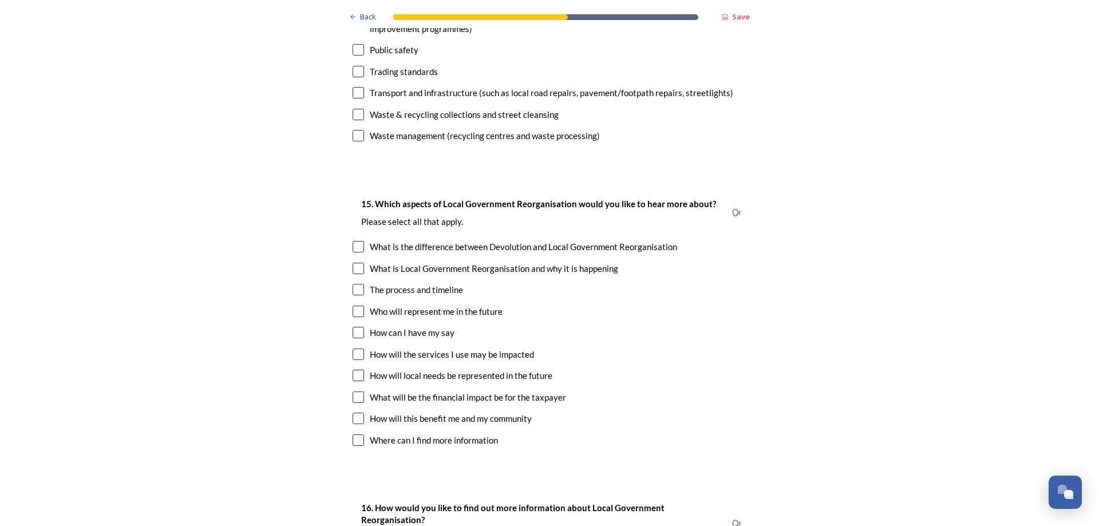
click at [357, 370] on input "checkbox" at bounding box center [357, 375] width 11 height 11
checkbox input "true"
click at [353, 391] on input "checkbox" at bounding box center [357, 396] width 11 height 11
checkbox input "true"
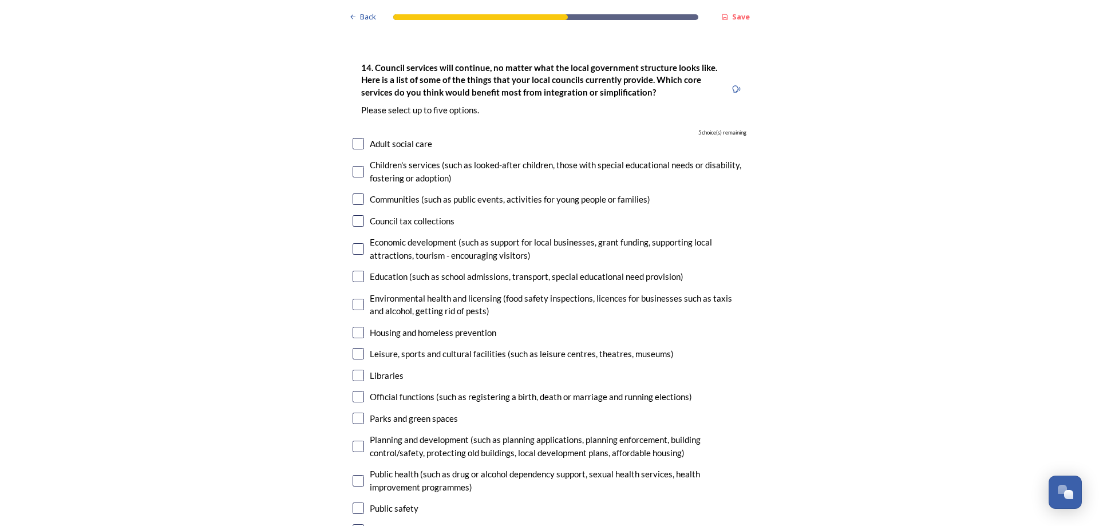
scroll to position [2726, 0]
click at [354, 270] on input "checkbox" at bounding box center [357, 275] width 11 height 11
checkbox input "true"
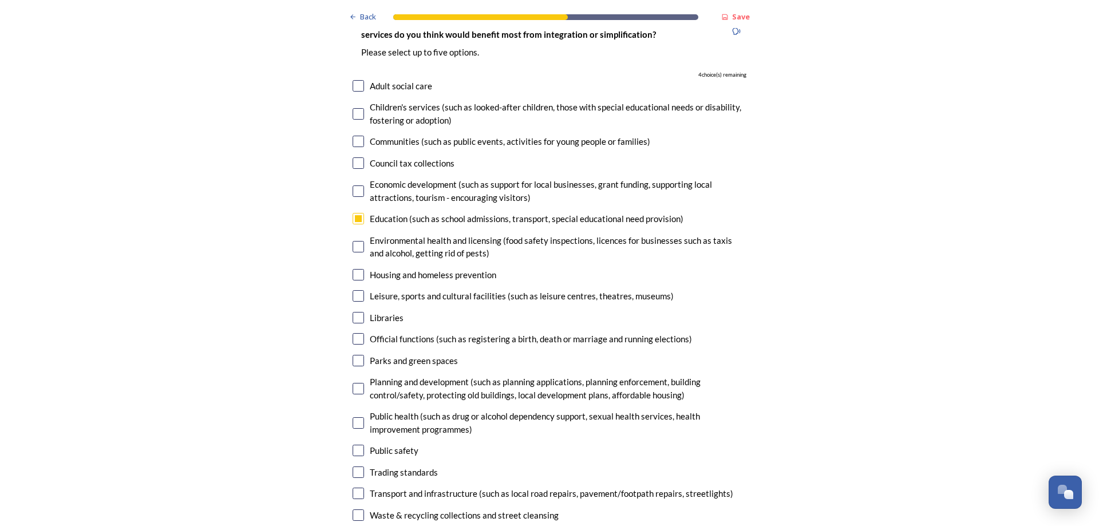
scroll to position [2841, 0]
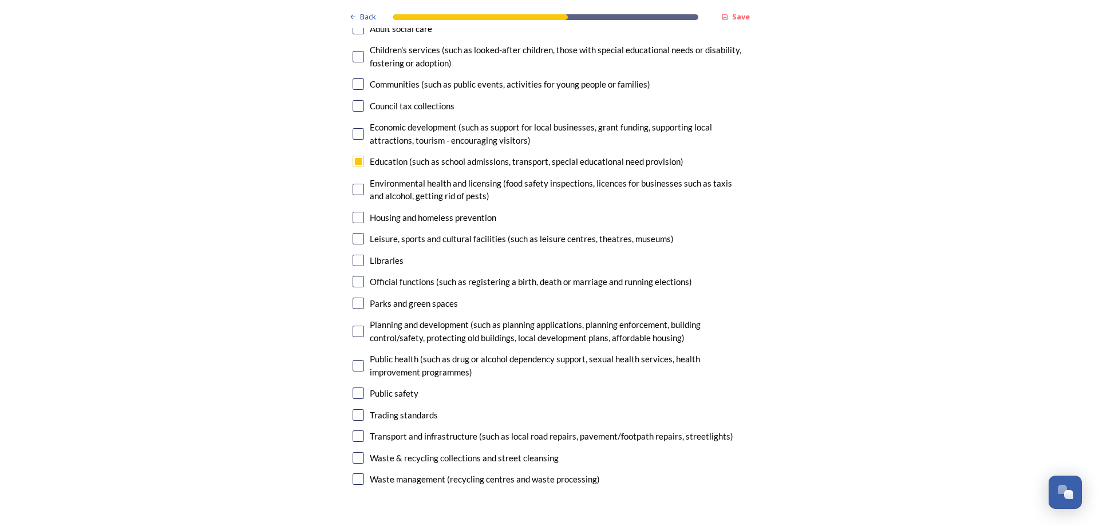
click at [355, 430] on input "checkbox" at bounding box center [357, 435] width 11 height 11
checkbox input "true"
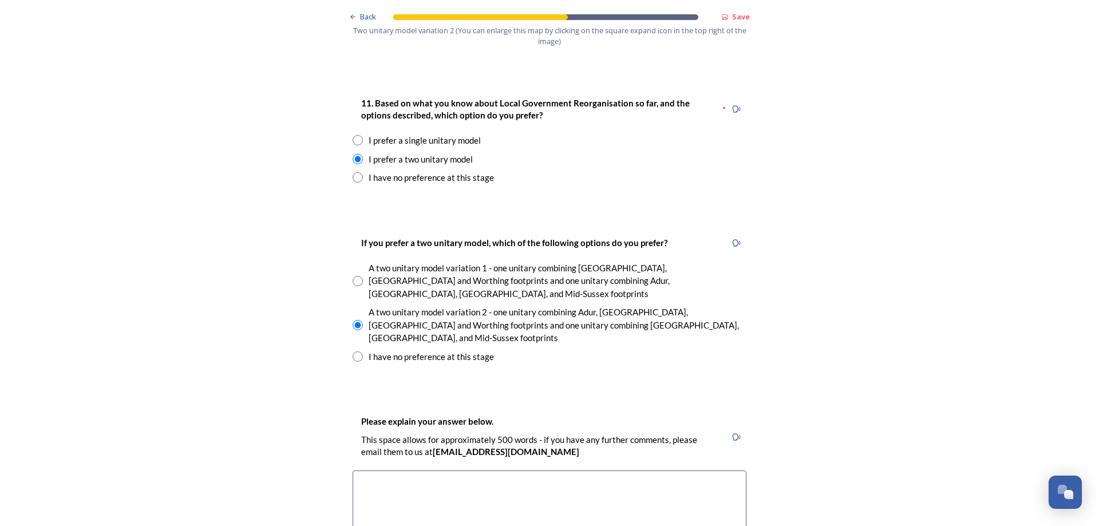
scroll to position [1525, 0]
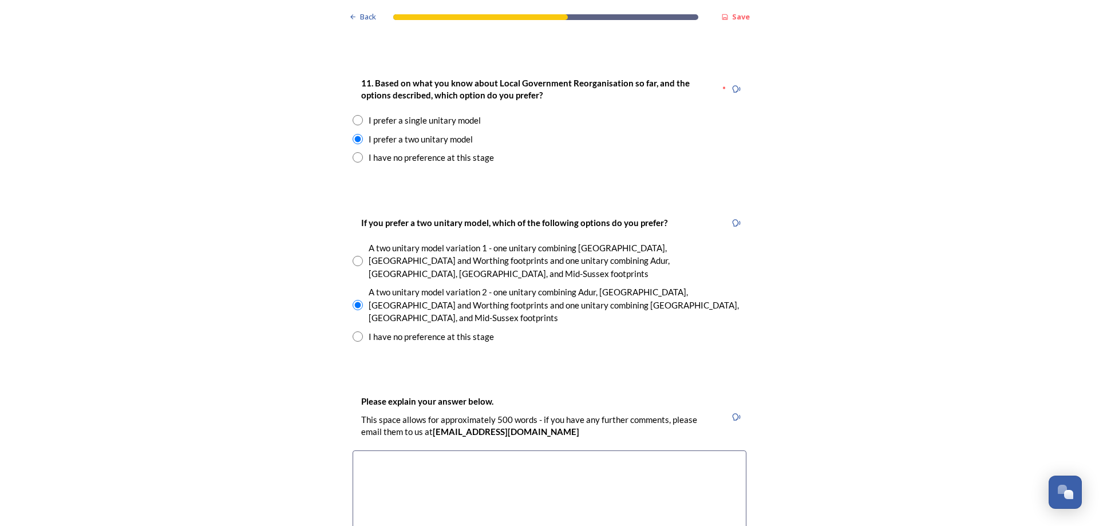
click at [558, 450] on textarea at bounding box center [549, 514] width 394 height 129
drag, startPoint x: 505, startPoint y: 402, endPoint x: 354, endPoint y: 405, distance: 150.5
click at [354, 450] on textarea "Keep decisins local" at bounding box center [549, 514] width 394 height 129
click at [408, 450] on textarea "Keep decisins local" at bounding box center [549, 514] width 394 height 129
click at [394, 450] on textarea "Keep decisins local" at bounding box center [549, 514] width 394 height 129
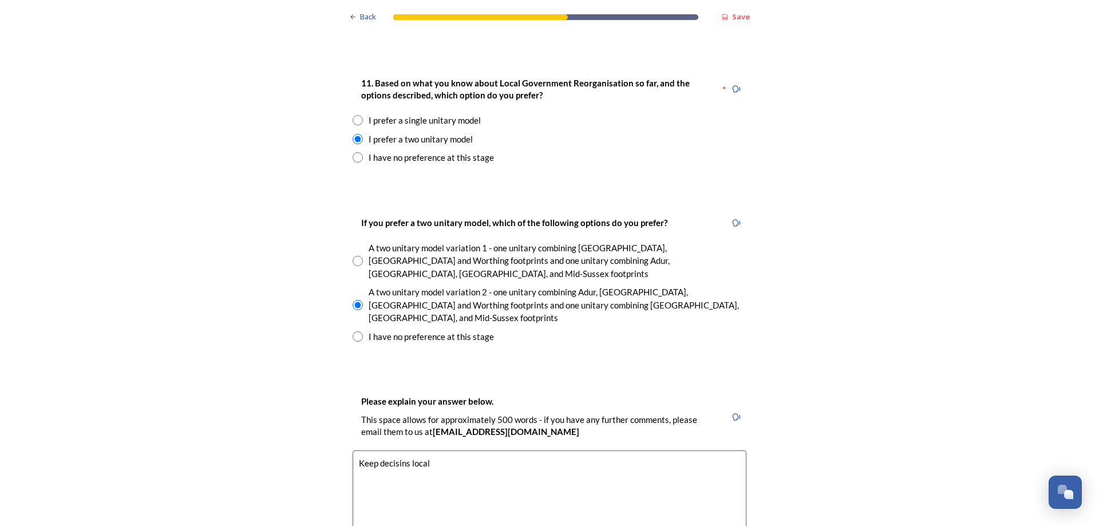
click at [399, 450] on textarea "Keep decisins local" at bounding box center [549, 514] width 394 height 129
click at [430, 450] on textarea "Keep decisions local" at bounding box center [549, 514] width 394 height 129
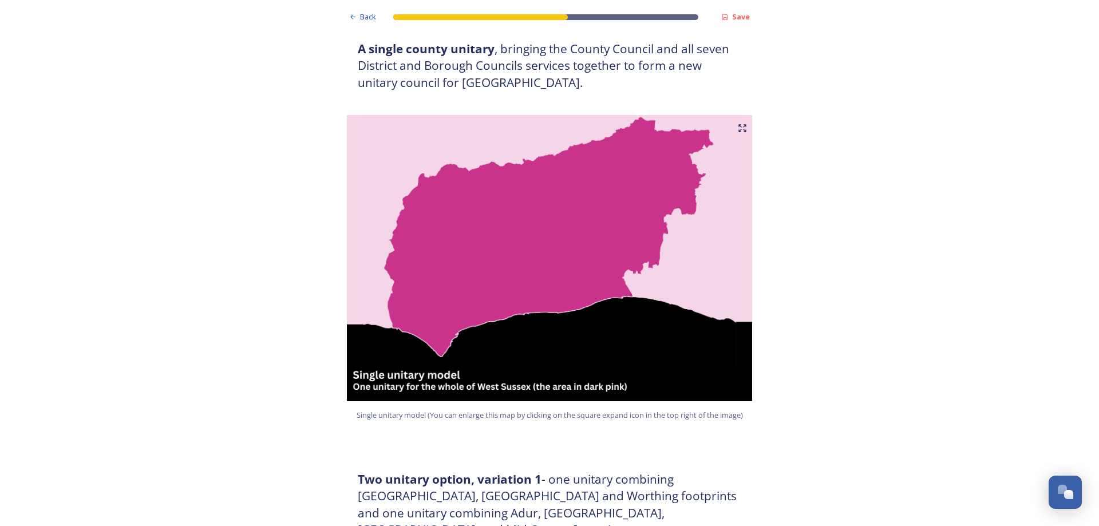
scroll to position [114, 0]
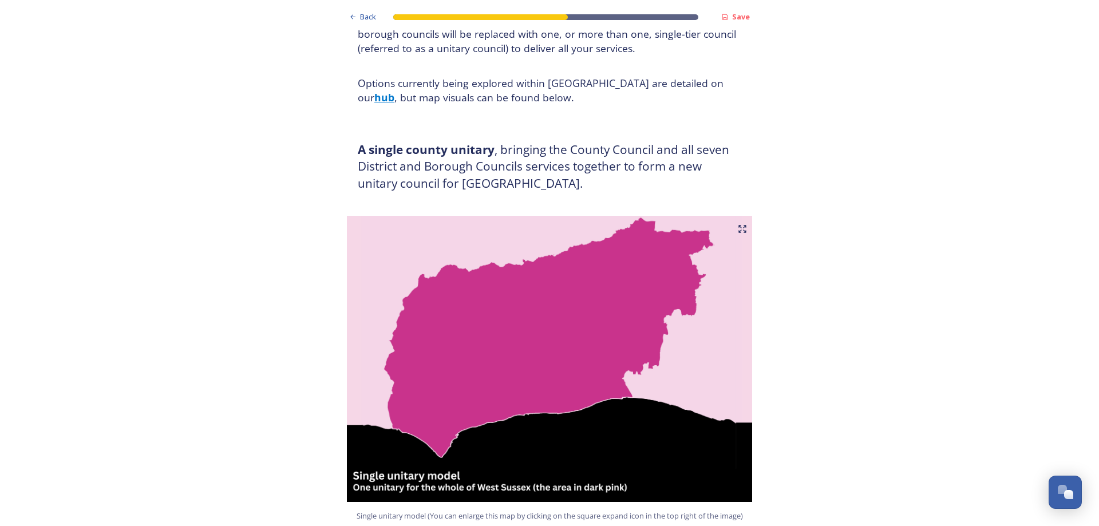
type textarea "Keep decisions local"
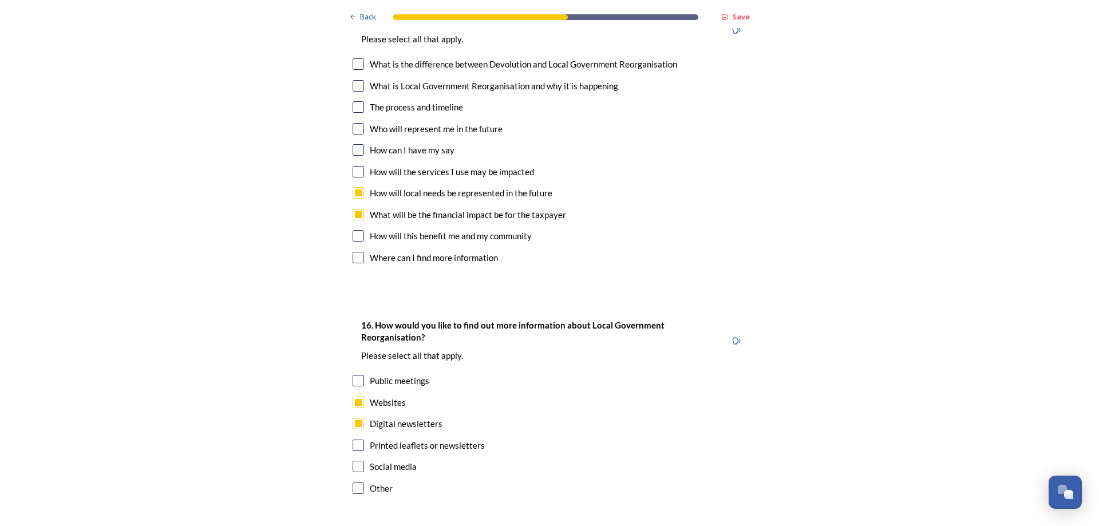
scroll to position [3413, 0]
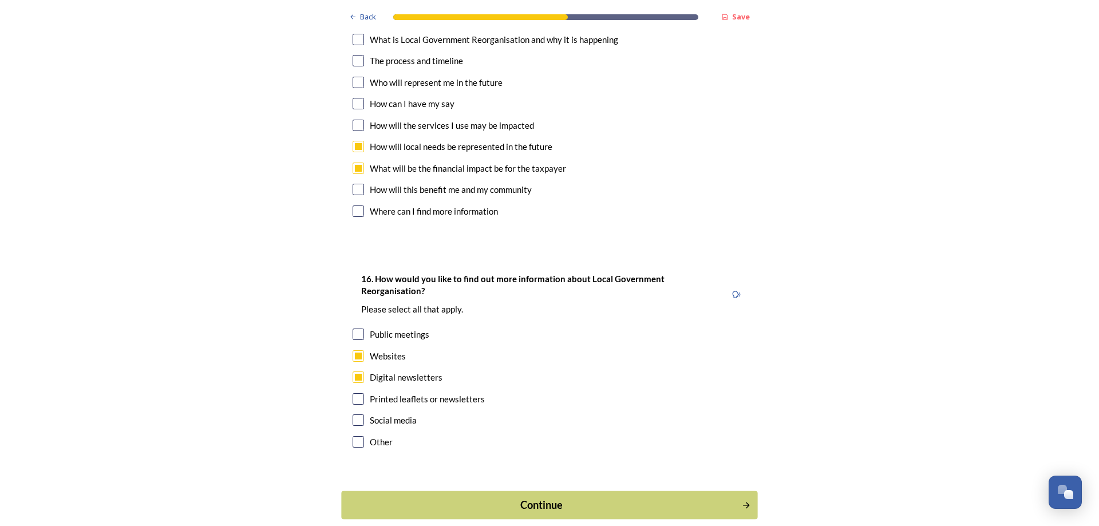
click at [554, 497] on div "Continue" at bounding box center [541, 504] width 387 height 15
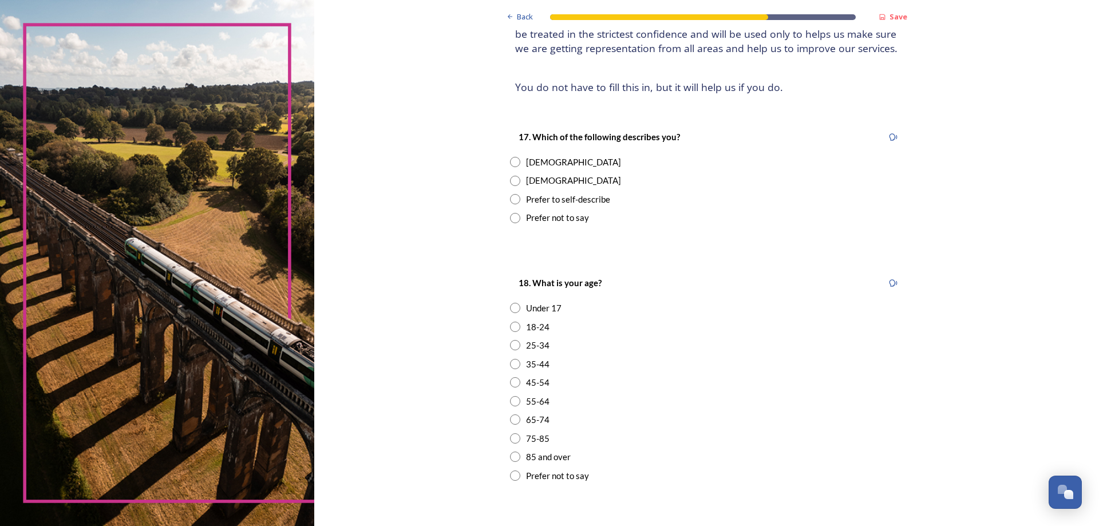
scroll to position [57, 0]
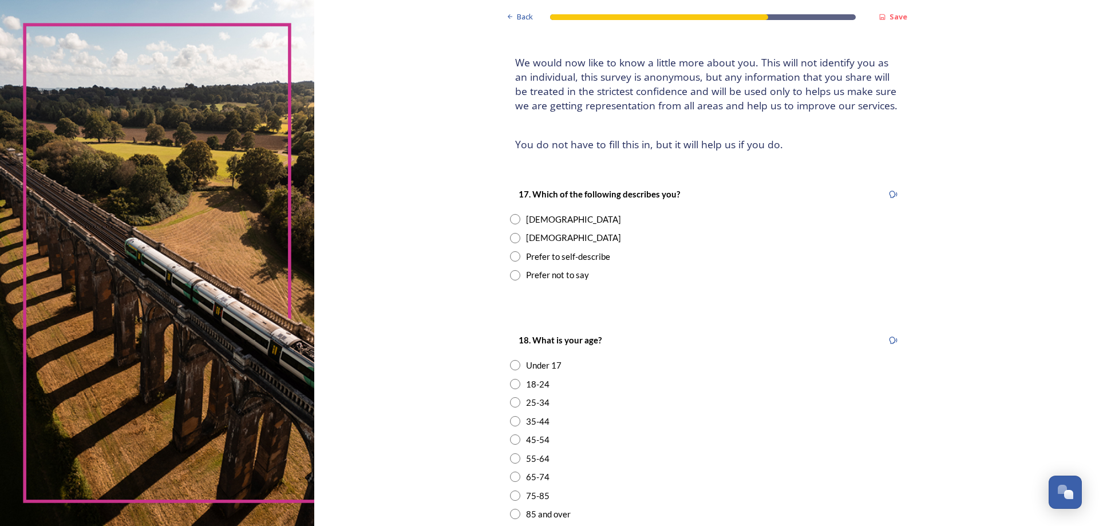
click at [510, 242] on input "radio" at bounding box center [515, 238] width 10 height 10
radio input "true"
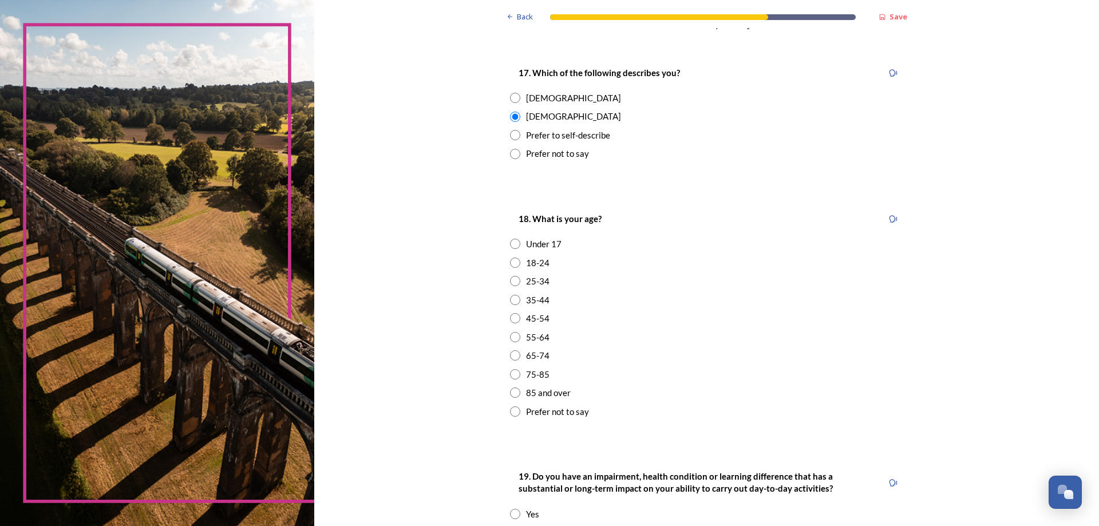
scroll to position [229, 0]
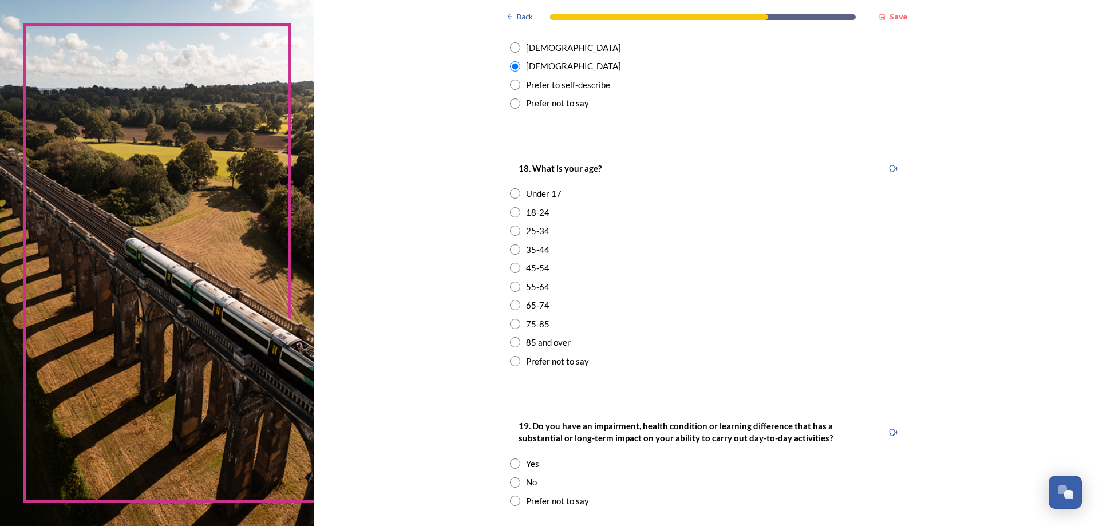
click at [510, 286] on input "radio" at bounding box center [515, 287] width 10 height 10
radio input "true"
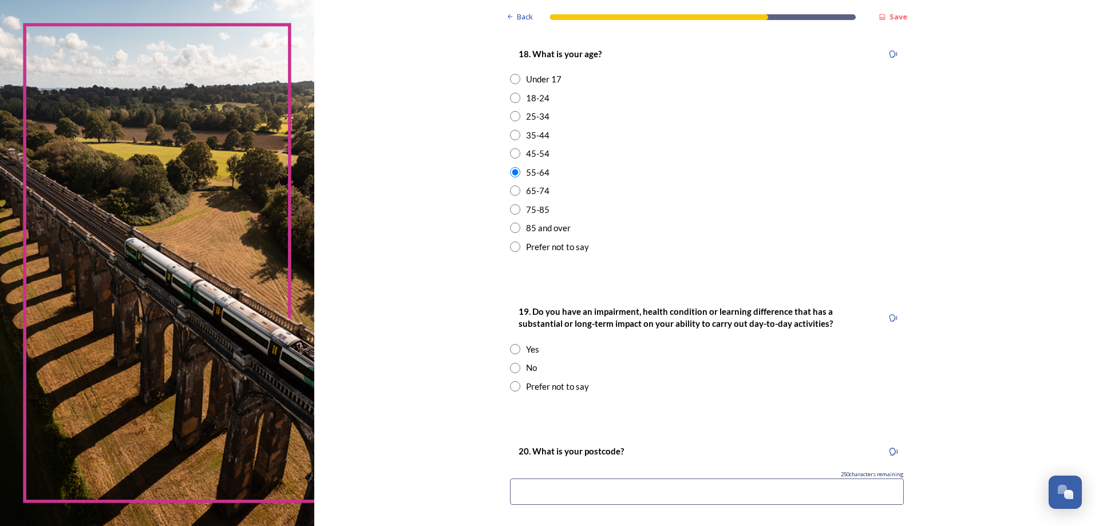
scroll to position [401, 0]
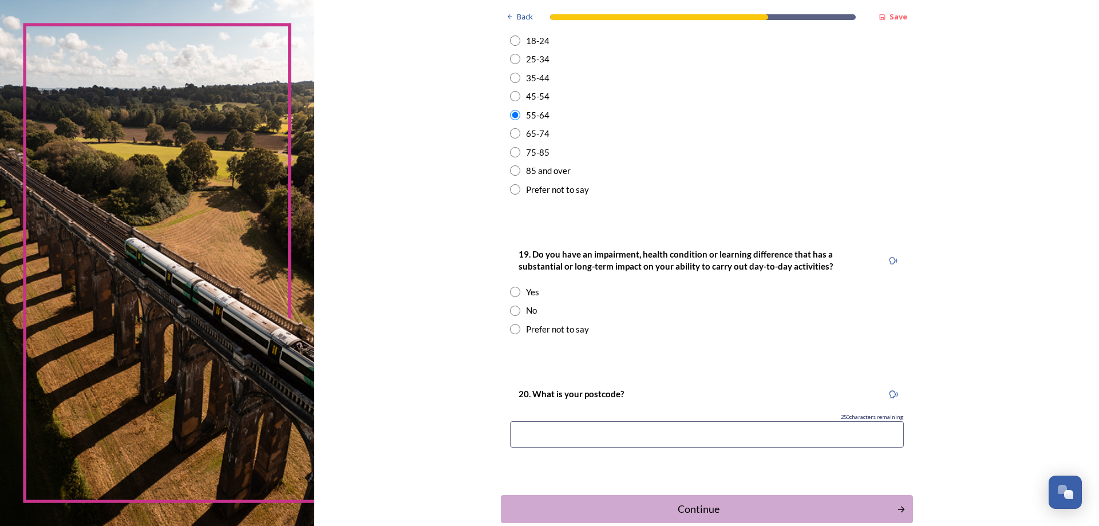
click at [512, 312] on input "radio" at bounding box center [515, 311] width 10 height 10
radio input "true"
click at [660, 429] on input at bounding box center [707, 434] width 394 height 26
type input "rh20"
click at [787, 457] on div "20. What is your postcode? 246 characters remaining rh20" at bounding box center [707, 420] width 412 height 91
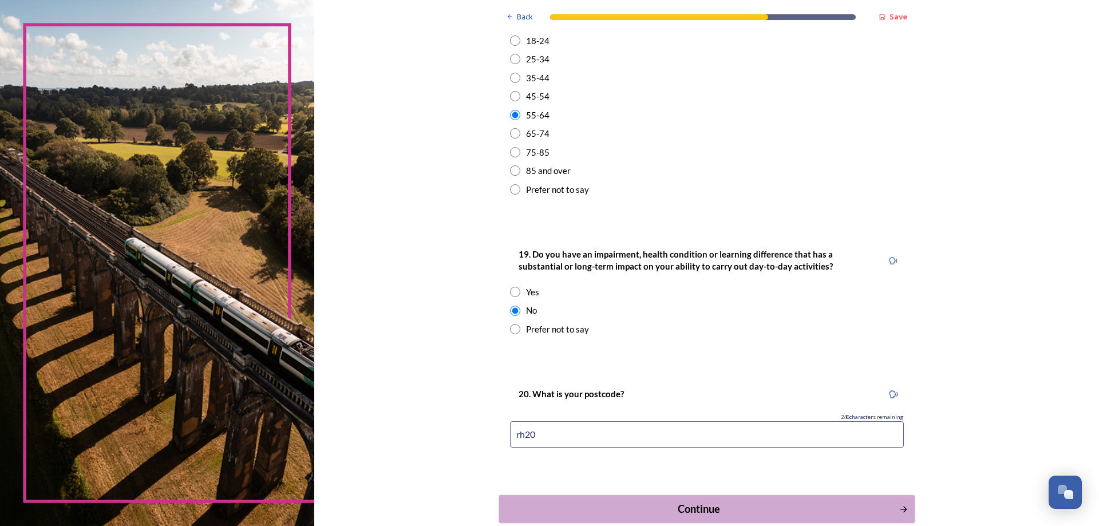
scroll to position [458, 0]
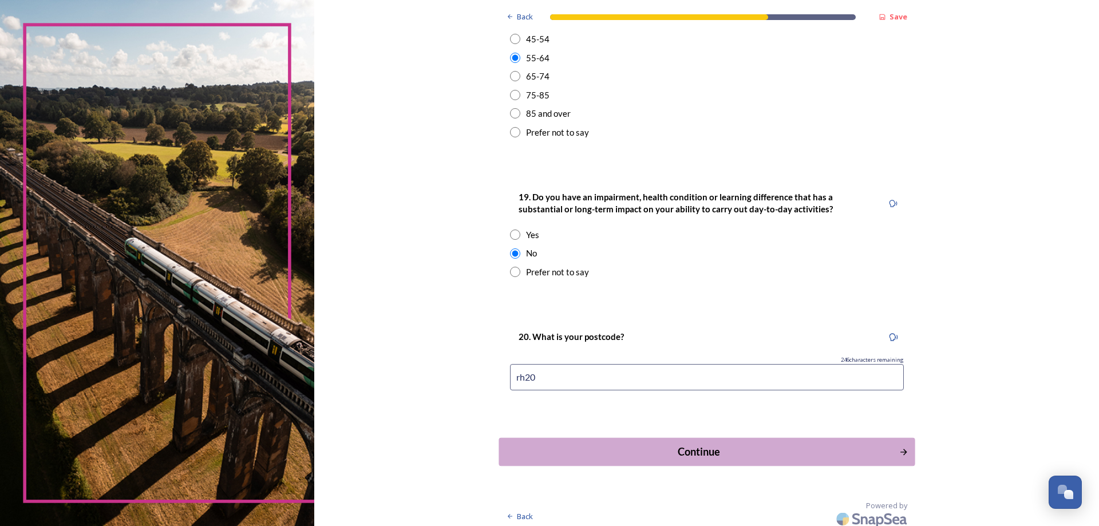
click at [707, 455] on div "Continue" at bounding box center [698, 451] width 387 height 15
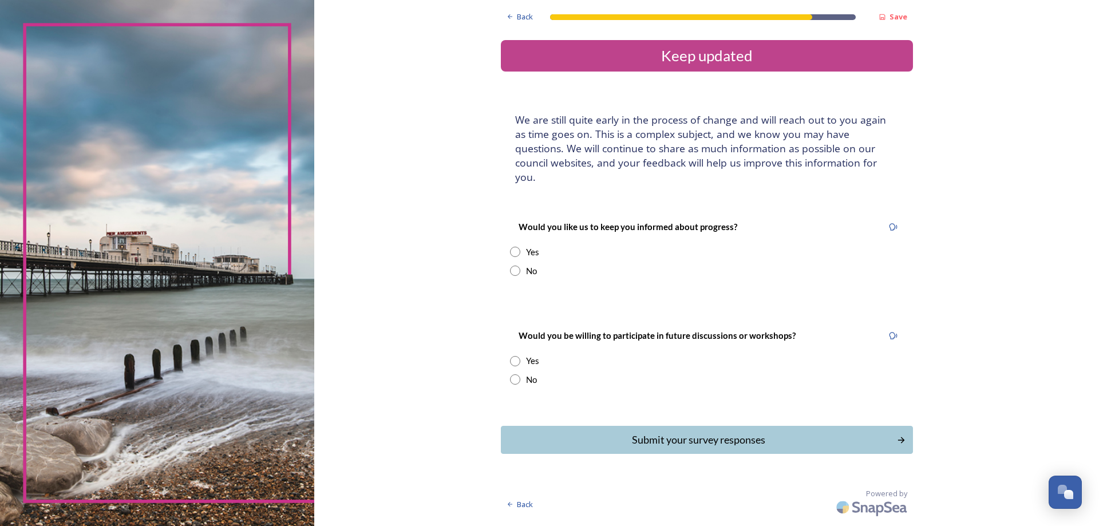
click at [514, 265] on input "radio" at bounding box center [515, 270] width 10 height 10
radio input "true"
click at [514, 374] on input "radio" at bounding box center [515, 379] width 10 height 10
radio input "true"
click at [510, 247] on input "radio" at bounding box center [515, 252] width 10 height 10
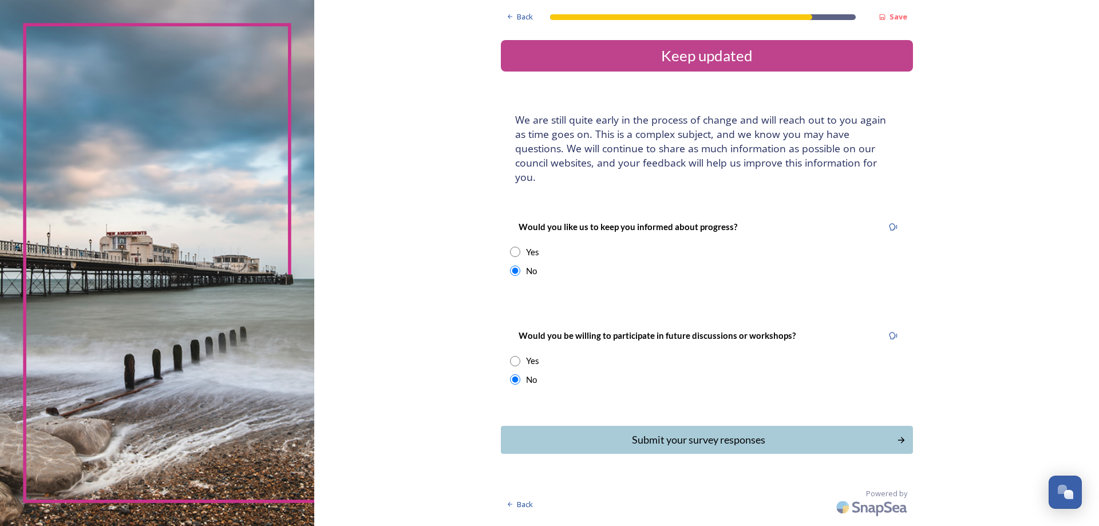
radio input "true"
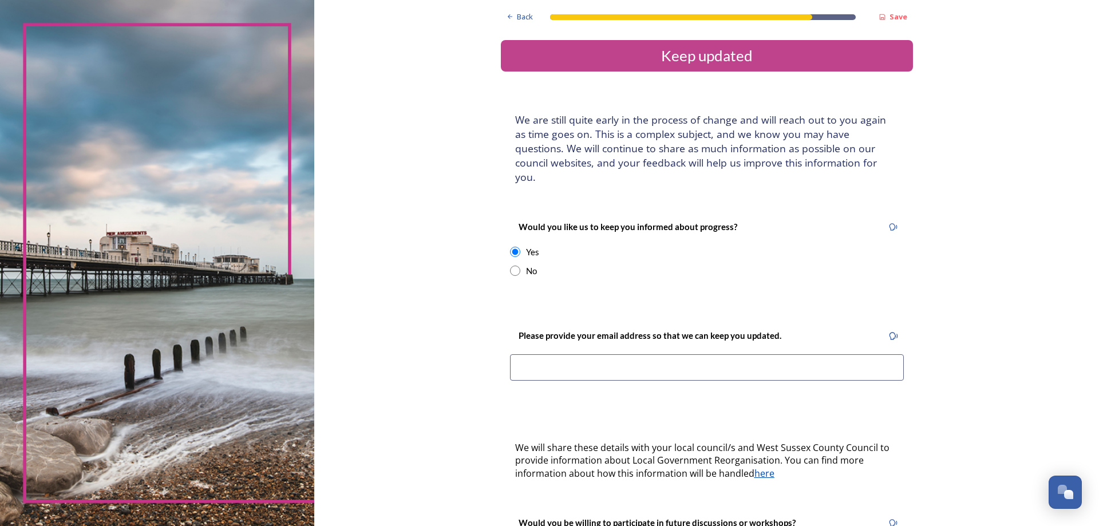
click at [510, 265] on input "radio" at bounding box center [515, 270] width 10 height 10
radio input "true"
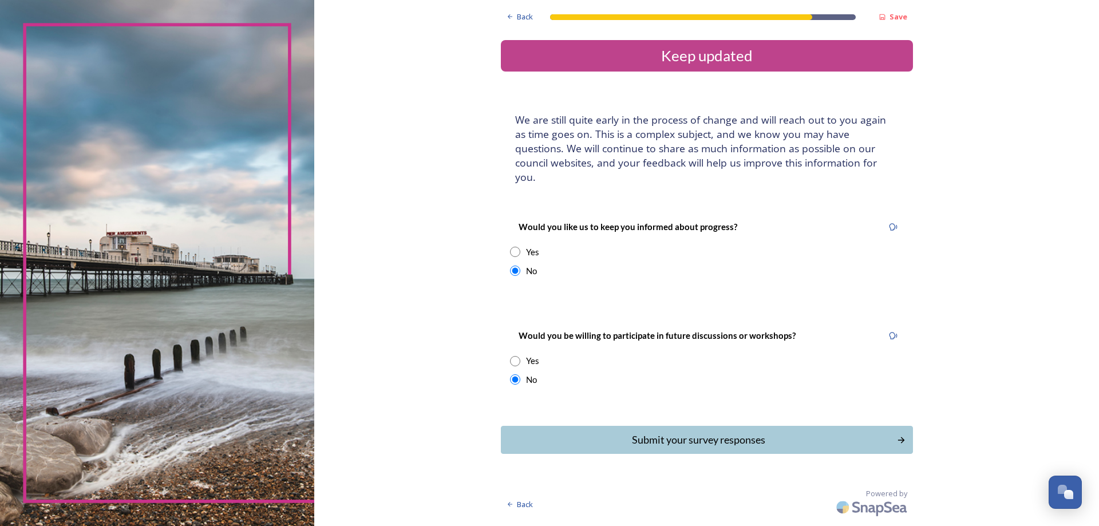
click at [517, 356] on input "radio" at bounding box center [515, 361] width 10 height 10
radio input "true"
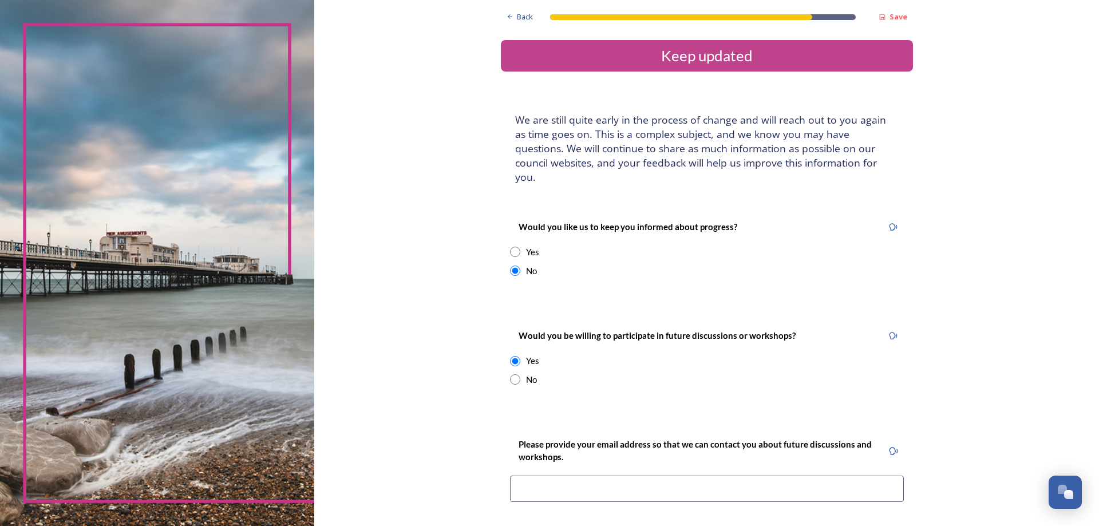
click at [512, 374] on input "radio" at bounding box center [515, 379] width 10 height 10
radio input "true"
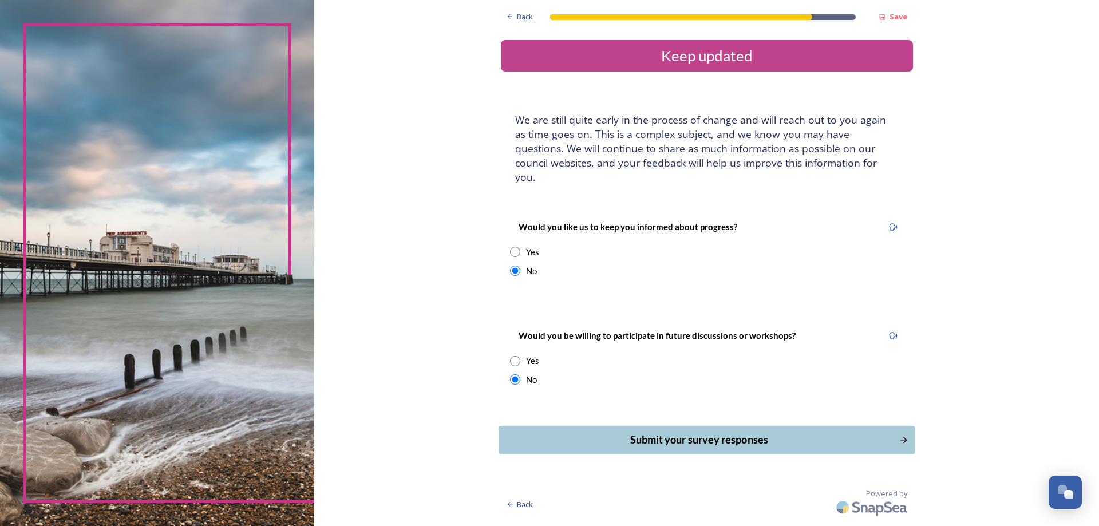
click at [730, 432] on div "Submit your survey responses" at bounding box center [698, 439] width 387 height 15
